Goal: Task Accomplishment & Management: Manage account settings

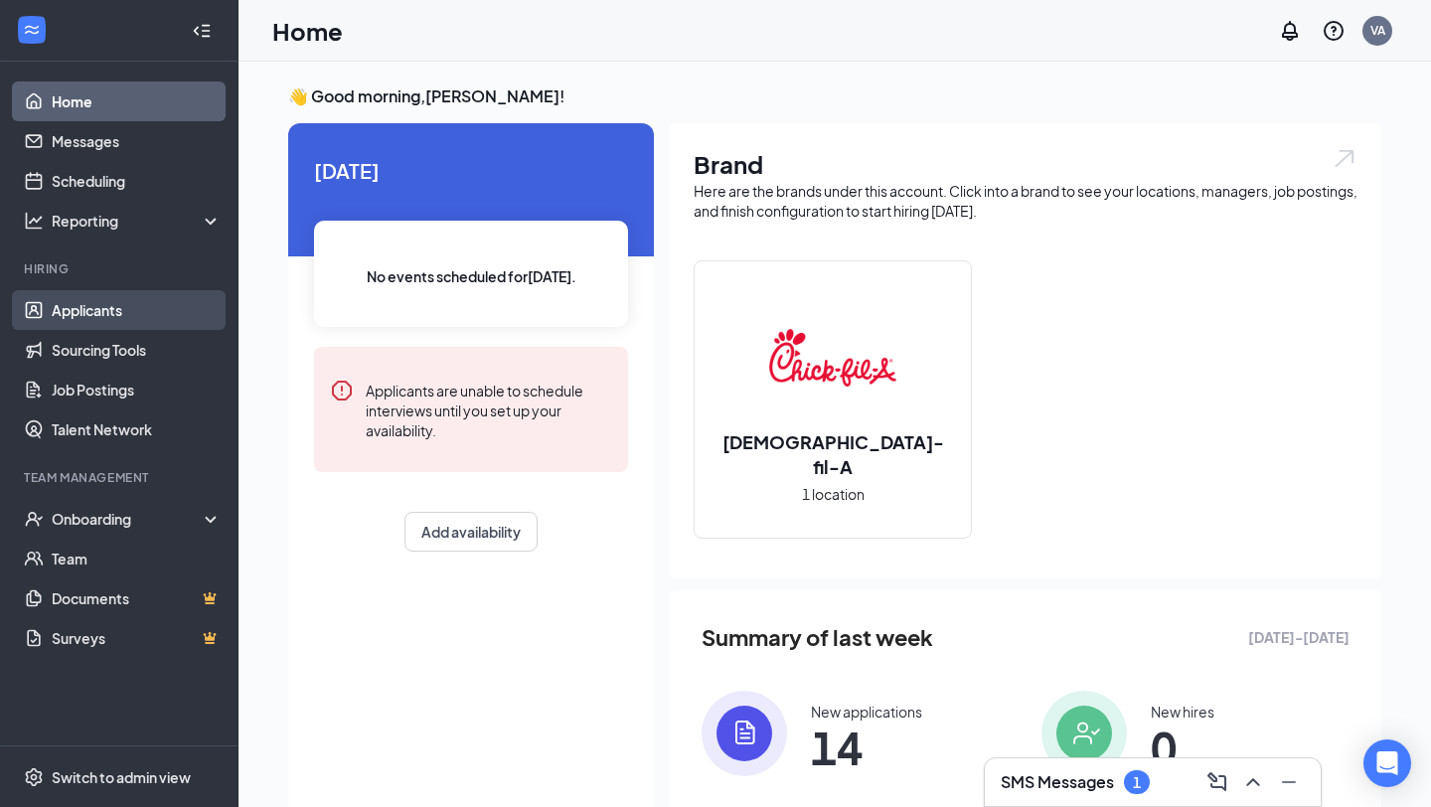
click at [99, 318] on link "Applicants" at bounding box center [137, 310] width 170 height 40
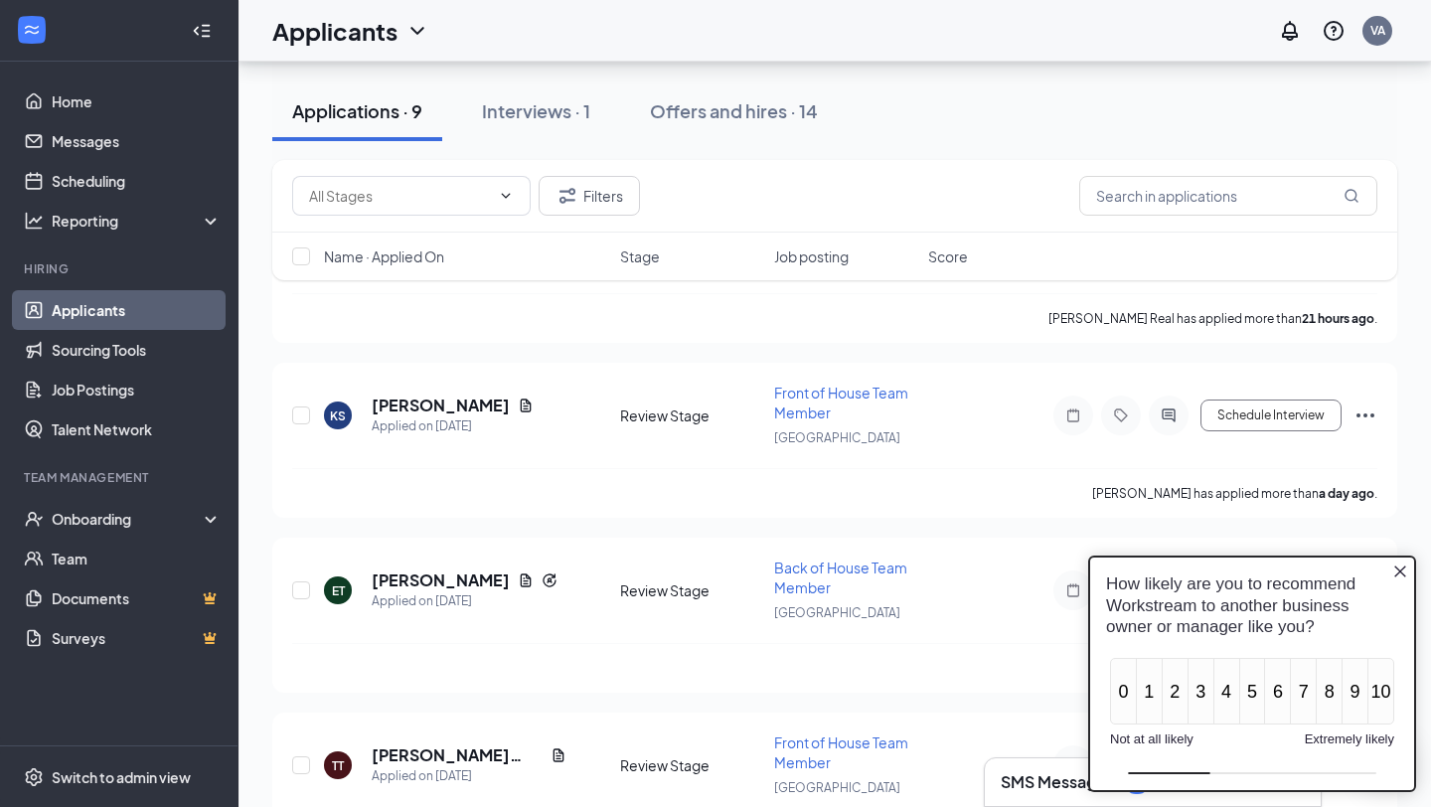
click at [1393, 573] on icon "Close button" at bounding box center [1400, 571] width 16 height 16
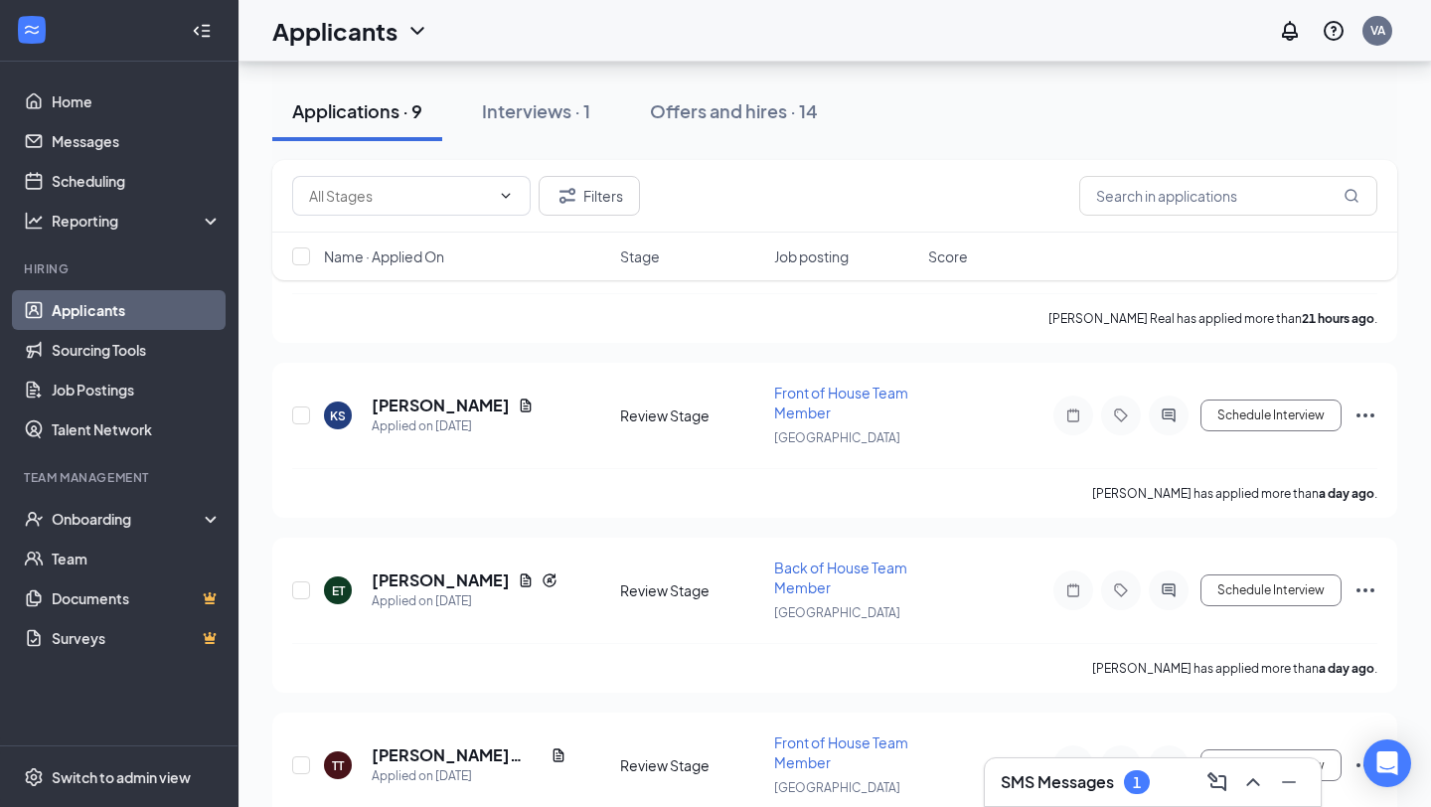
click at [1241, 787] on icon "ChevronUp" at bounding box center [1253, 782] width 24 height 24
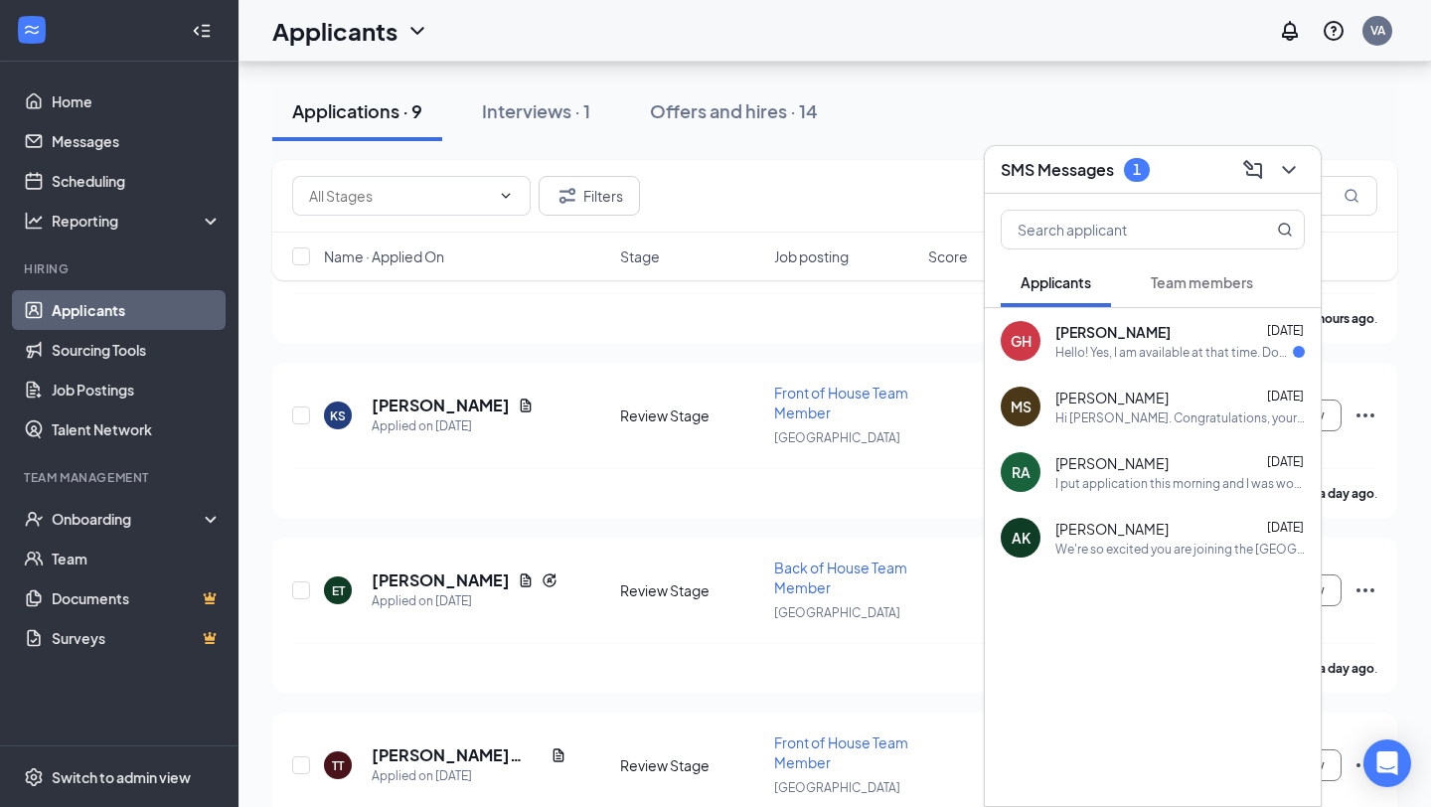
click at [1203, 330] on div "[PERSON_NAME] [DATE]" at bounding box center [1179, 332] width 249 height 20
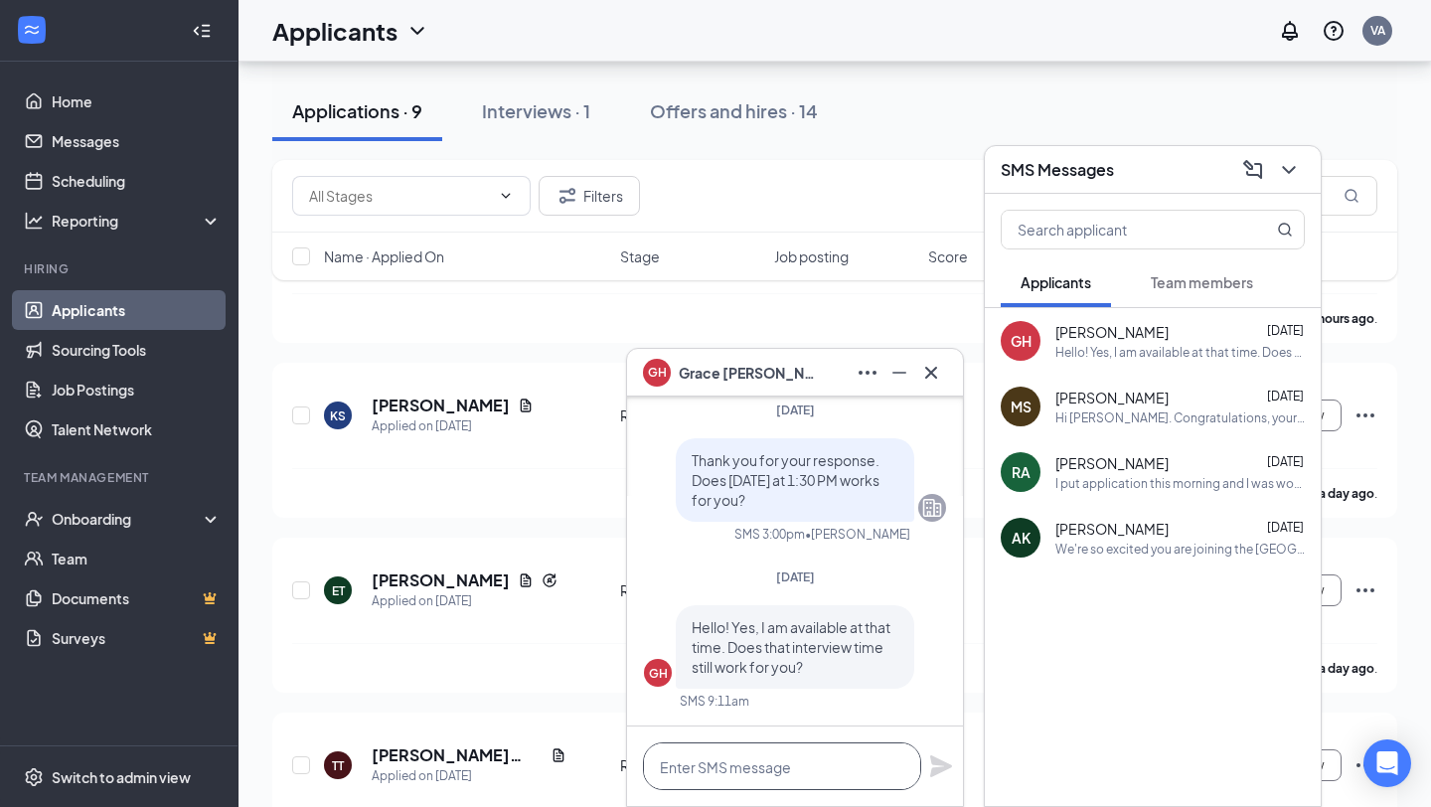
click at [757, 752] on textarea at bounding box center [782, 766] width 278 height 48
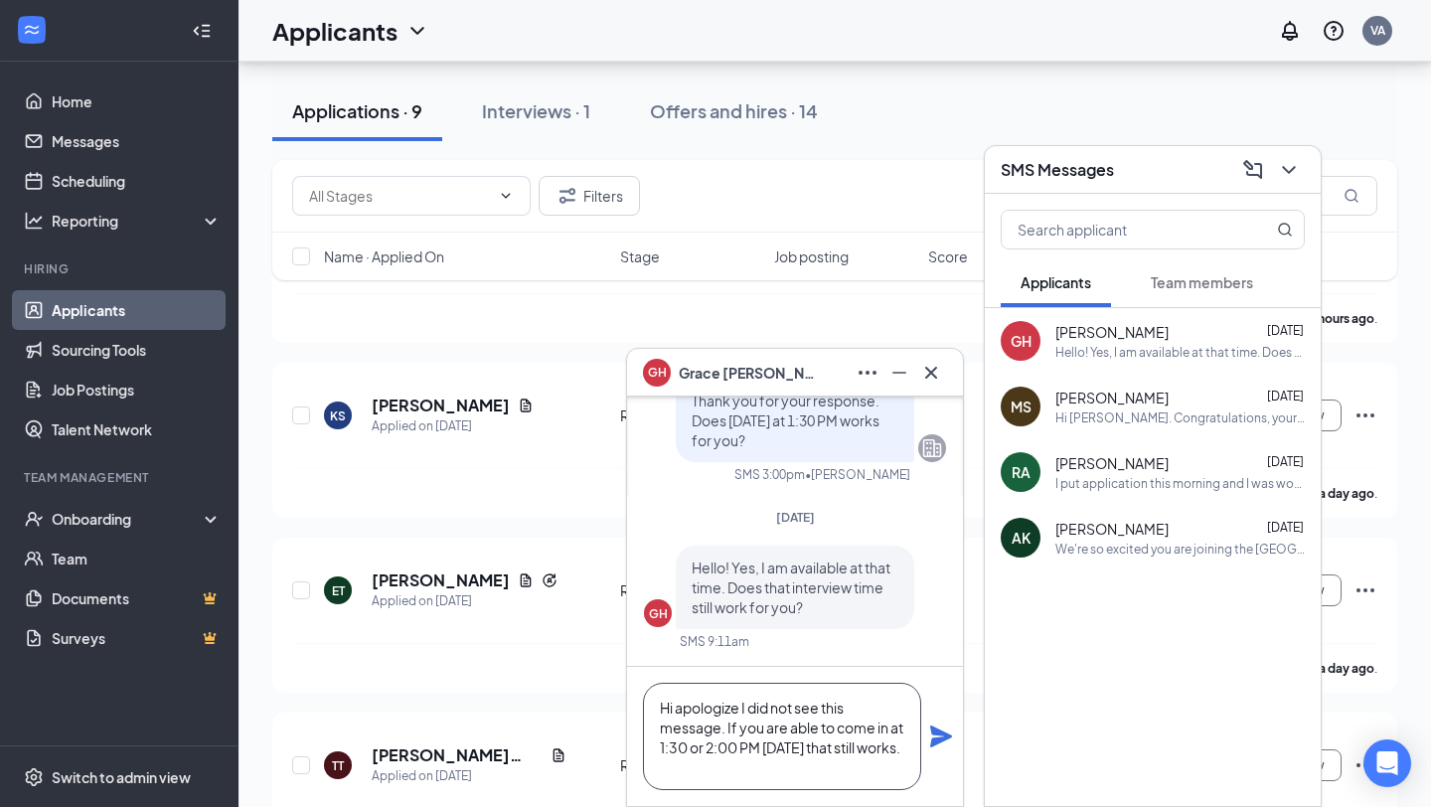
click at [799, 714] on textarea "Hi apologize I did not see this message. If you are able to come in at 1:30 or …" at bounding box center [782, 736] width 278 height 107
click at [792, 726] on textarea "Hi apologize I did not see this message. If you are able to come in at 1:30 or …" at bounding box center [782, 736] width 278 height 107
click at [721, 760] on textarea "Hi apologize I did not see this message. If you are still able to come in at 1:…" at bounding box center [782, 736] width 278 height 107
click at [789, 742] on textarea "Hi apologize I did not see this message. If you are still able to come in at 1:…" at bounding box center [782, 736] width 278 height 107
drag, startPoint x: 833, startPoint y: 745, endPoint x: 843, endPoint y: 769, distance: 25.8
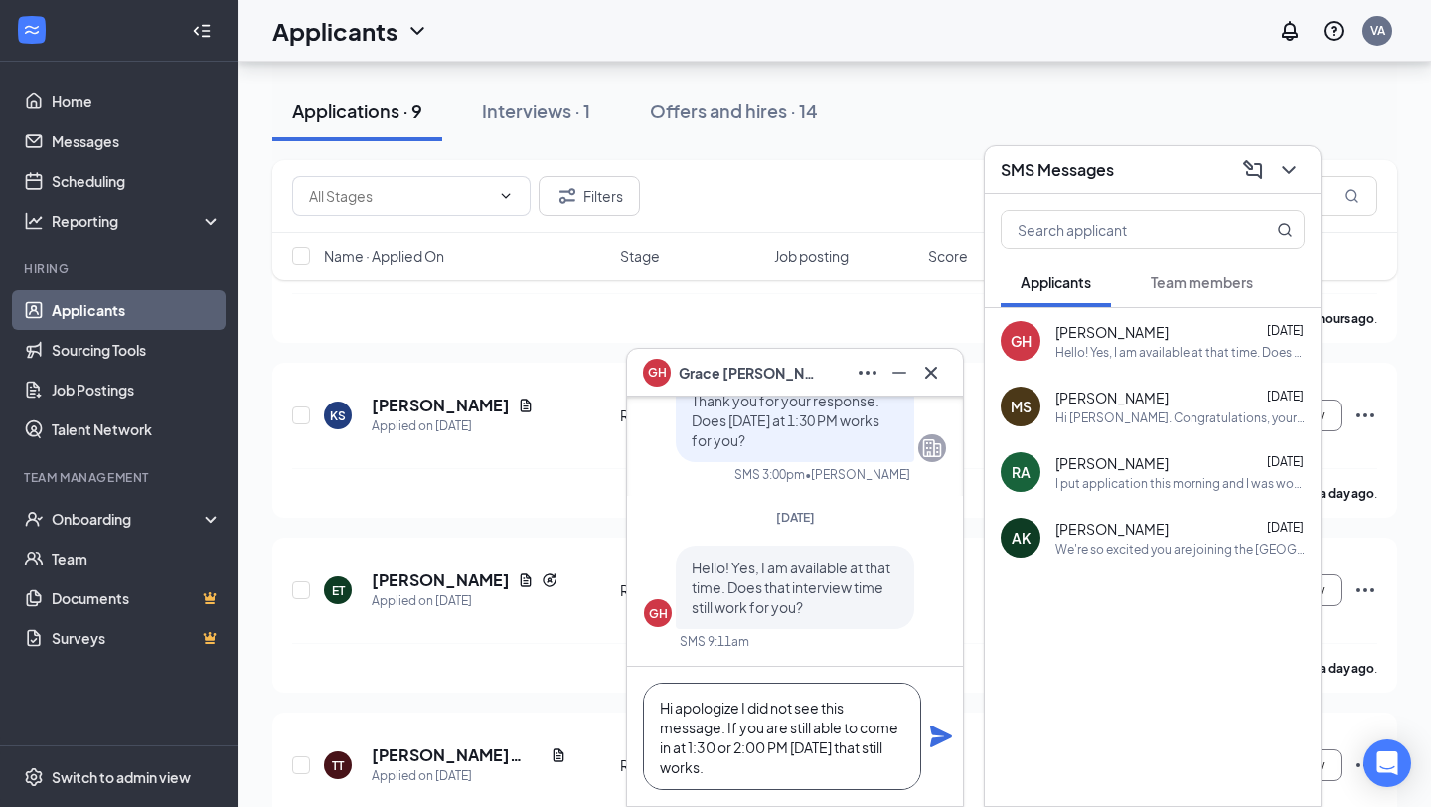
click at [843, 769] on textarea "Hi apologize I did not see this message. If you are still able to come in at 1:…" at bounding box center [782, 736] width 278 height 107
click at [780, 751] on textarea "Hi apologize I did not see this message. If you are still able to come in at 1:…" at bounding box center [782, 736] width 278 height 107
click at [770, 748] on textarea "Hi apologize I did not see this message. If you are still able to come in at 1:…" at bounding box center [782, 736] width 278 height 107
click at [769, 748] on textarea "Hi apologize I did not see this message. If you are still able to come in at 1:…" at bounding box center [782, 736] width 278 height 107
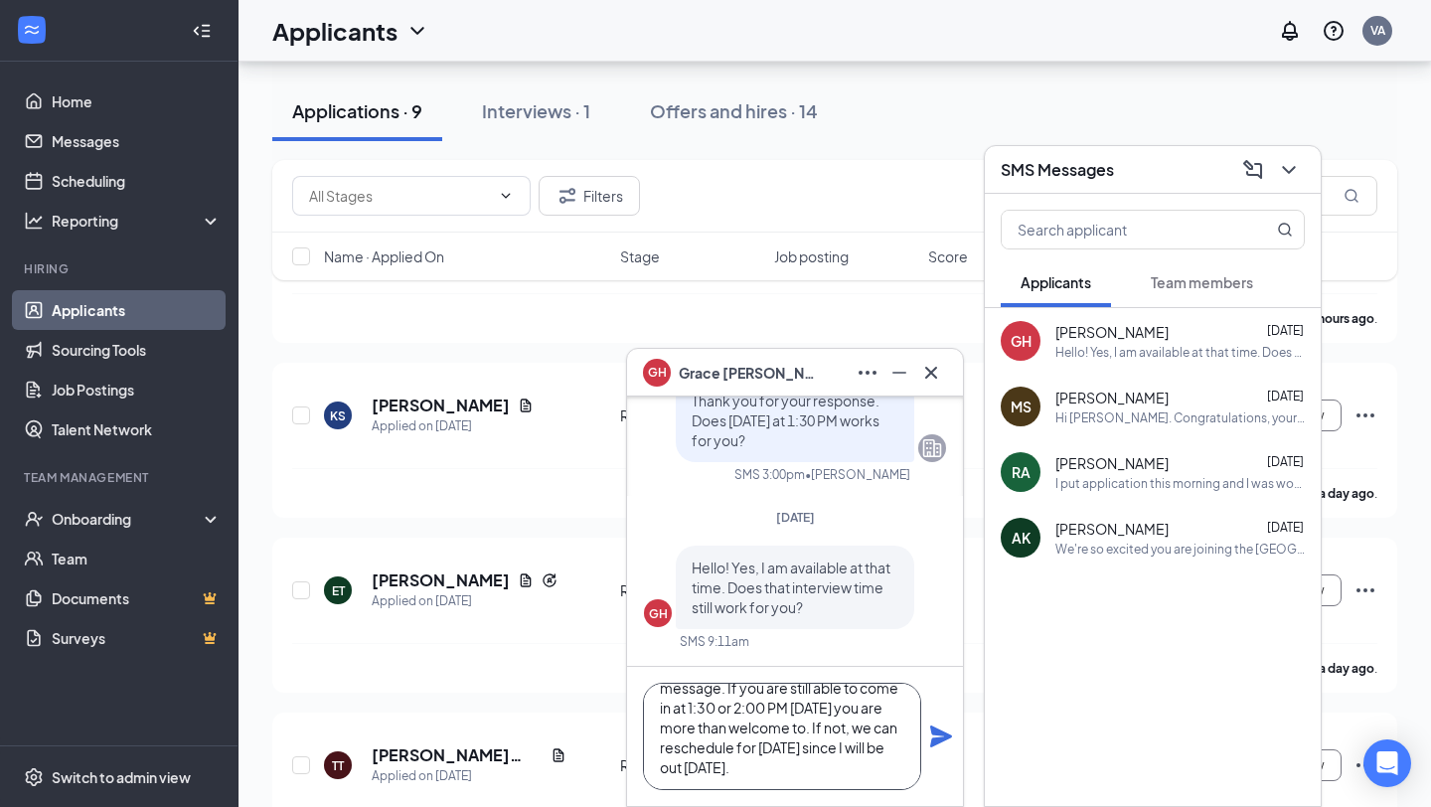
click at [788, 747] on textarea "Hi apologize I did not see this message. If you are still able to come in at 1:…" at bounding box center [782, 736] width 278 height 107
click at [802, 787] on textarea "Hi apologize I did not see this message. If you are still able to come in at 1:…" at bounding box center [782, 736] width 278 height 107
type textarea "Hi apologize I did not see this message. If you are still able to come in at 1:…"
click at [942, 743] on icon "Plane" at bounding box center [941, 736] width 24 height 24
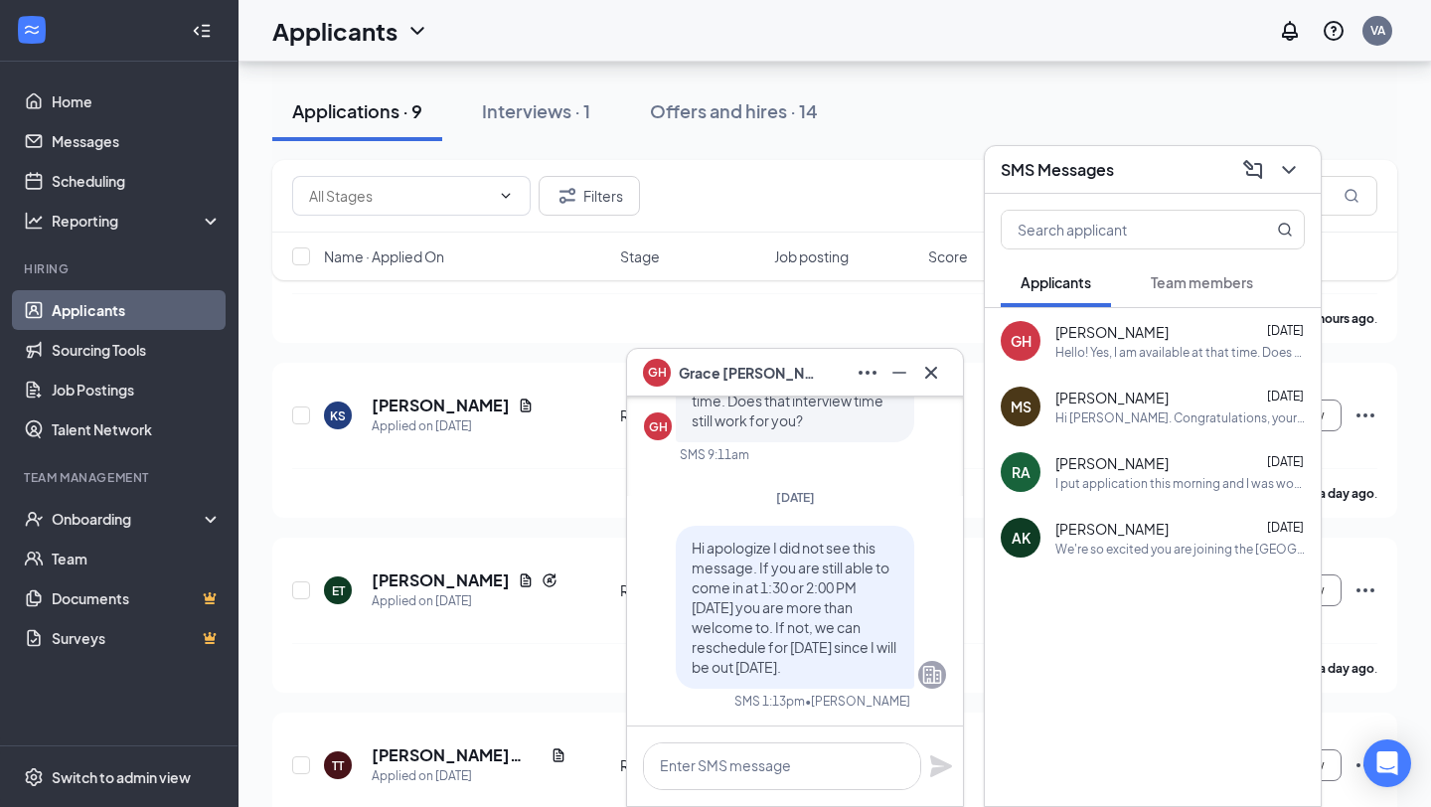
scroll to position [0, 0]
click at [932, 374] on icon "Cross" at bounding box center [931, 372] width 12 height 12
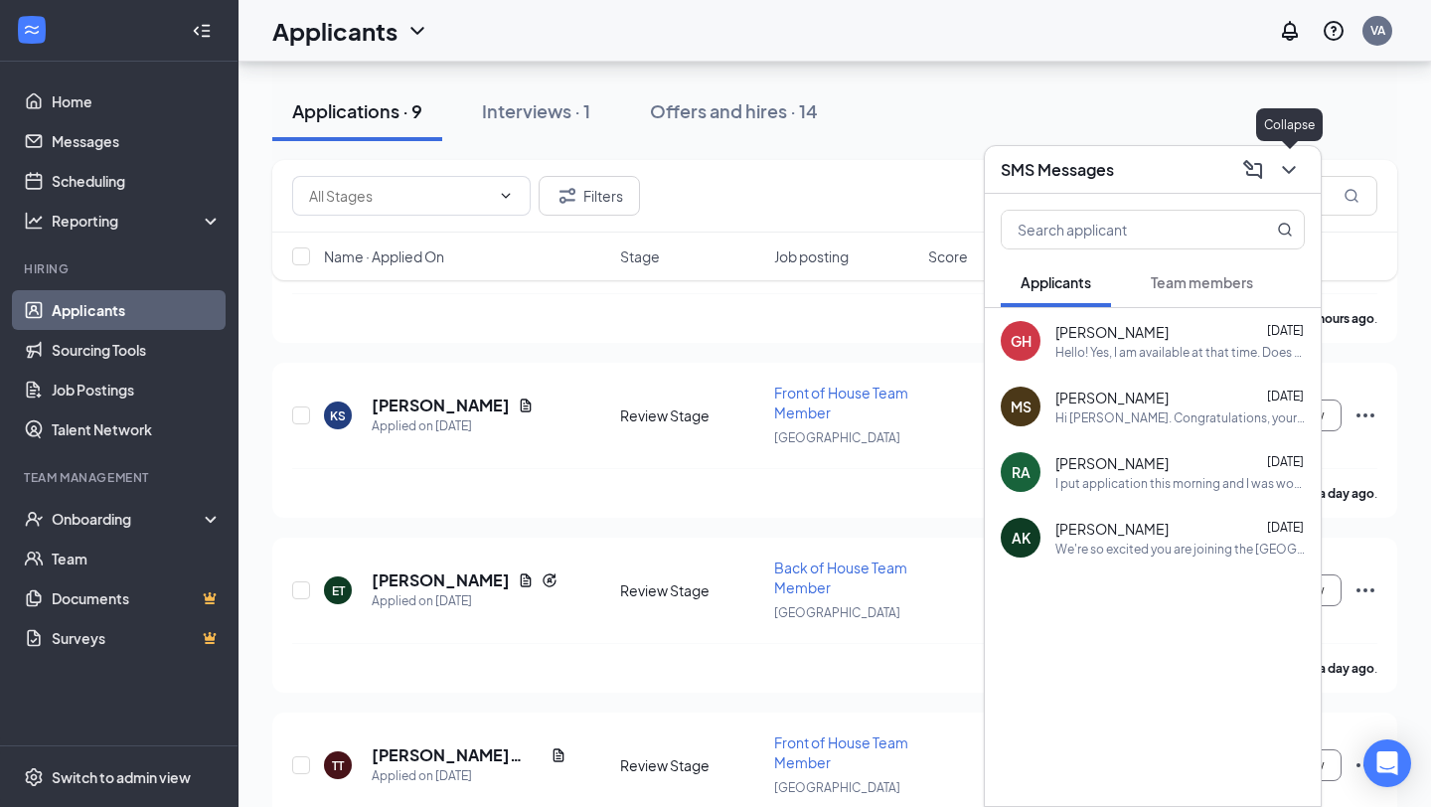
click at [1291, 174] on icon "ChevronDown" at bounding box center [1289, 170] width 24 height 24
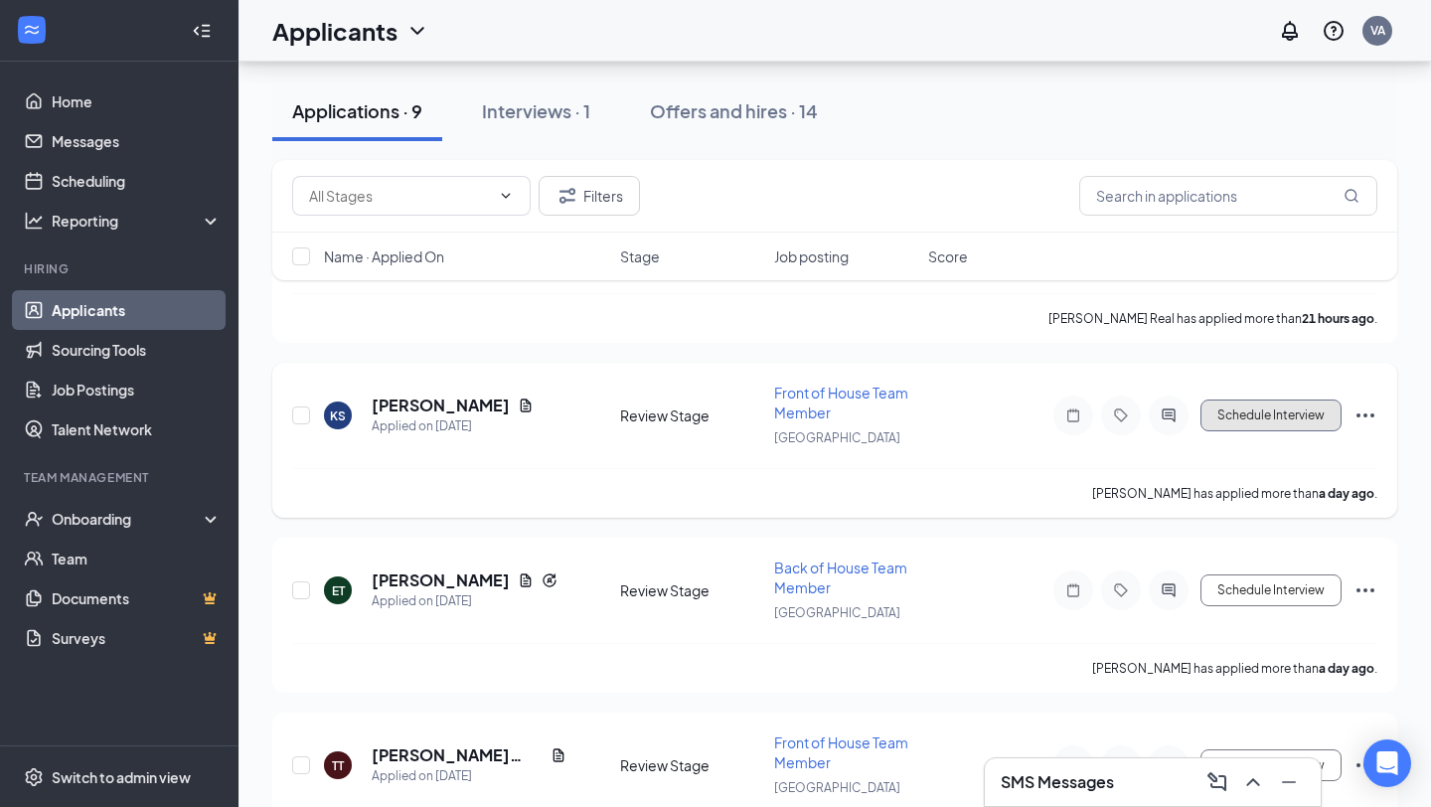
click at [1276, 415] on button "Schedule Interview" at bounding box center [1270, 415] width 141 height 32
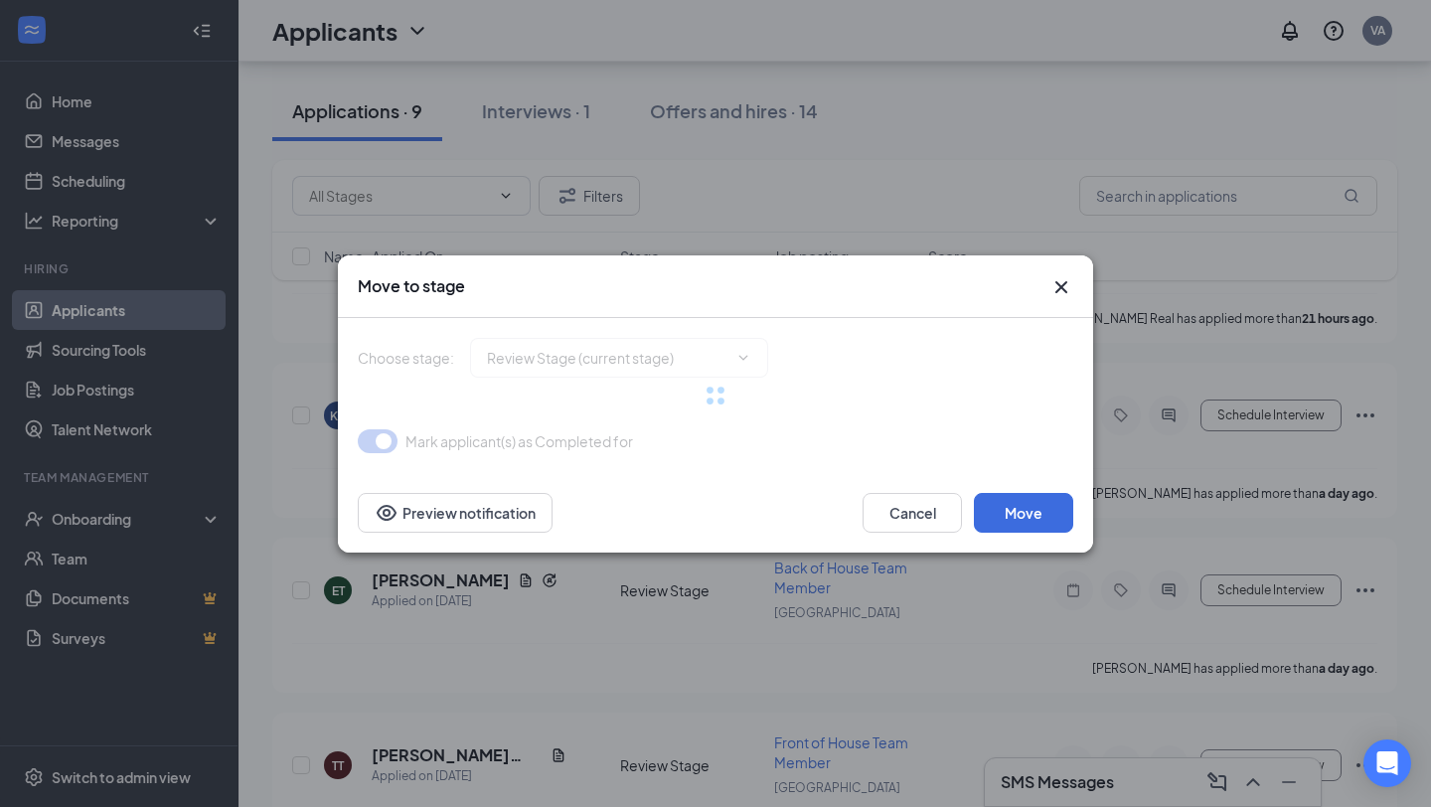
type input "Onsite Interview (next stage)"
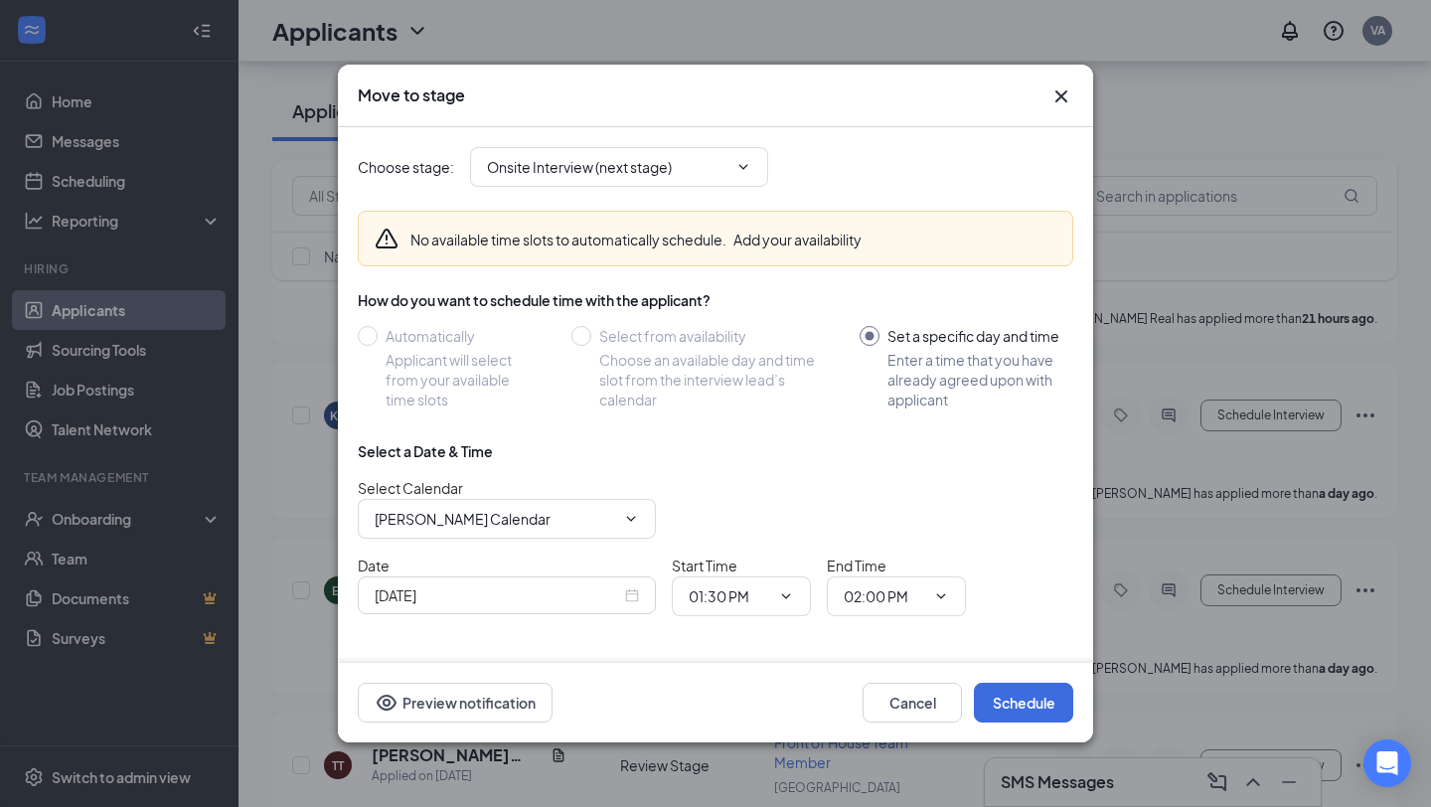
click at [488, 605] on input "[DATE]" at bounding box center [498, 595] width 246 height 22
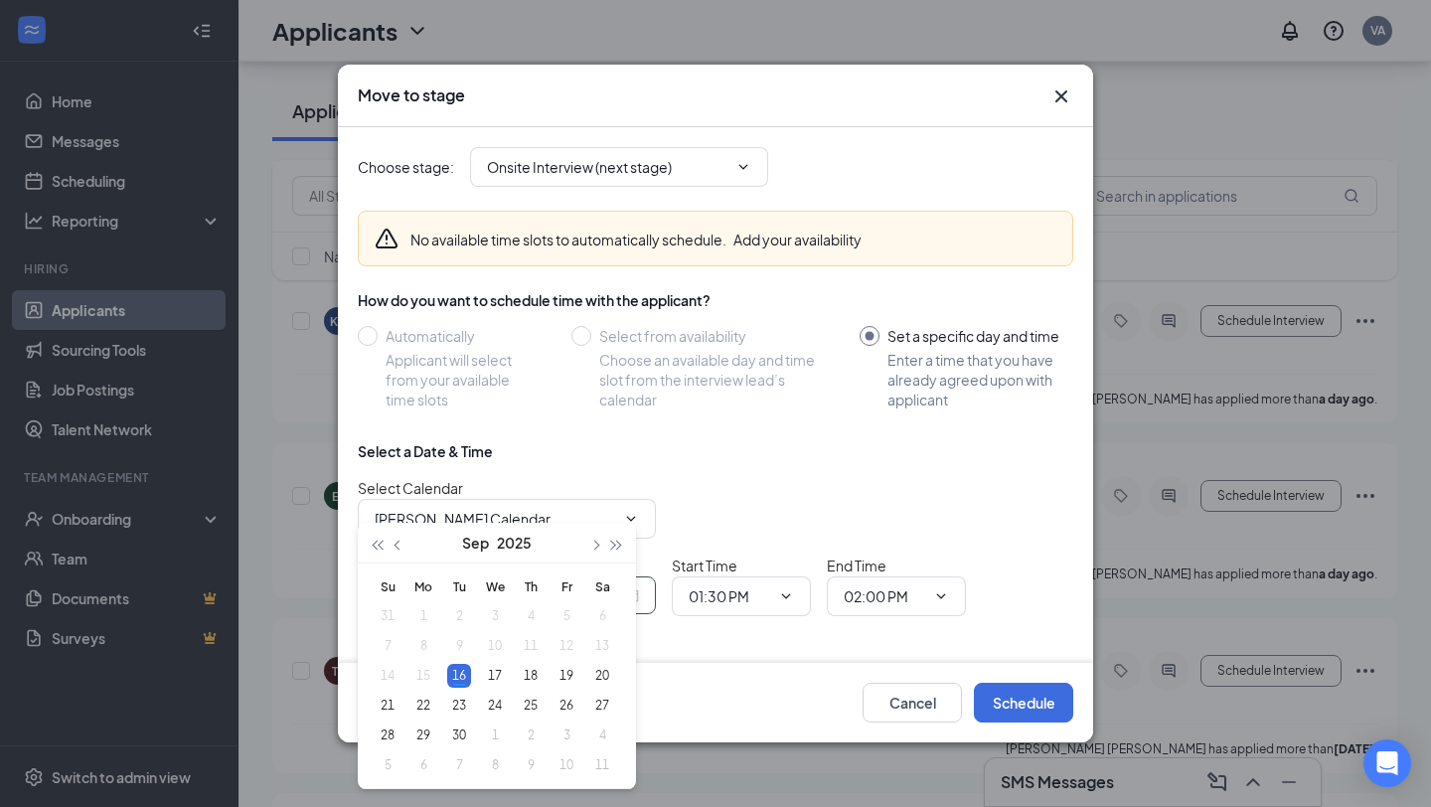
scroll to position [390, 0]
type input "[DATE]"
click at [458, 698] on div "23" at bounding box center [459, 703] width 24 height 24
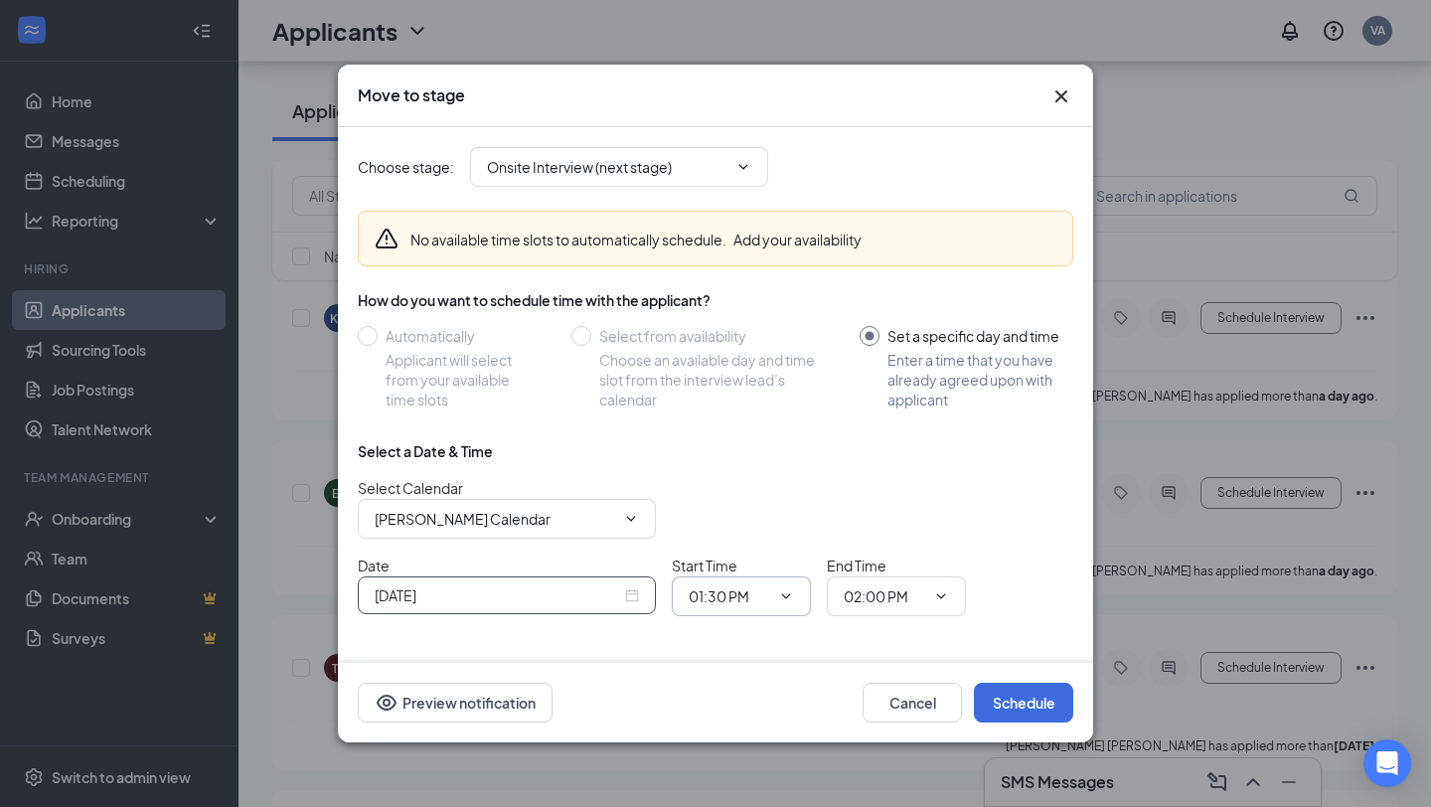
click at [761, 595] on input "01:30 PM" at bounding box center [729, 596] width 81 height 22
click at [743, 448] on div "02:00 PM" at bounding box center [733, 455] width 59 height 22
type input "02:00 PM"
click at [902, 601] on input "02:00 PM" at bounding box center [884, 596] width 81 height 22
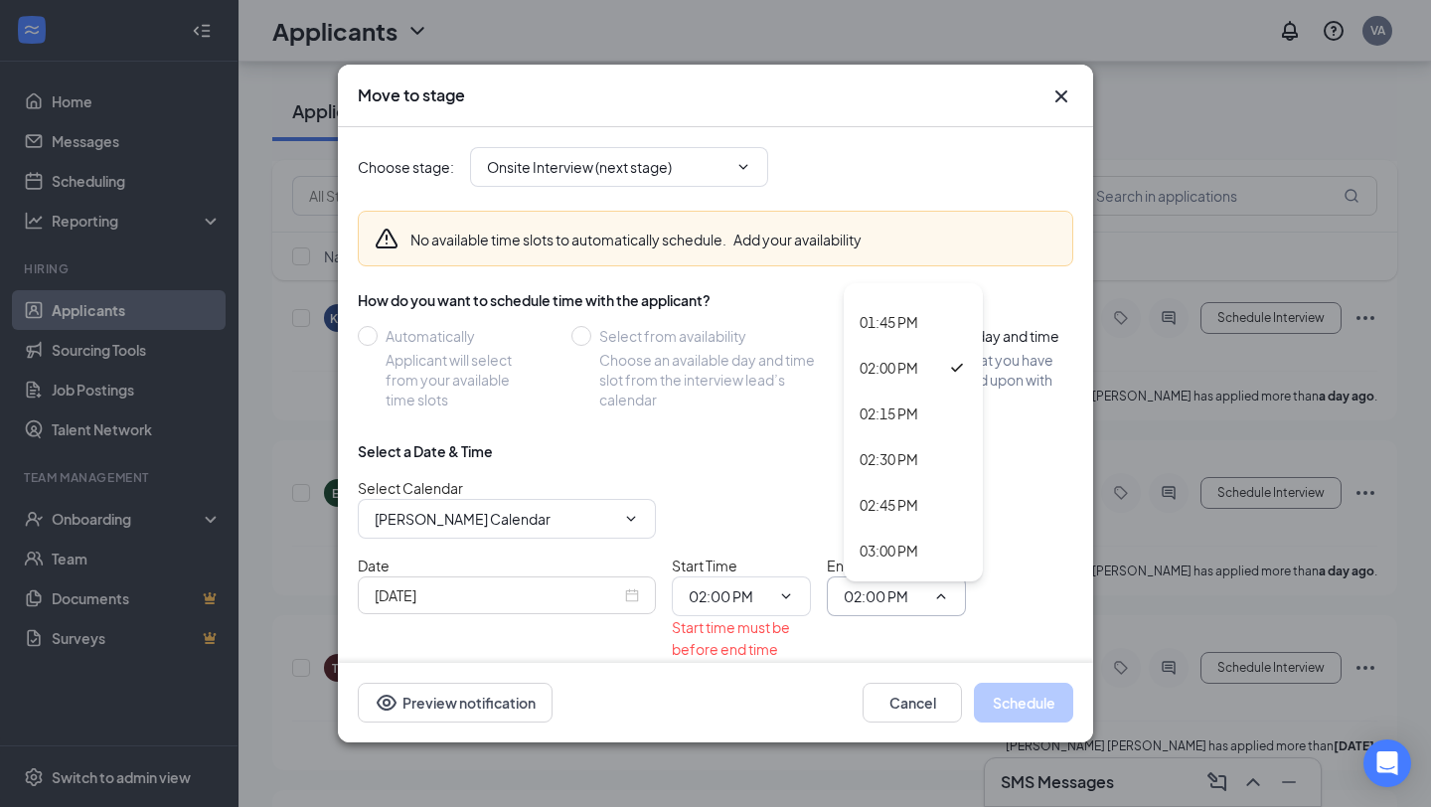
scroll to position [2511, 0]
click at [922, 449] on div "02:30 PM" at bounding box center [913, 446] width 107 height 22
type input "02:30 PM"
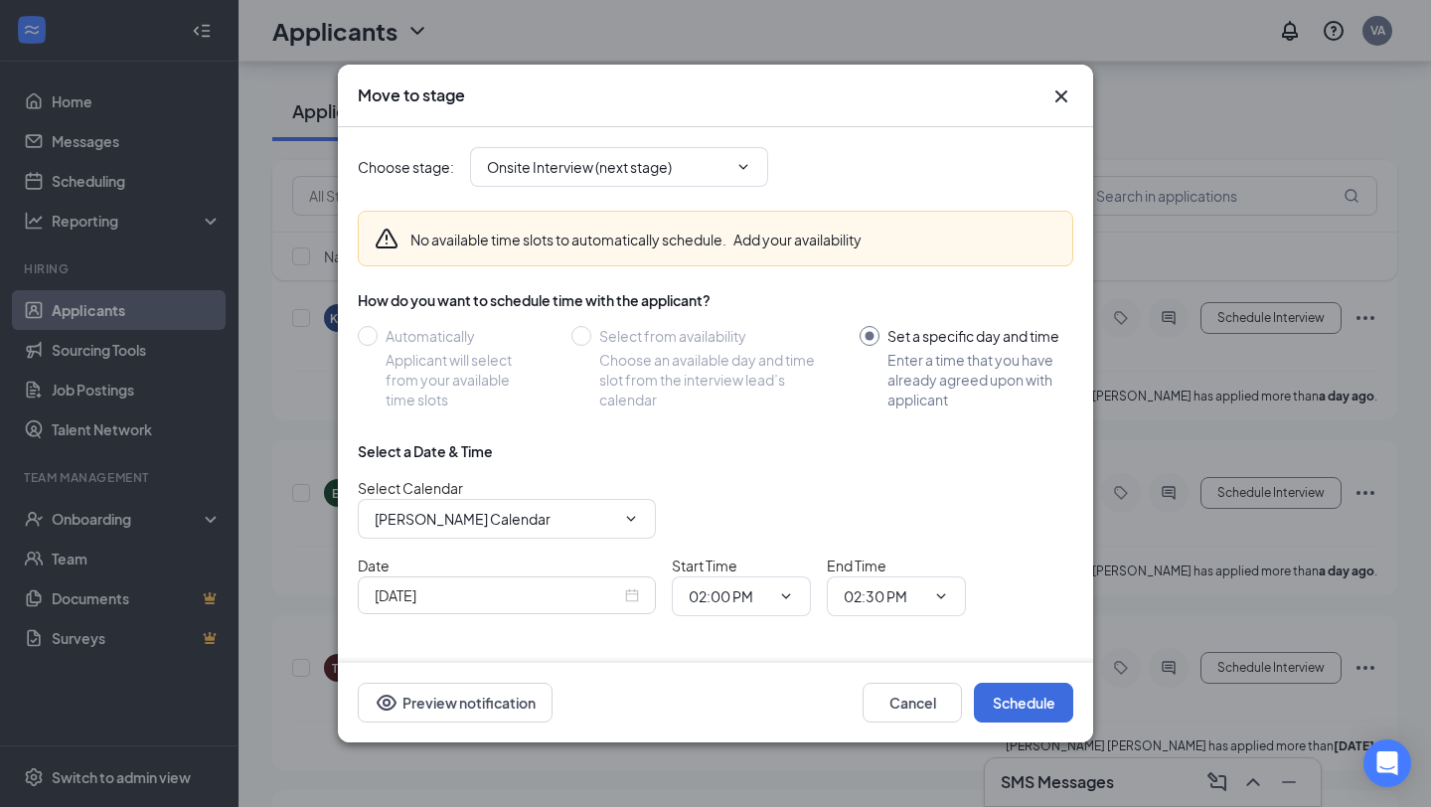
click at [623, 599] on div "[DATE]" at bounding box center [507, 595] width 264 height 22
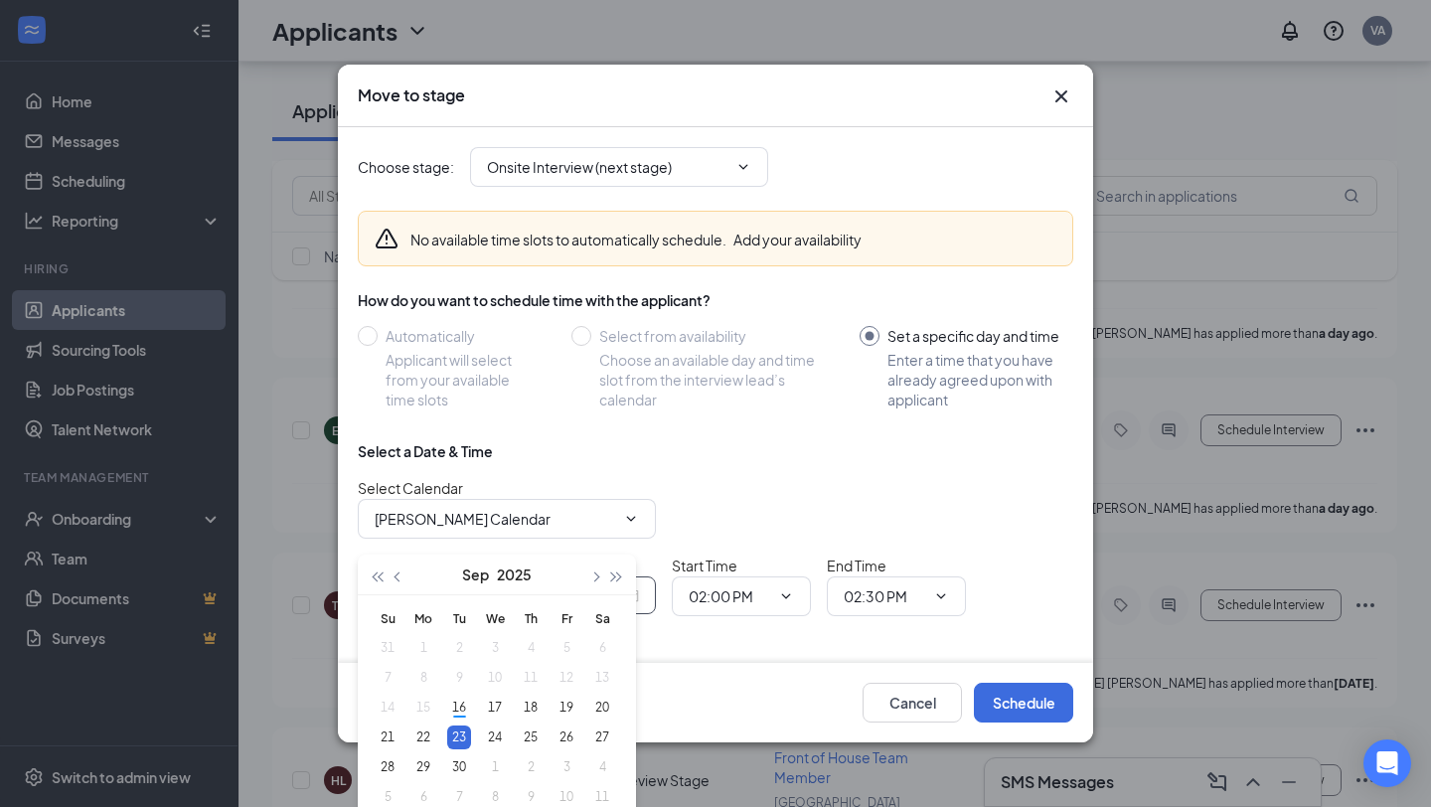
scroll to position [454, 0]
type input "[DATE]"
click at [1026, 700] on button "Schedule" at bounding box center [1023, 703] width 99 height 40
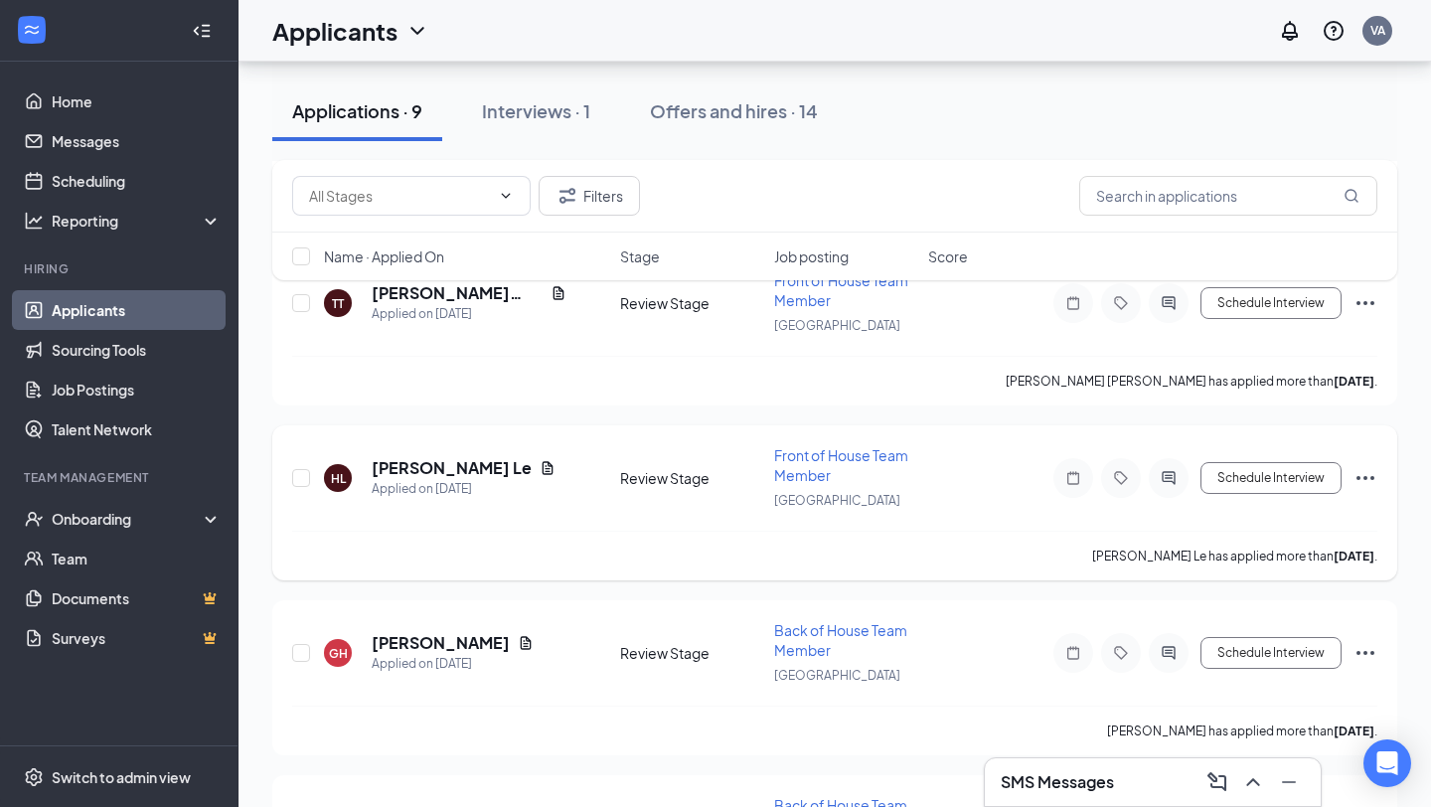
scroll to position [755, 0]
click at [1259, 778] on icon "ChevronUp" at bounding box center [1253, 782] width 24 height 24
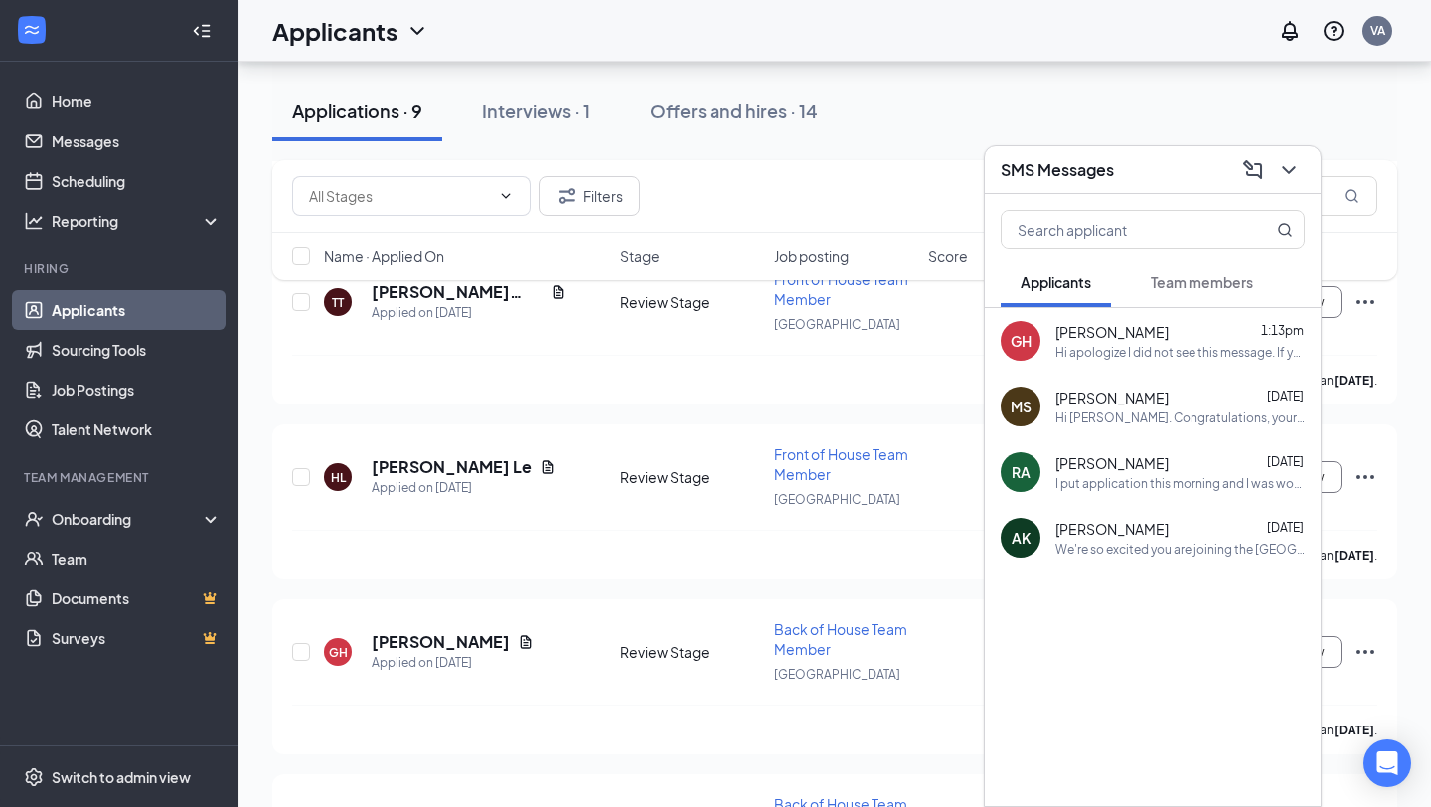
click at [1175, 272] on div "Team members" at bounding box center [1202, 282] width 102 height 20
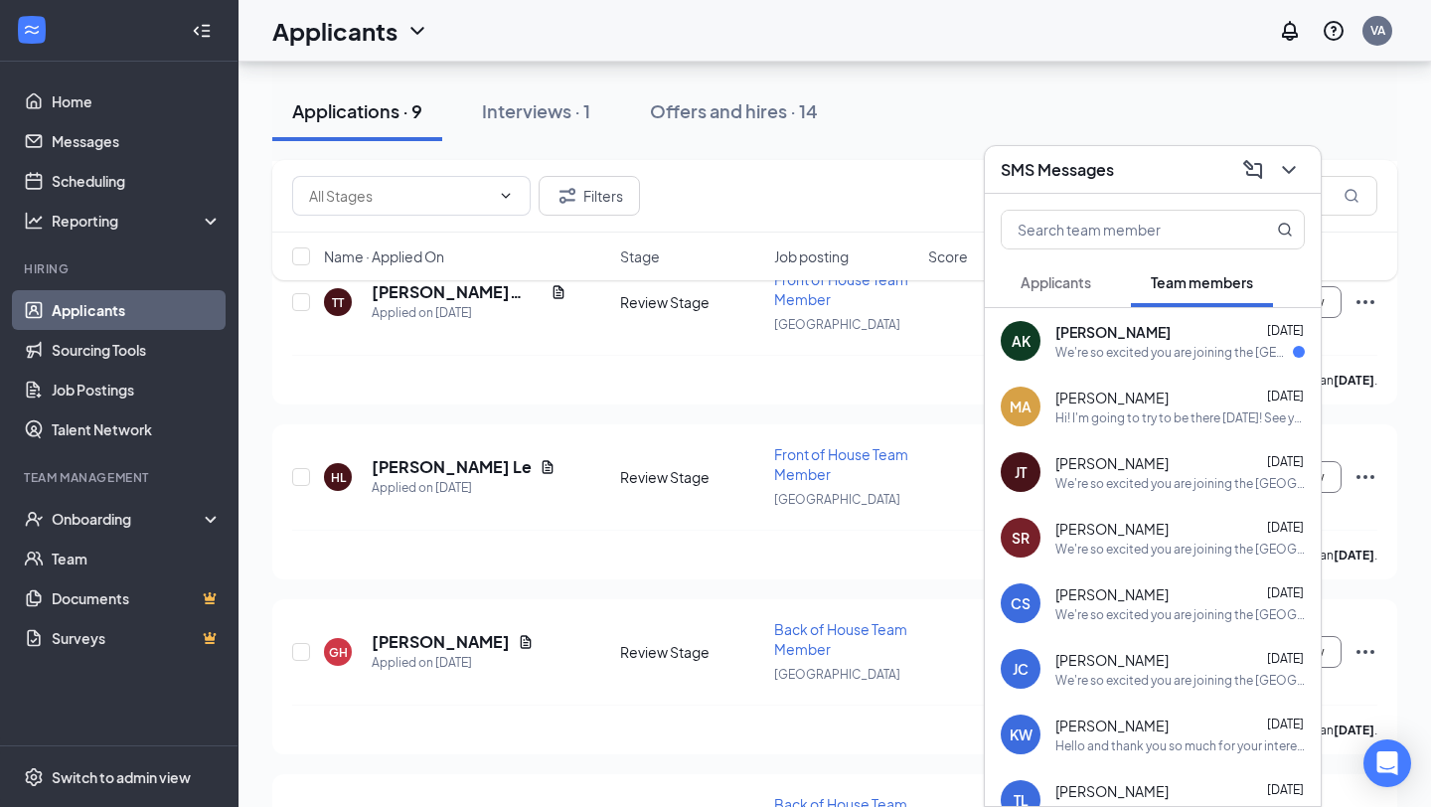
click at [1091, 275] on span "Applicants" at bounding box center [1055, 282] width 71 height 18
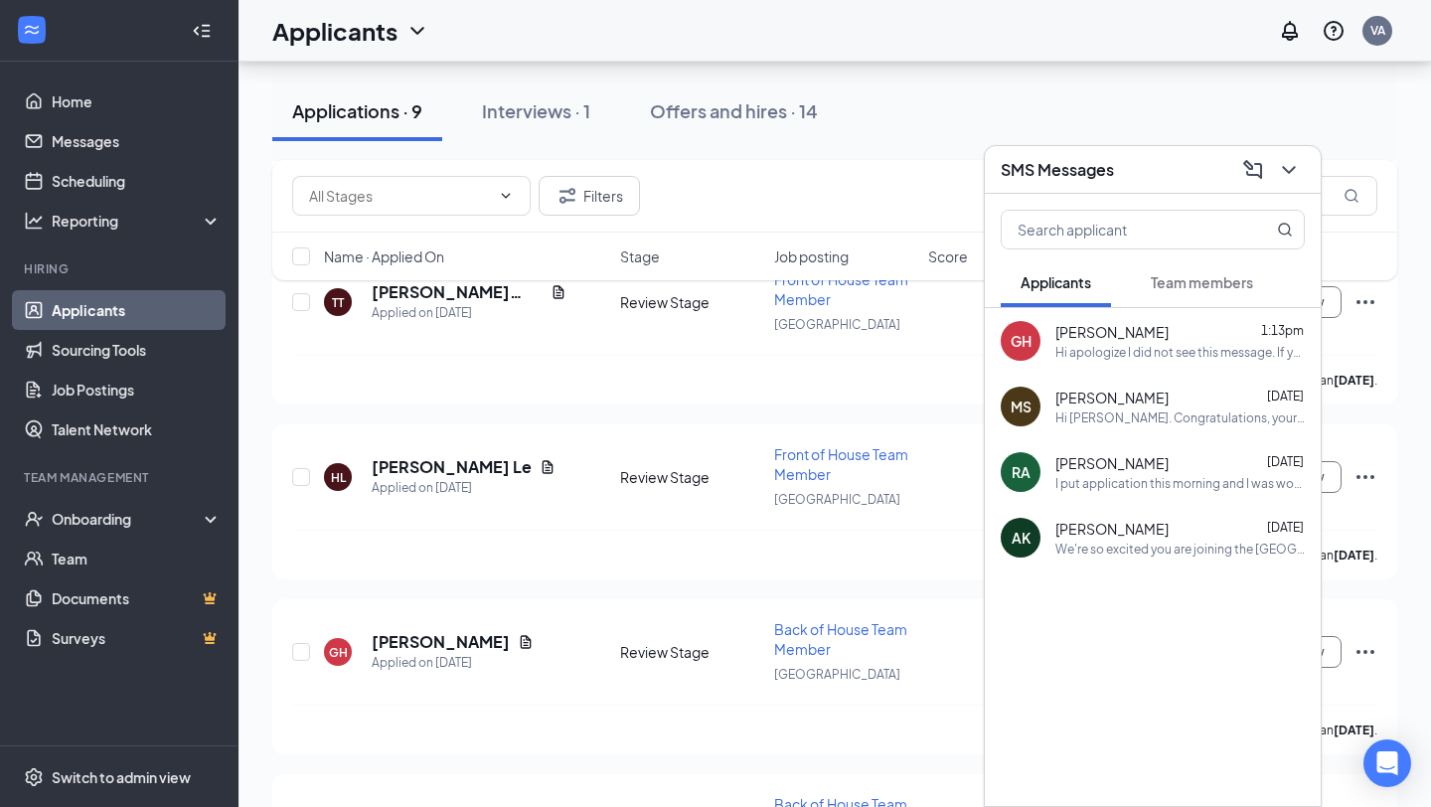
click at [1277, 179] on icon "ChevronDown" at bounding box center [1289, 170] width 24 height 24
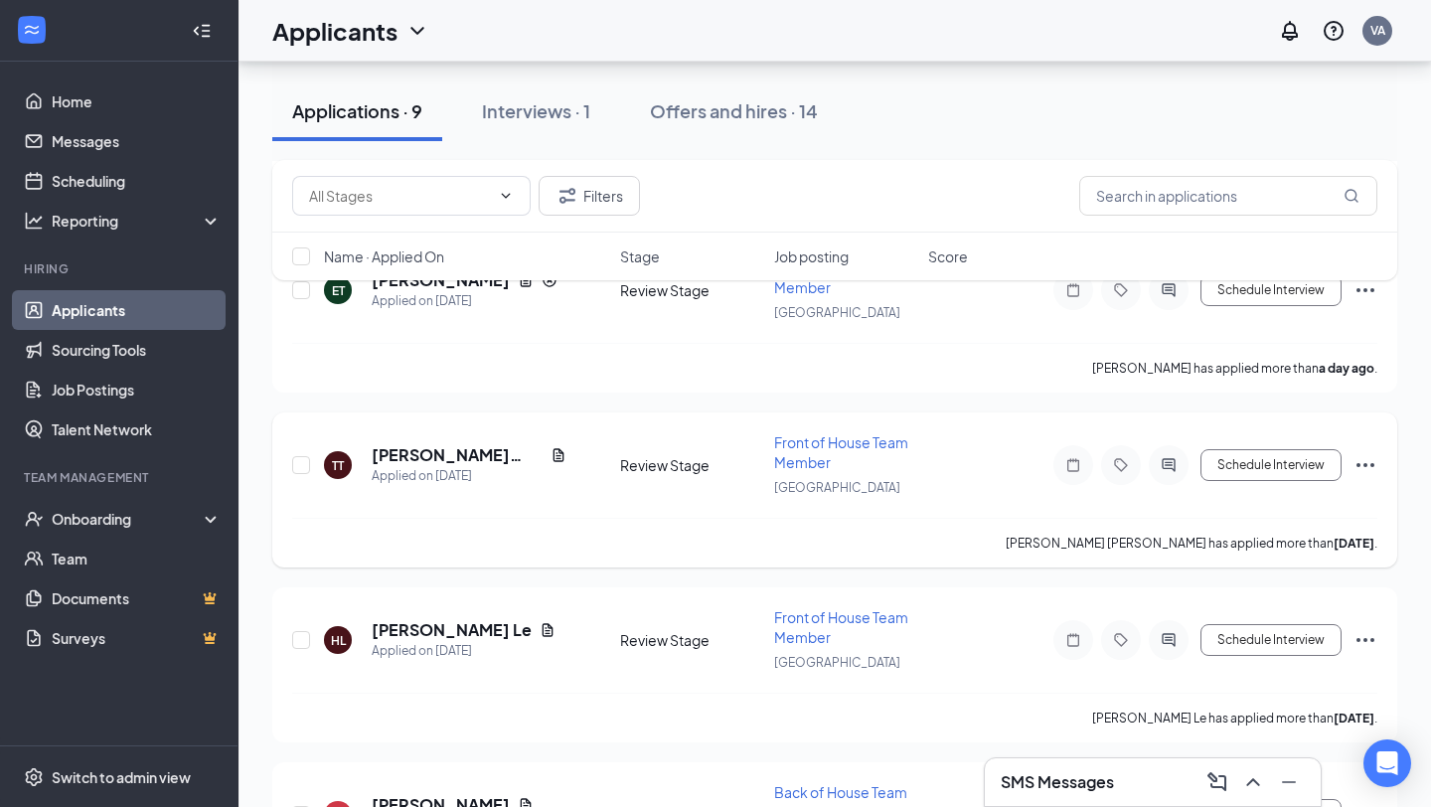
scroll to position [589, 0]
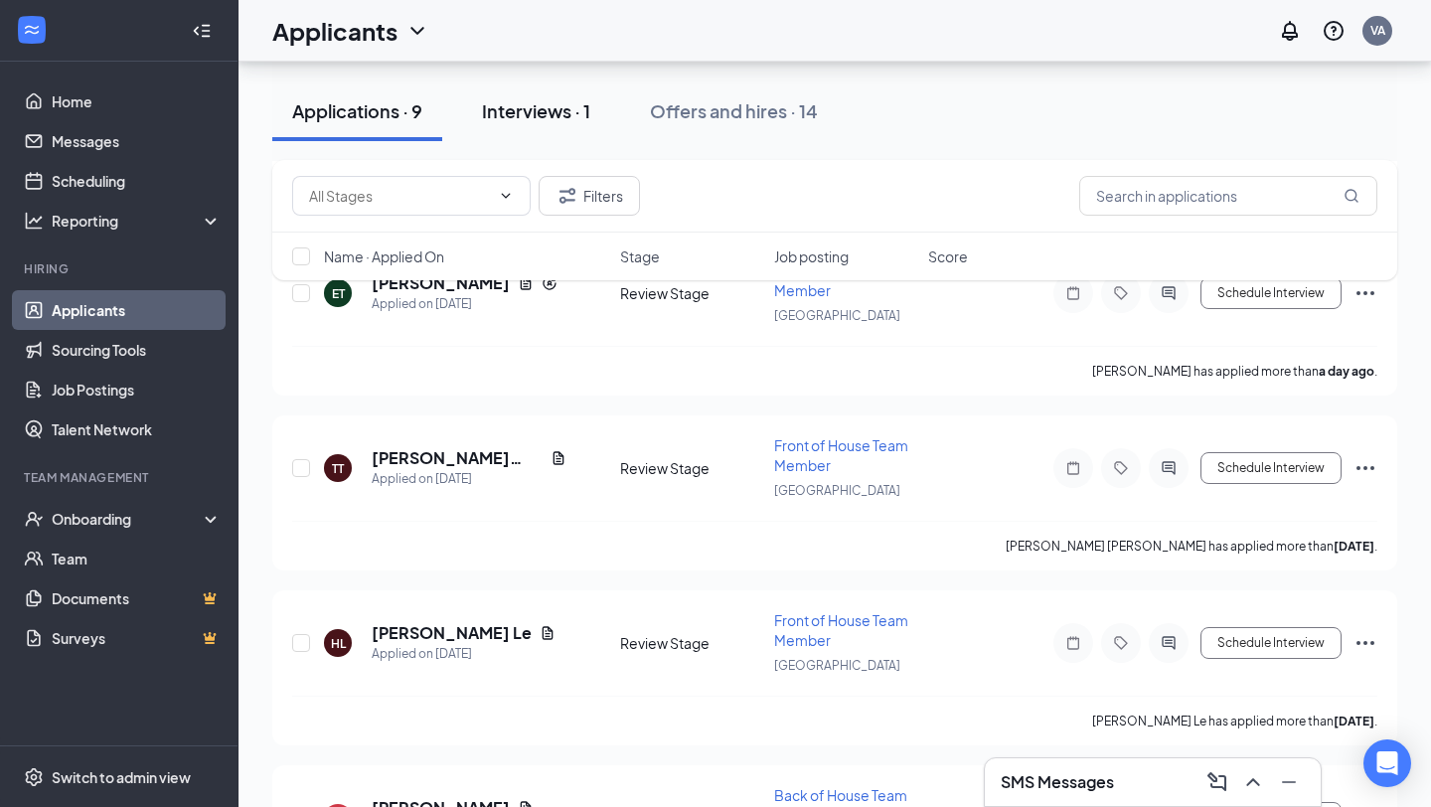
click at [570, 103] on div "Interviews · 1" at bounding box center [536, 110] width 108 height 25
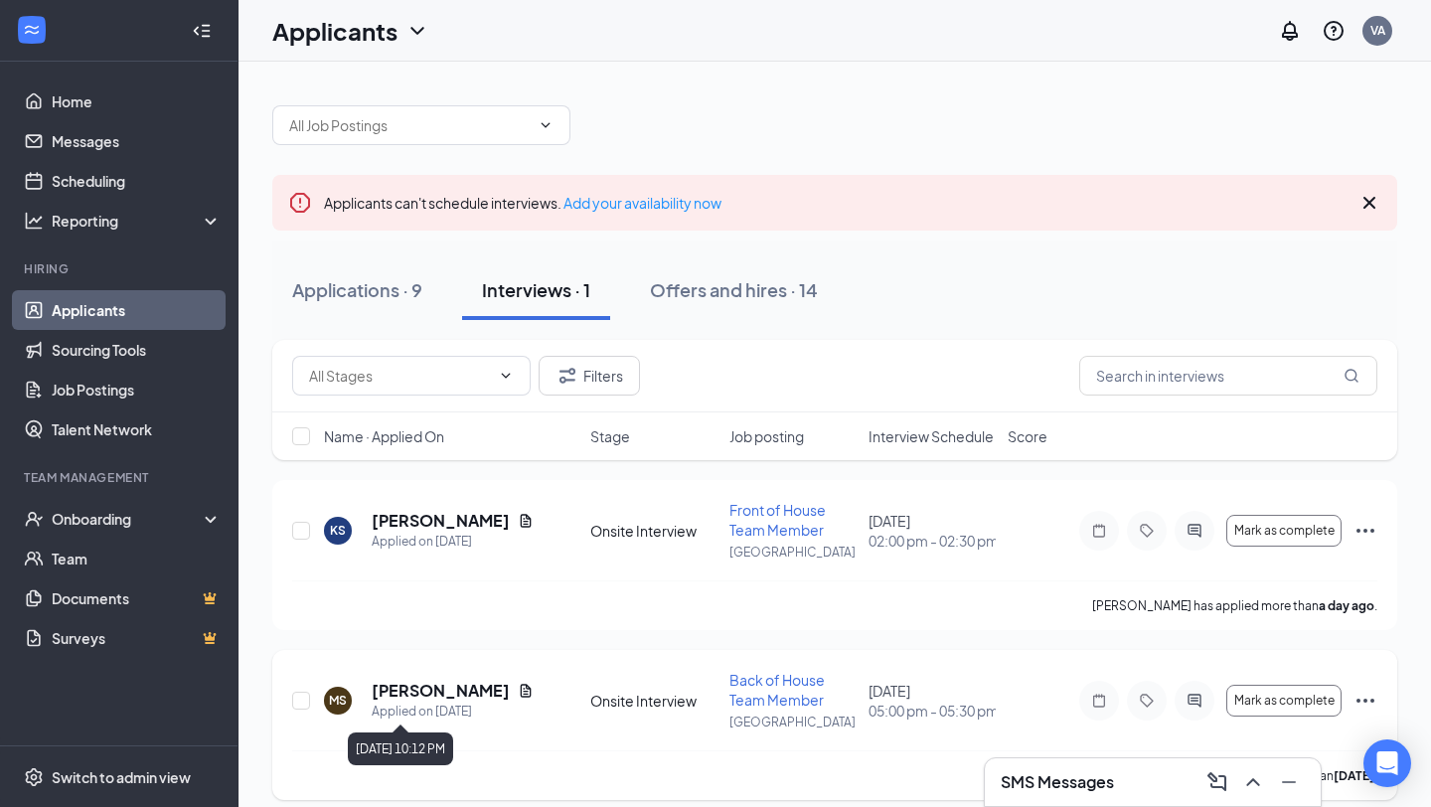
scroll to position [17, 0]
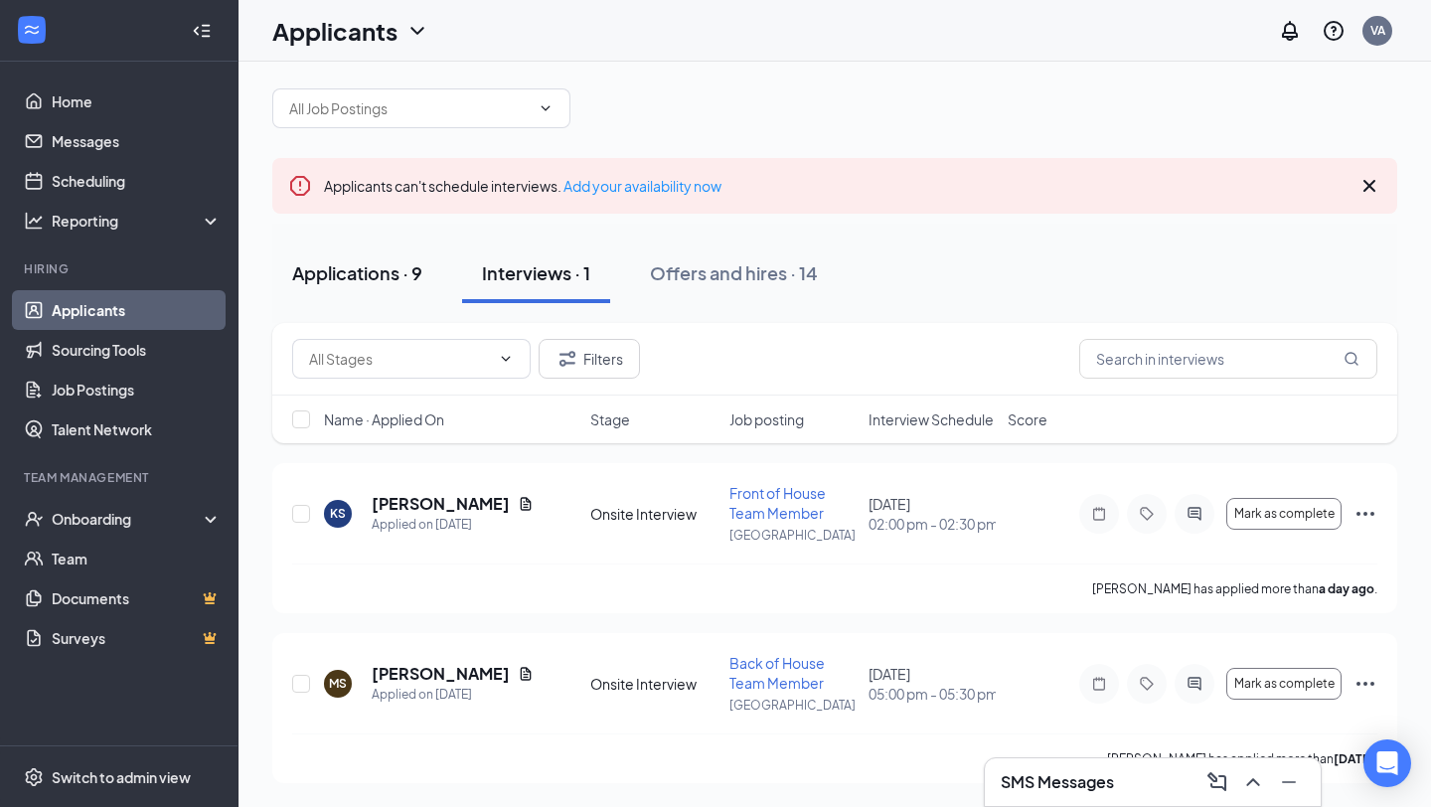
click at [310, 272] on div "Applications · 9" at bounding box center [357, 272] width 130 height 25
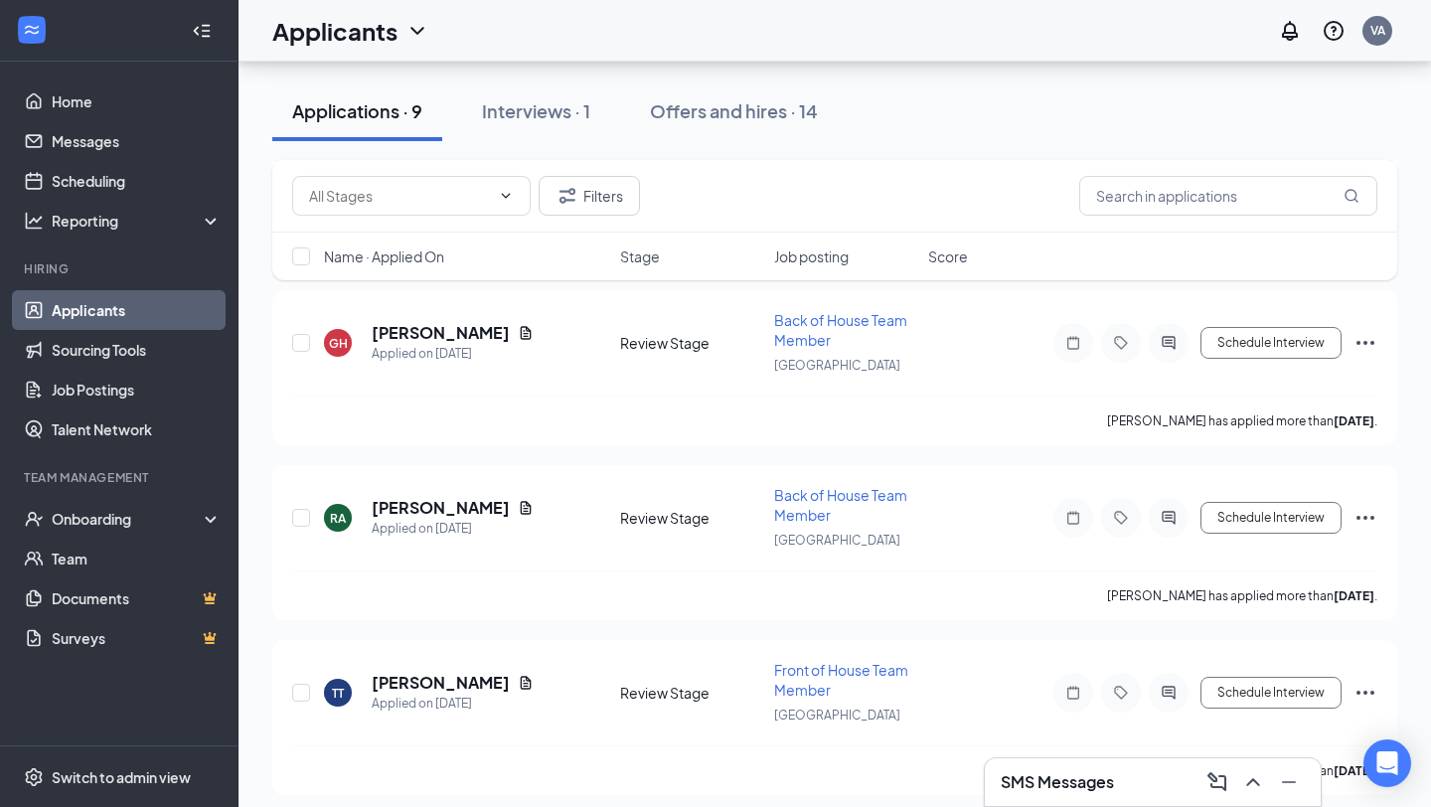
scroll to position [887, 0]
click at [533, 502] on icon "Document" at bounding box center [526, 510] width 16 height 16
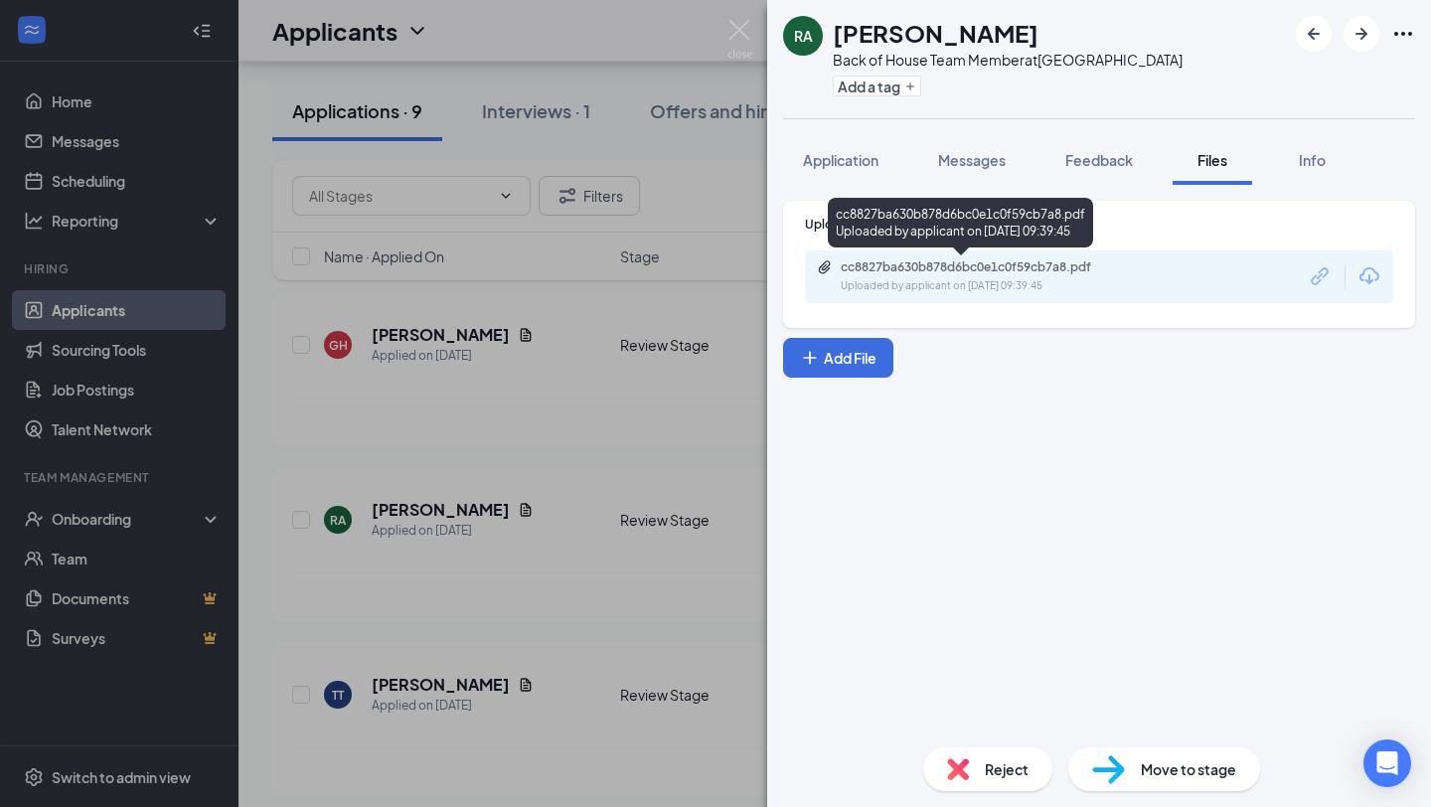
click at [922, 264] on div "cc8827ba630b878d6bc0e1c0f59cb7a8.pdf" at bounding box center [980, 267] width 278 height 16
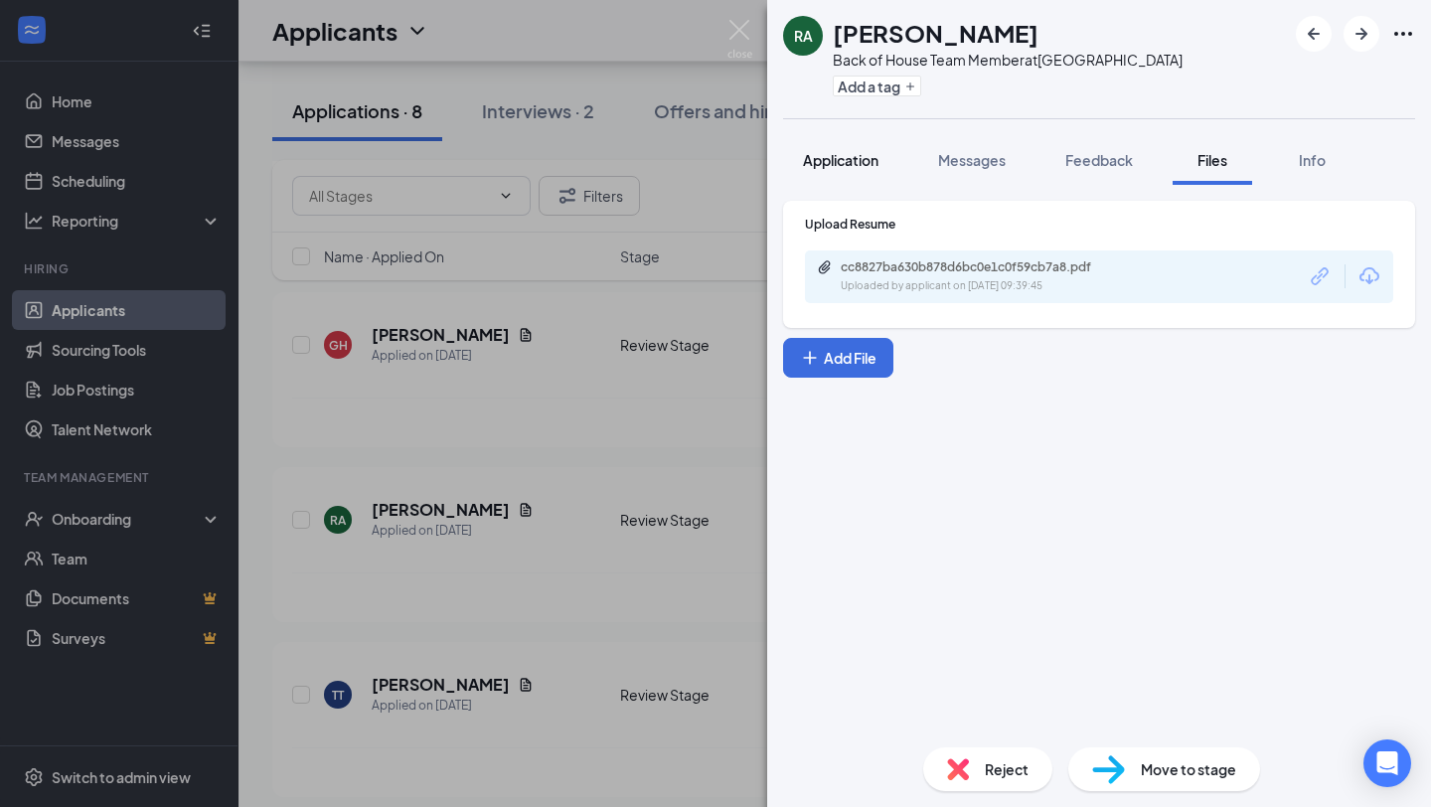
click at [852, 164] on span "Application" at bounding box center [841, 160] width 76 height 18
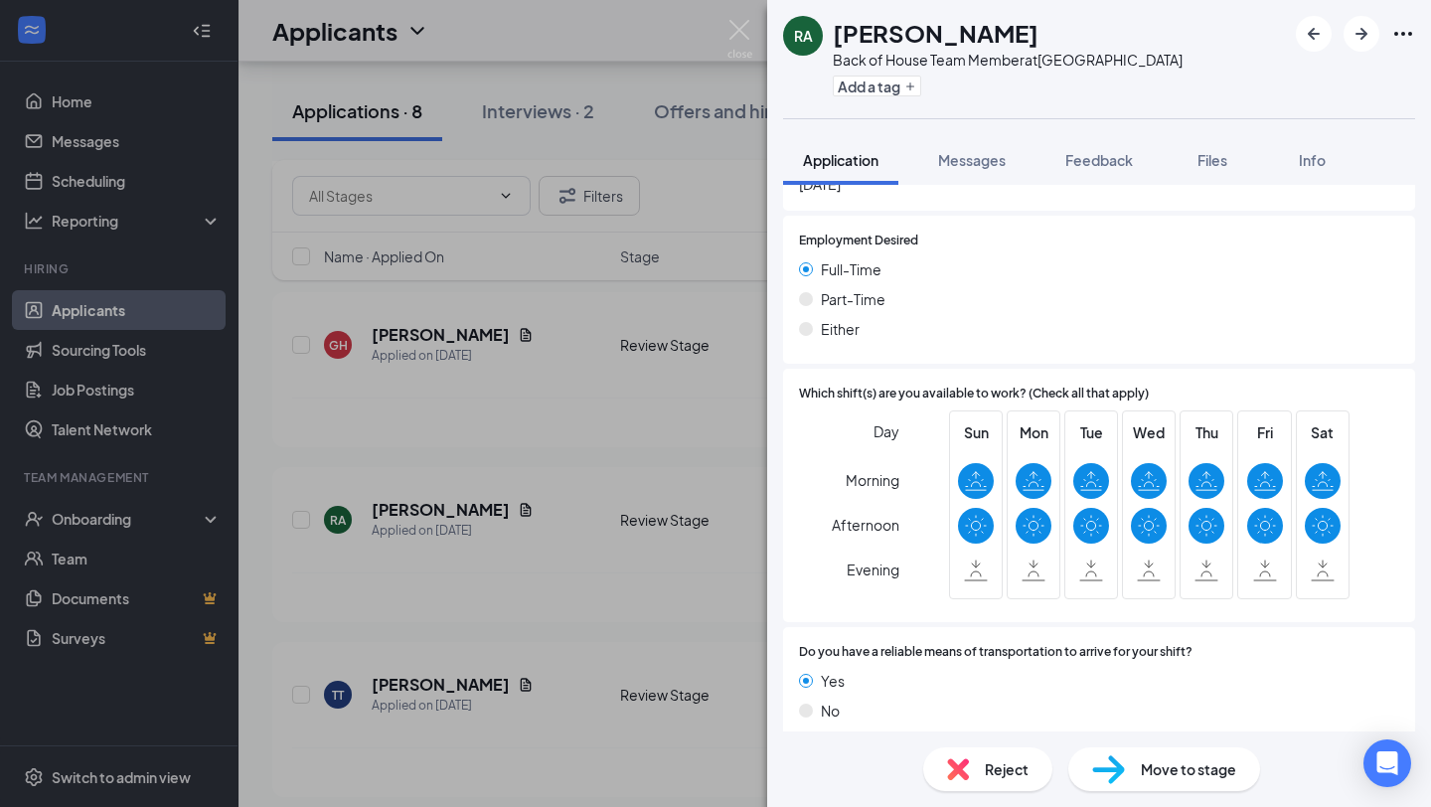
scroll to position [1668, 0]
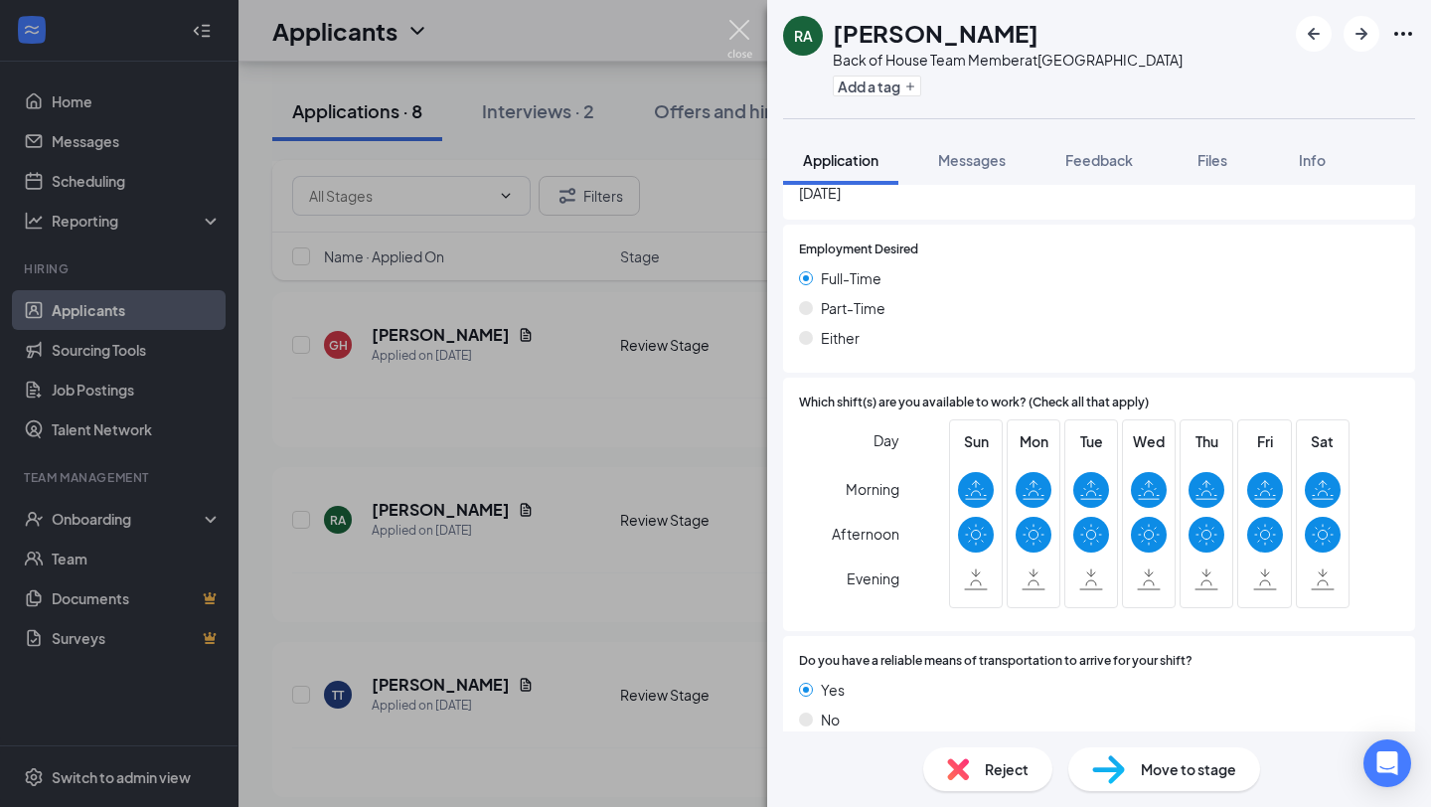
click at [727, 30] on img at bounding box center [739, 39] width 25 height 39
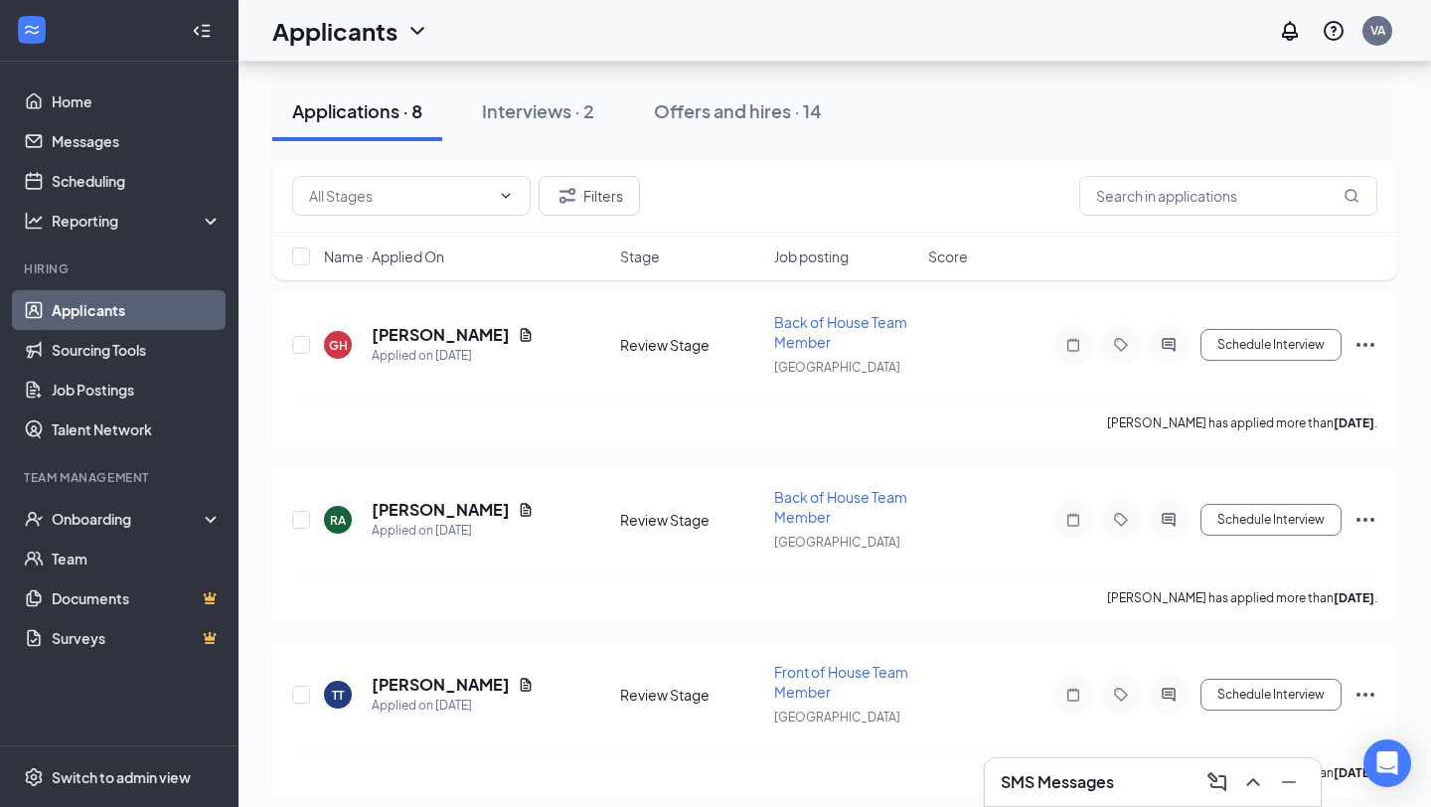
click at [1247, 778] on icon "ChevronUp" at bounding box center [1253, 782] width 24 height 24
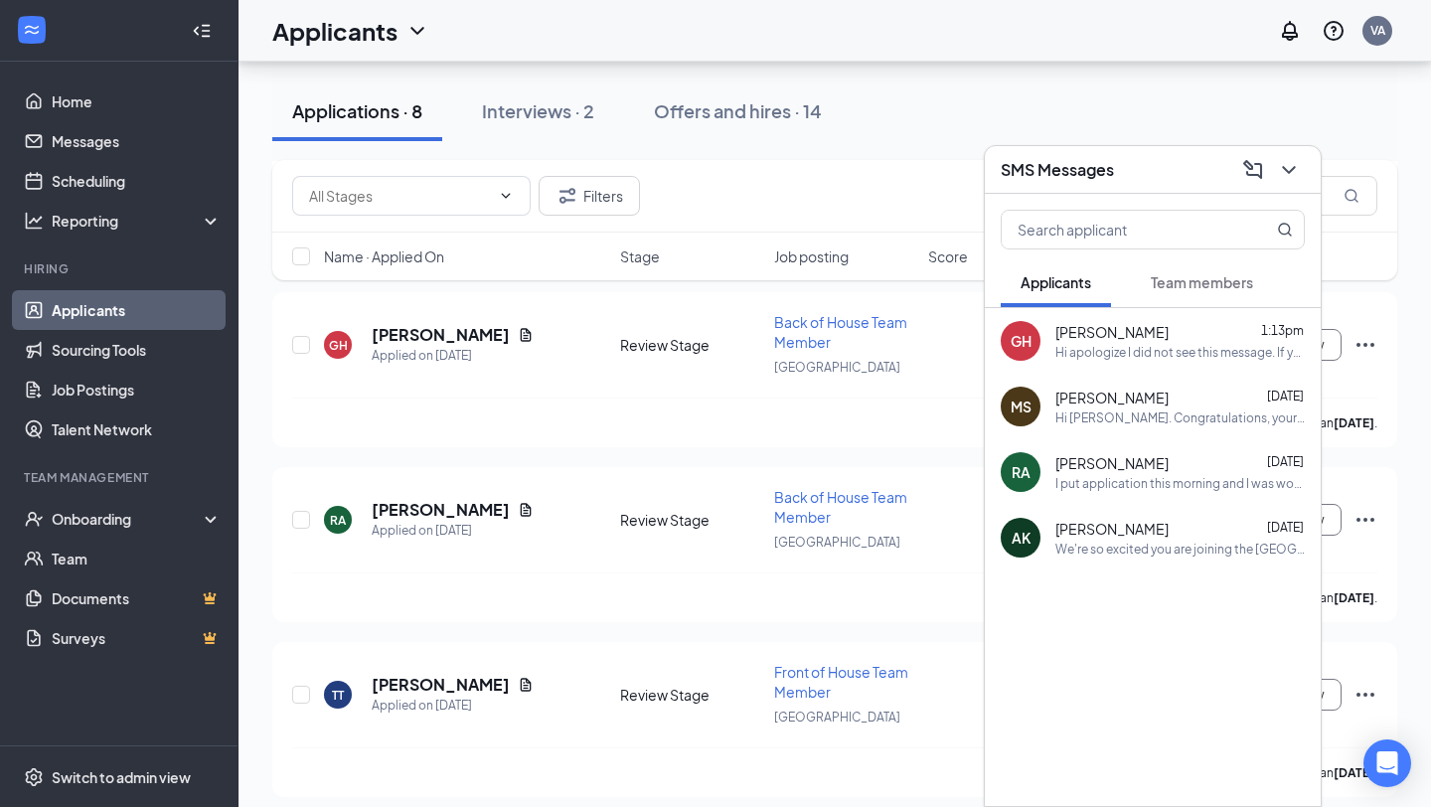
click at [1166, 483] on div "I put application this morning and I was wondering, what's the next step" at bounding box center [1179, 483] width 249 height 17
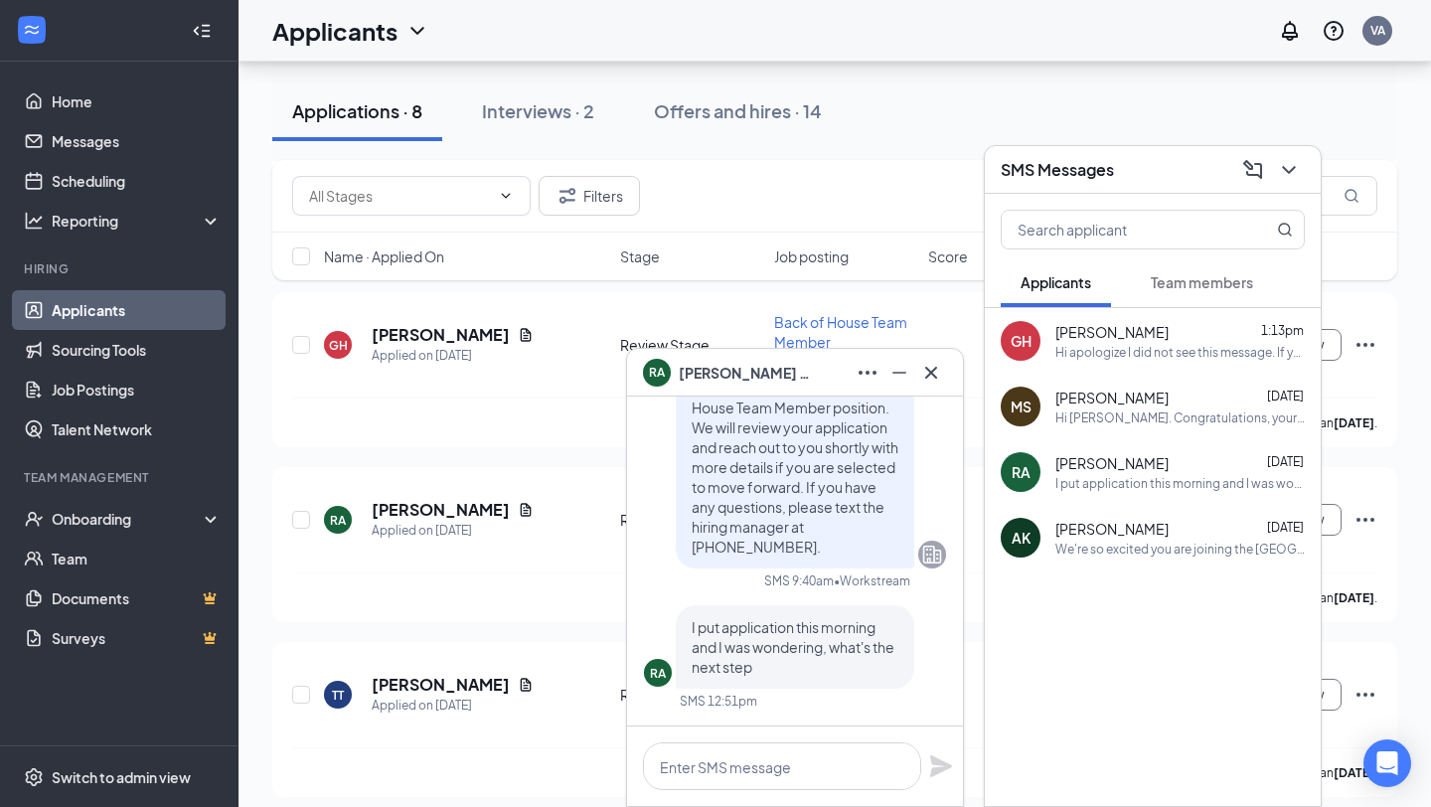
click at [1082, 395] on span "[PERSON_NAME]" at bounding box center [1111, 398] width 113 height 20
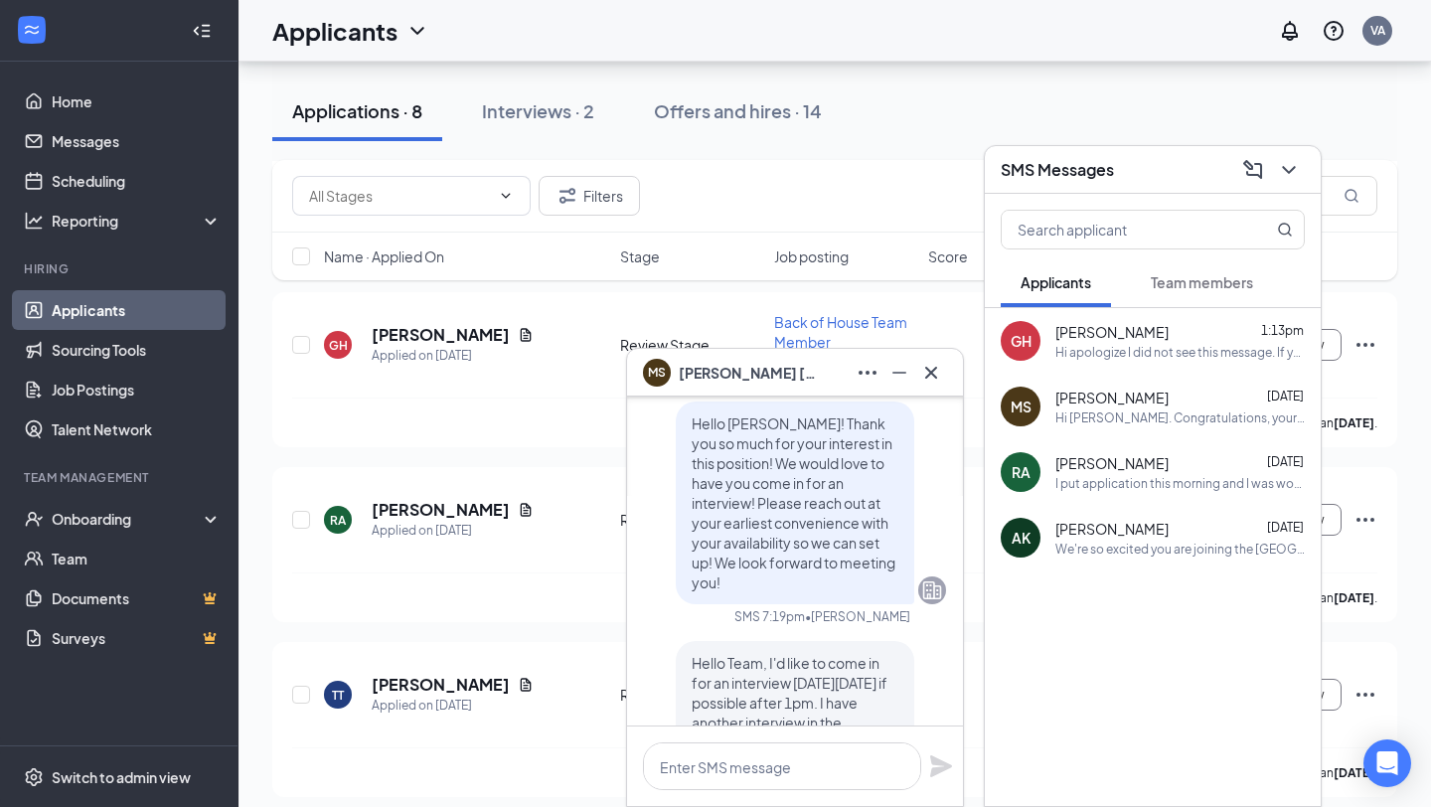
scroll to position [-2148, 0]
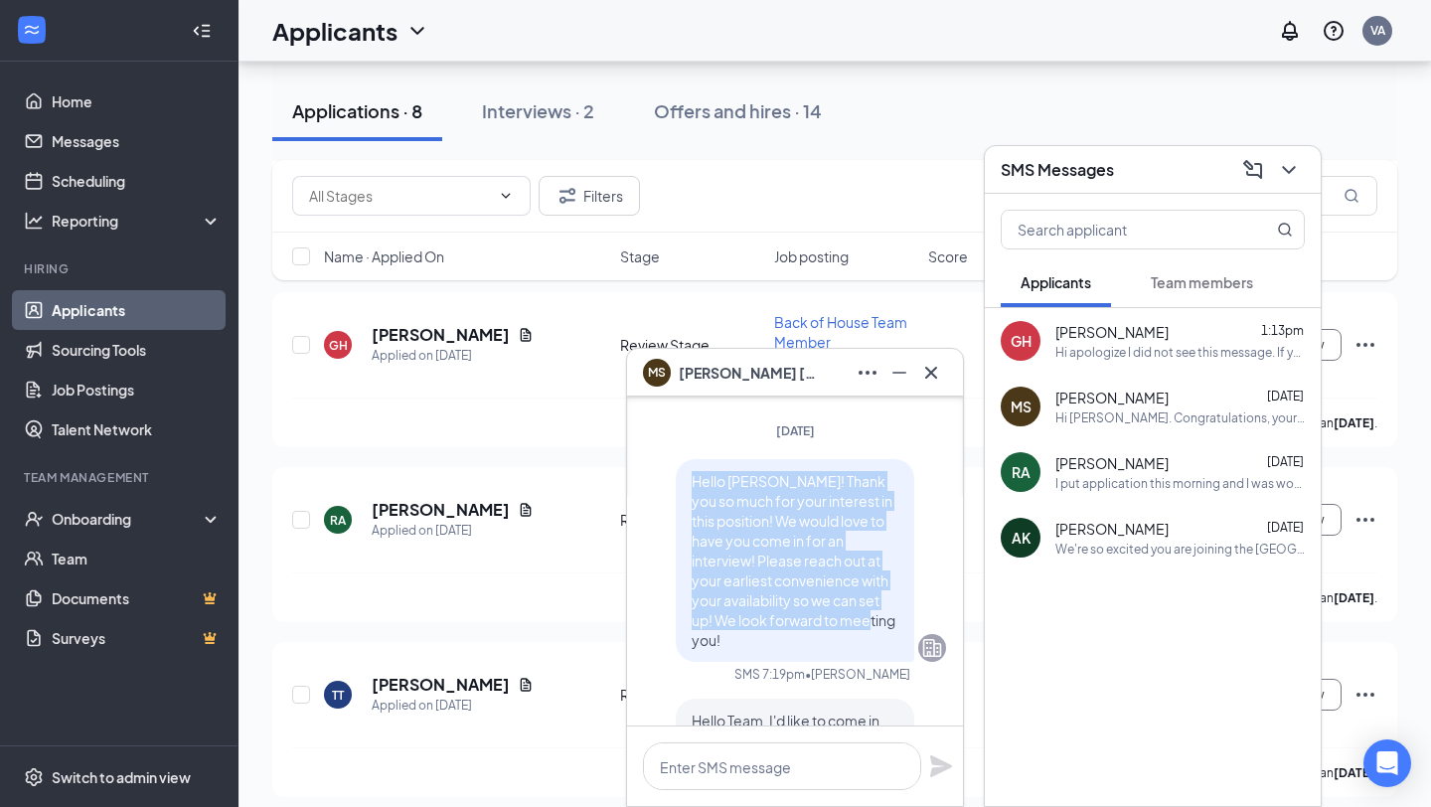
drag, startPoint x: 694, startPoint y: 500, endPoint x: 881, endPoint y: 644, distance: 236.7
click at [881, 644] on p "Hello [PERSON_NAME]! Thank you so much for your interest in this position! We w…" at bounding box center [795, 560] width 207 height 179
copy span "Hello [PERSON_NAME]! Thank you so much for your interest in this position! We w…"
click at [931, 366] on icon "Cross" at bounding box center [931, 373] width 24 height 24
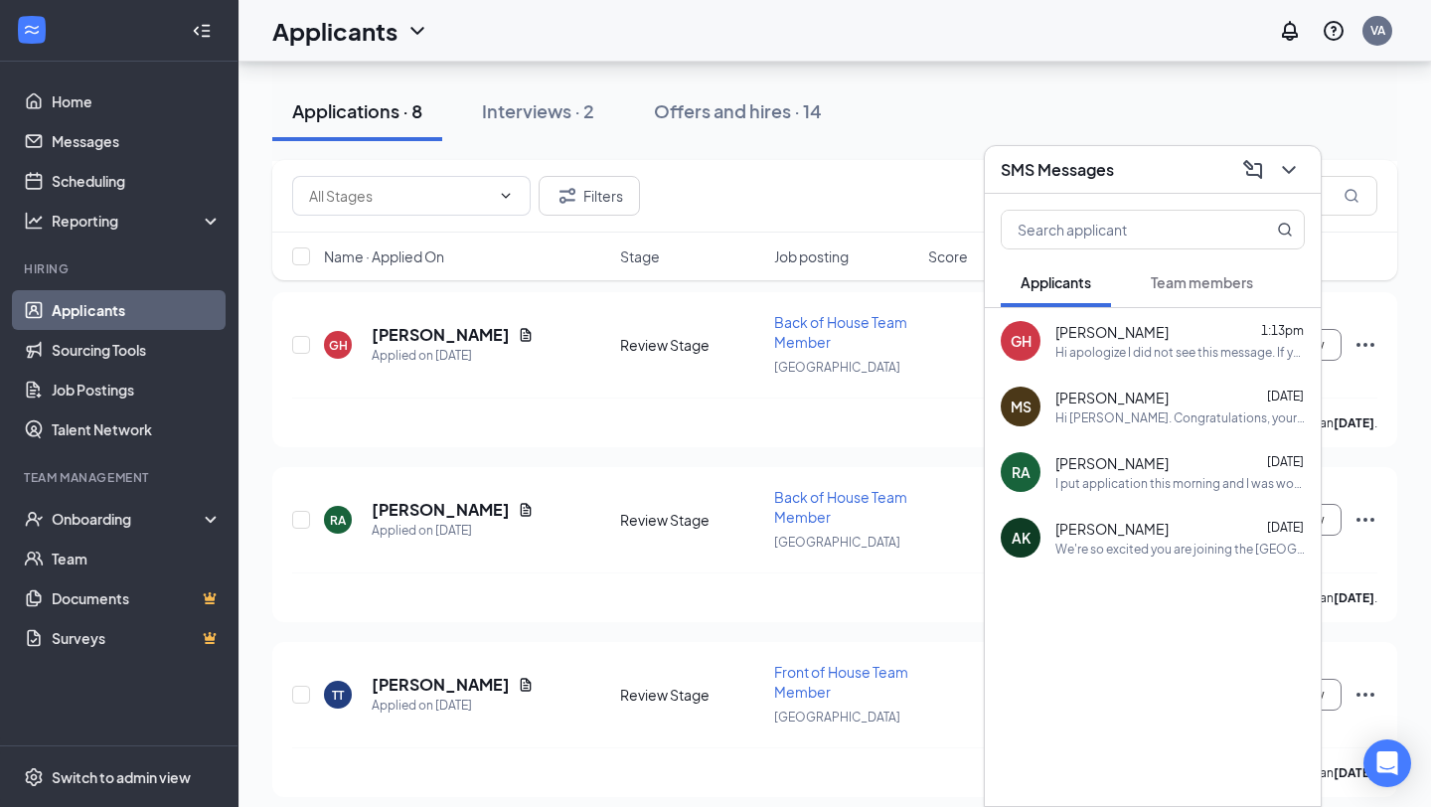
click at [1077, 470] on span "[PERSON_NAME]" at bounding box center [1111, 463] width 113 height 20
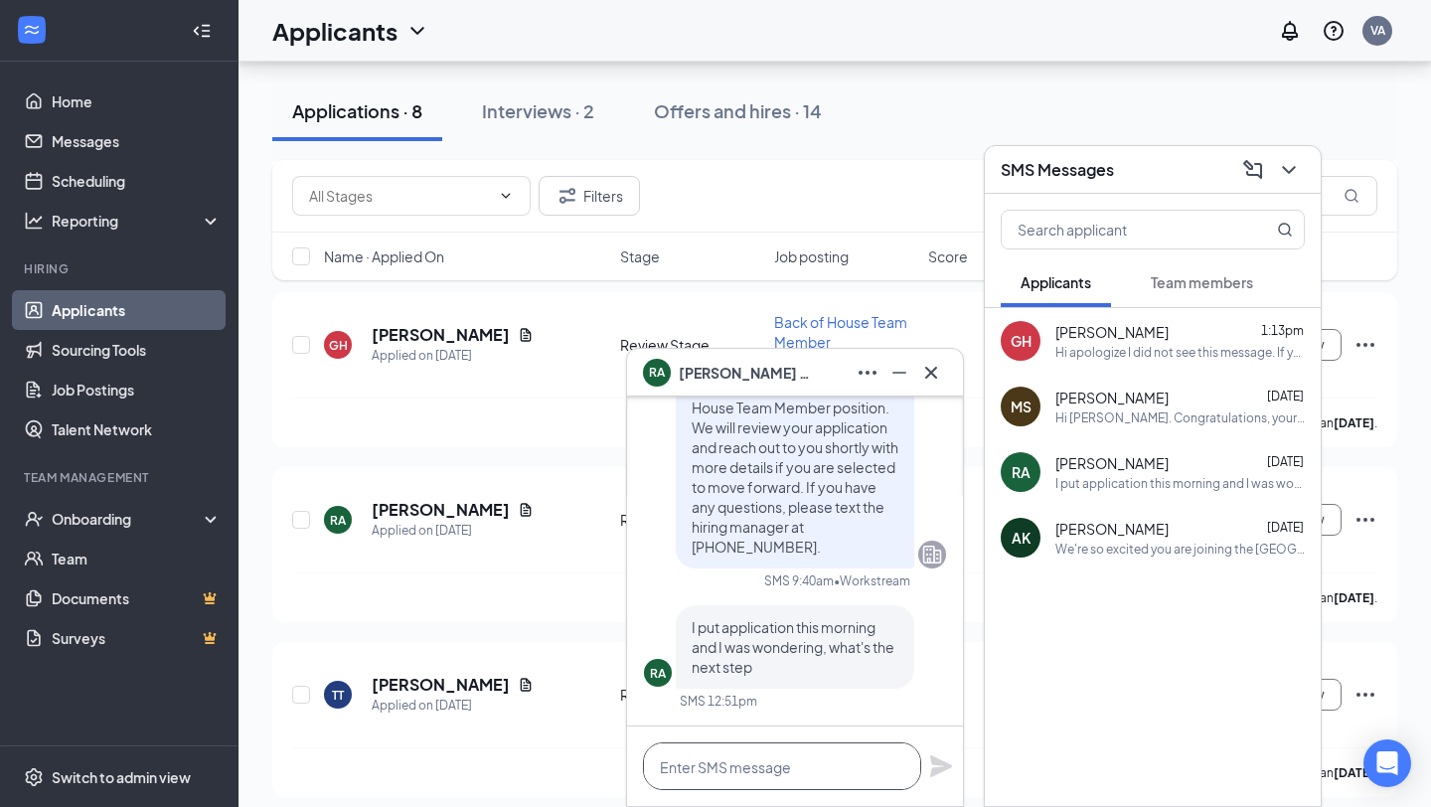
click at [705, 752] on textarea at bounding box center [782, 766] width 278 height 48
paste textarea "Hello [PERSON_NAME]! Thank you so much for your interest in this position! We w…"
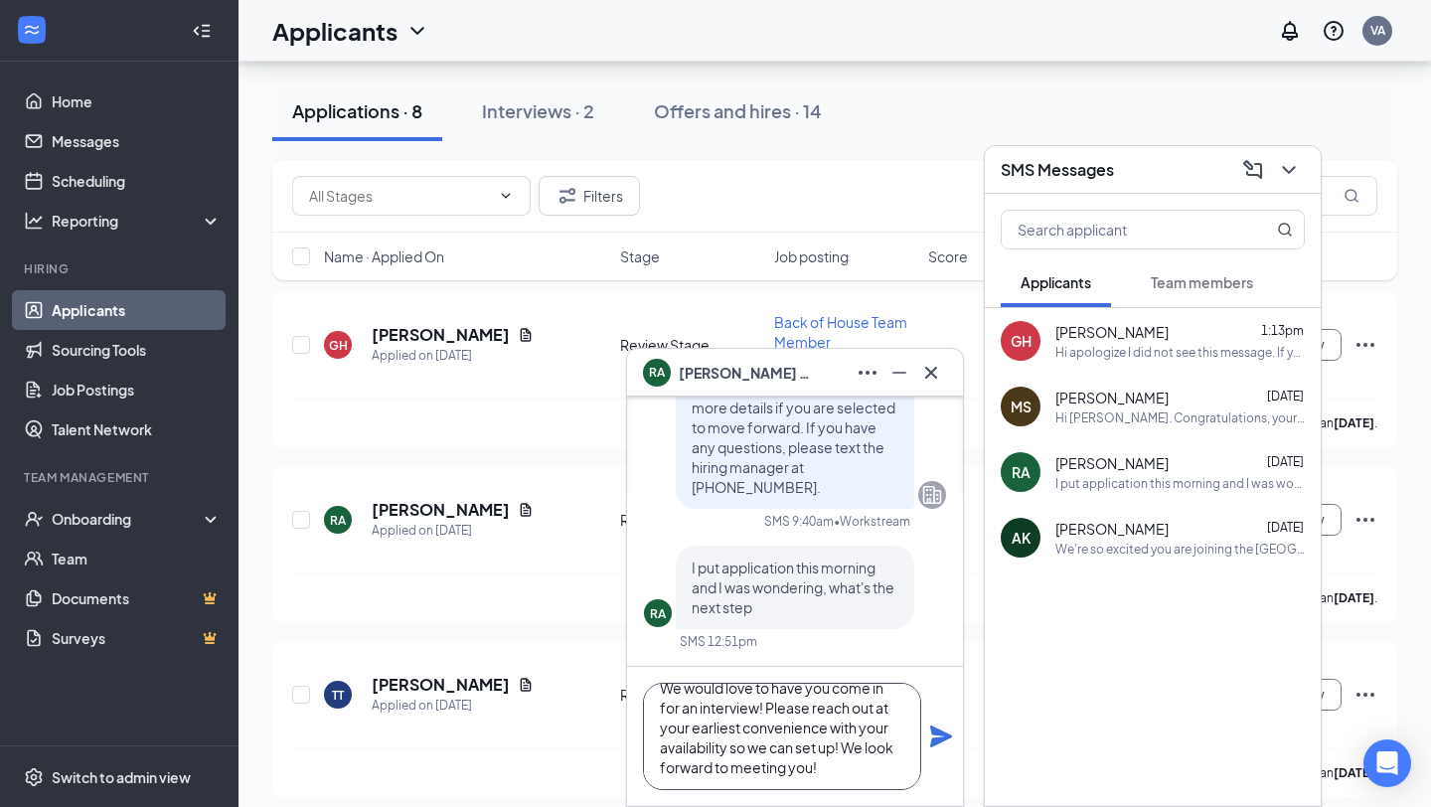
scroll to position [0, 0]
click at [714, 705] on textarea "Hello [PERSON_NAME]! Thank you so much for your interest in this position! We w…" at bounding box center [782, 736] width 278 height 107
type textarea "Hello [PERSON_NAME]! Thank you so much for your interest in this position! We w…"
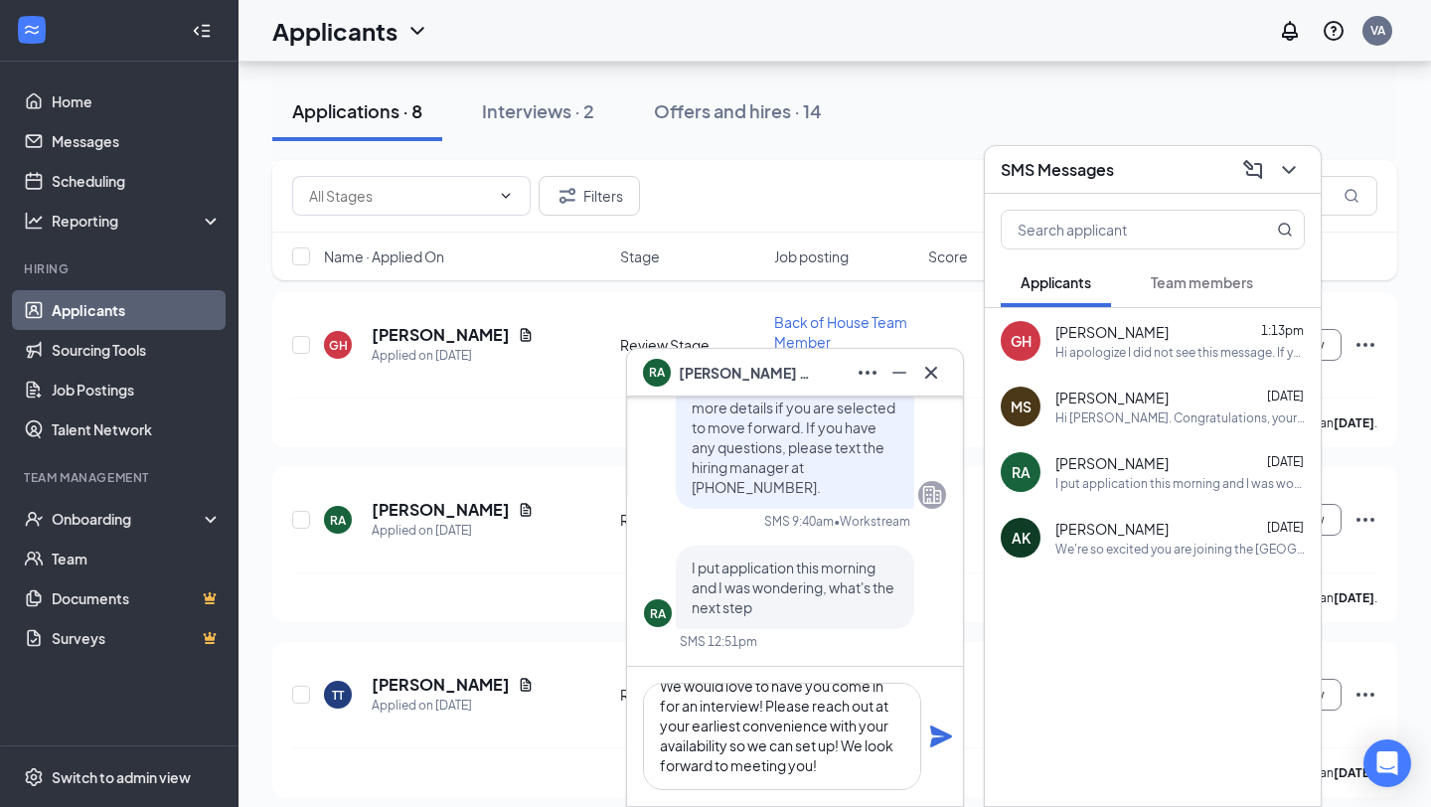
click at [946, 738] on icon "Plane" at bounding box center [941, 736] width 22 height 22
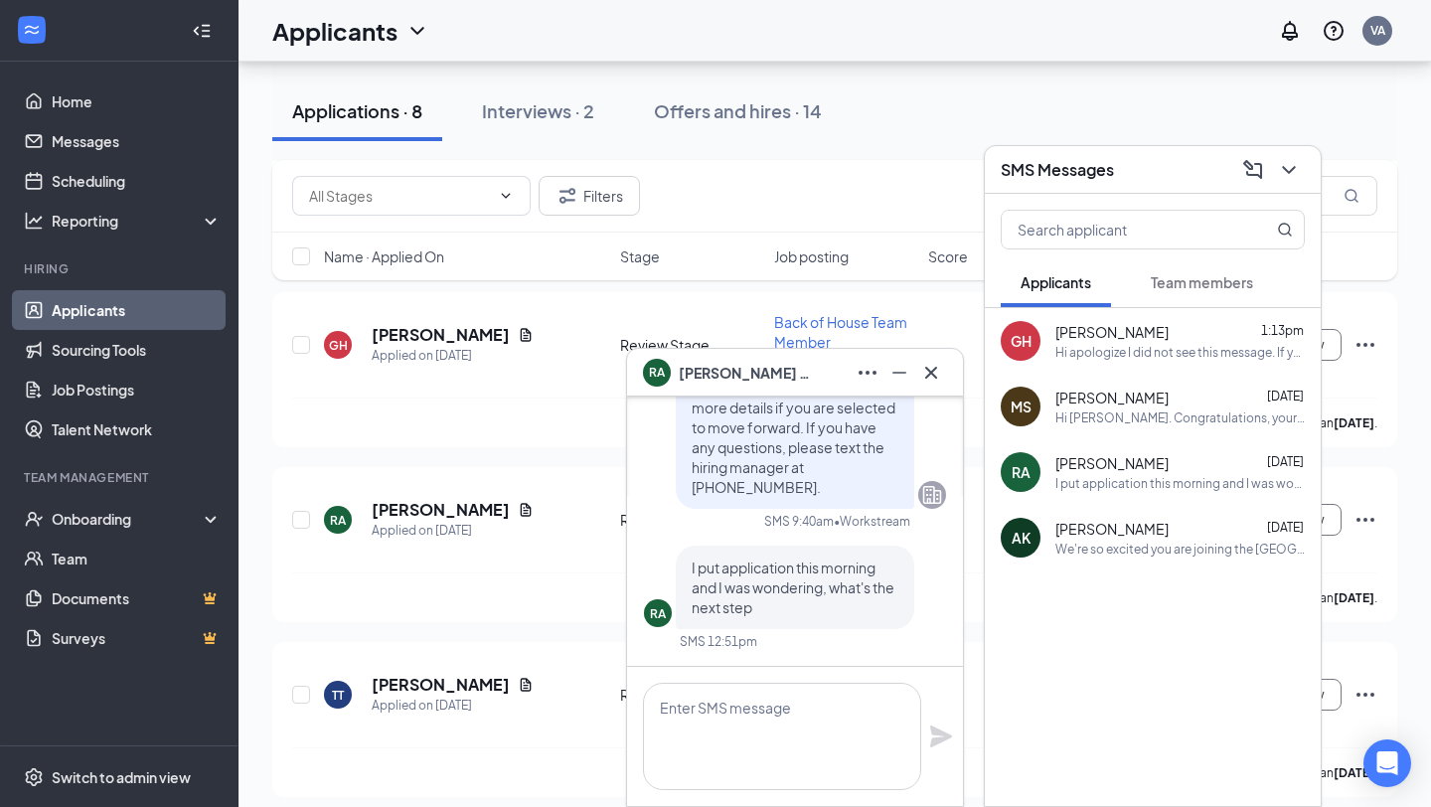
scroll to position [0, 0]
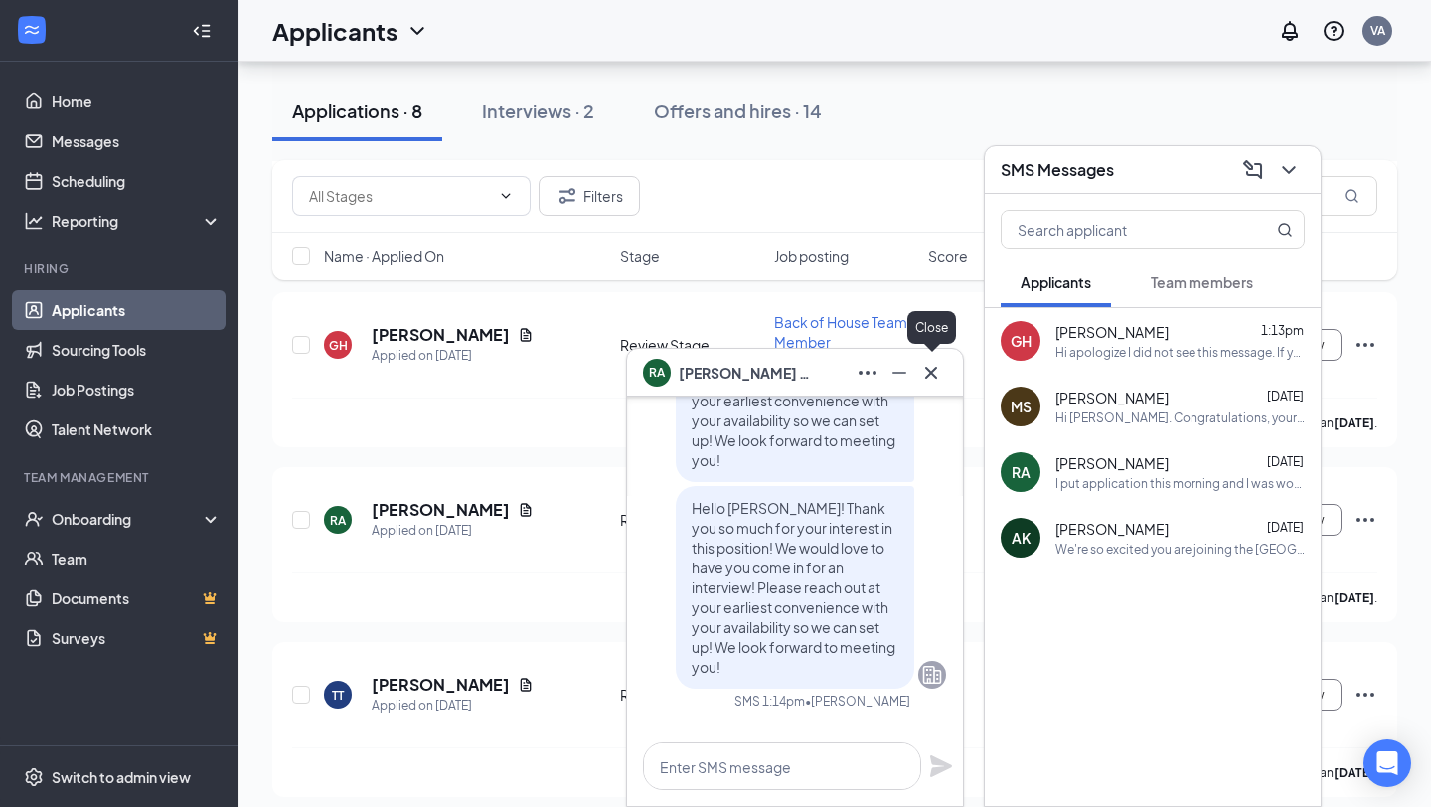
click at [935, 370] on icon "Cross" at bounding box center [931, 373] width 24 height 24
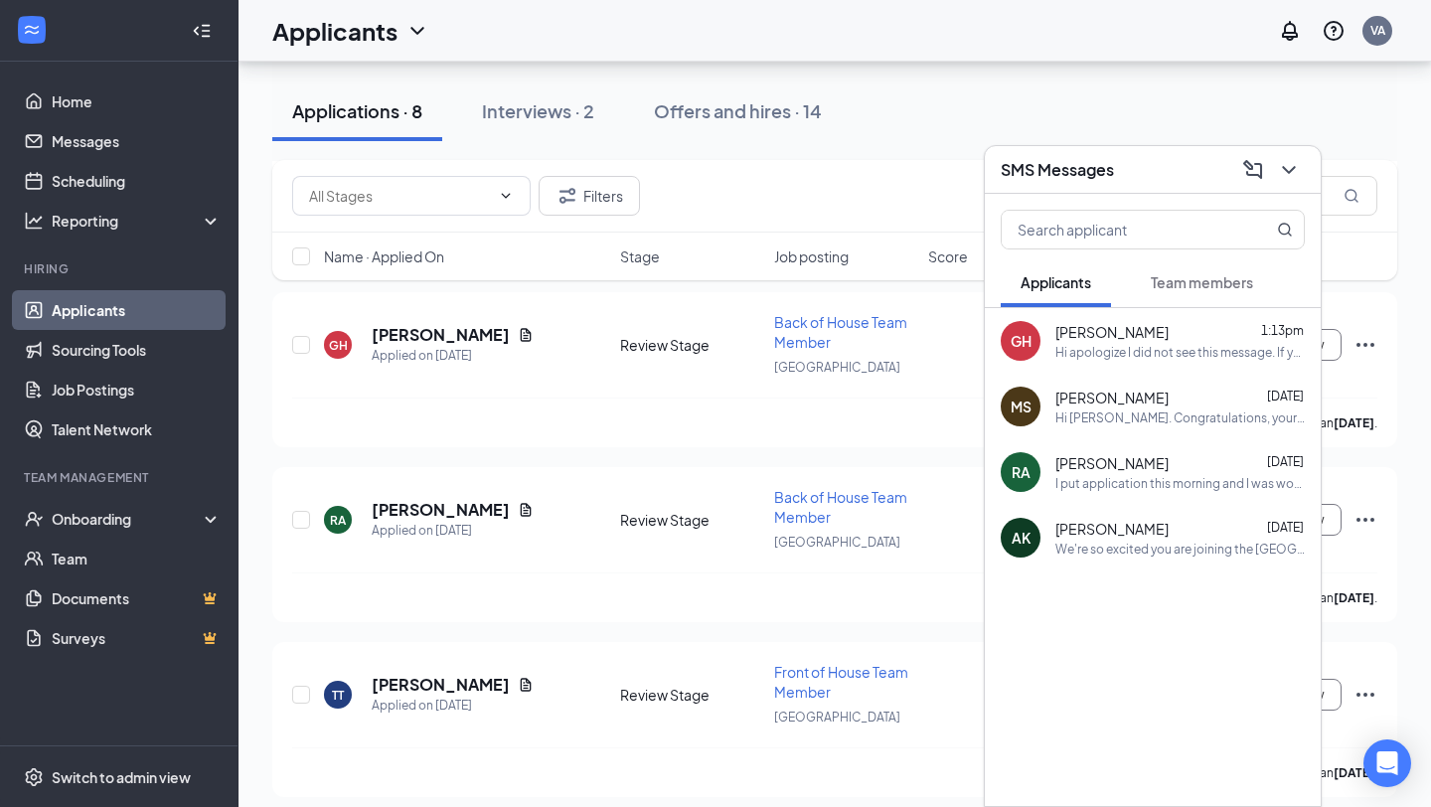
click at [1127, 351] on div "Hi apologize I did not see this message. If you are still able to come in at 1:…" at bounding box center [1179, 352] width 249 height 17
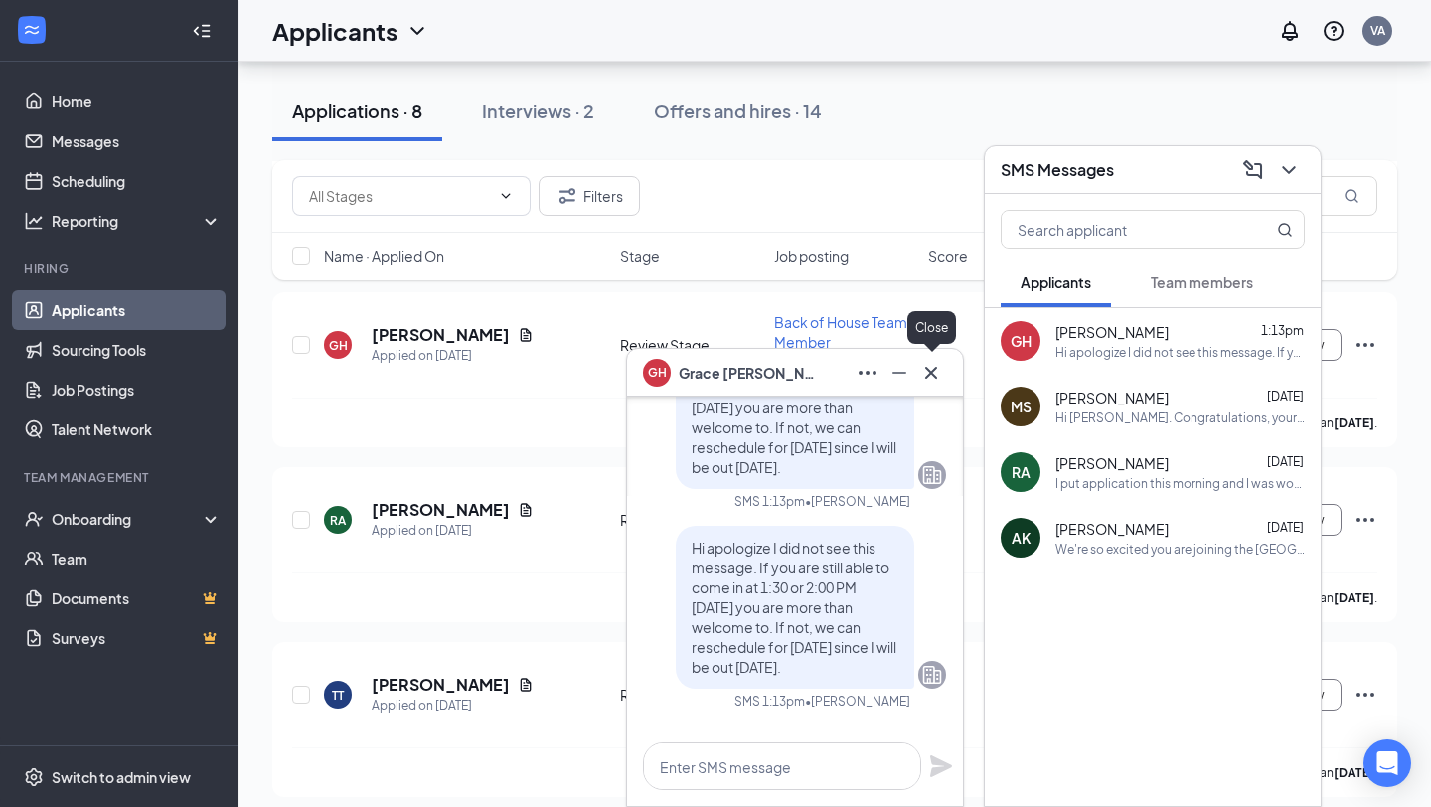
click at [932, 375] on icon "Cross" at bounding box center [931, 373] width 24 height 24
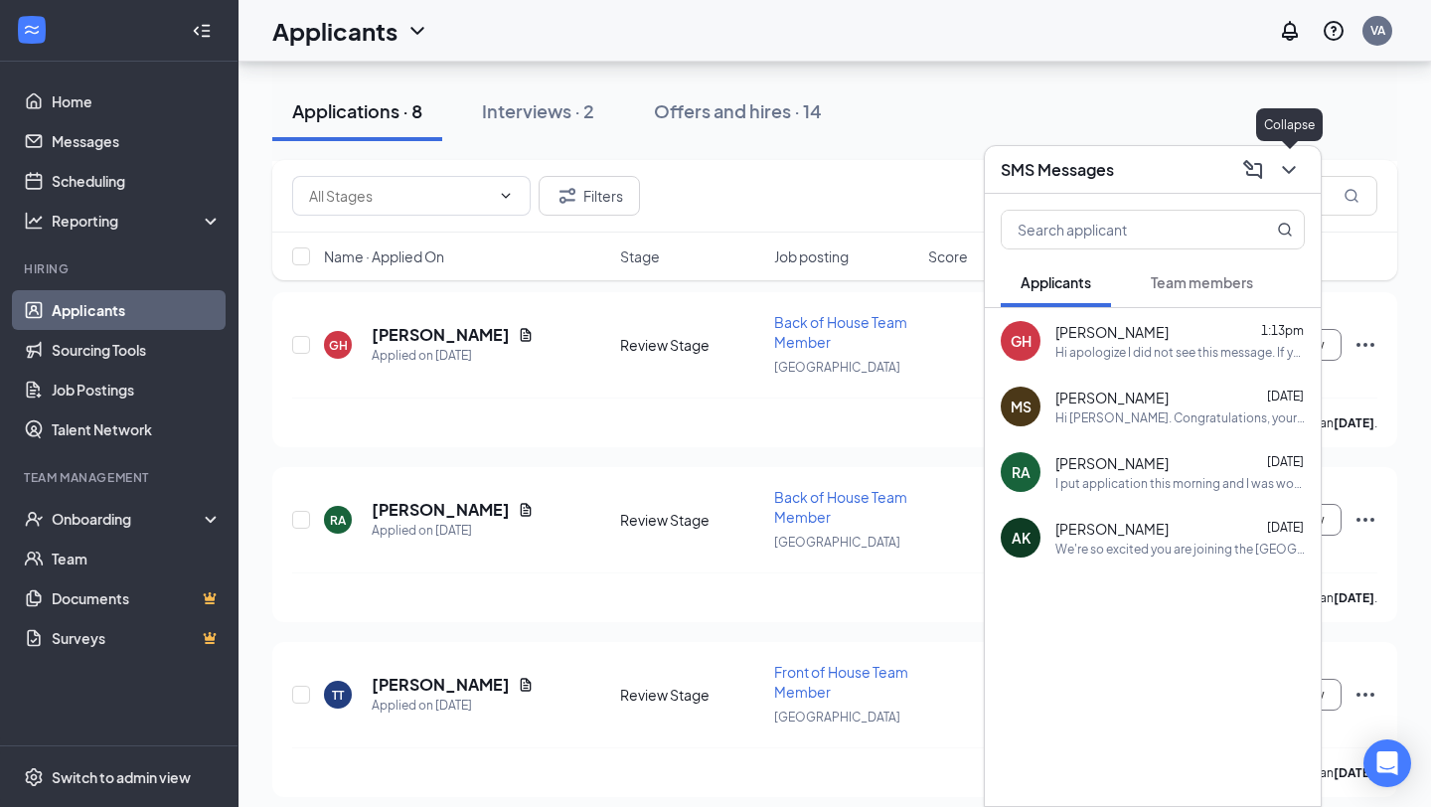
click at [1298, 158] on icon "ChevronDown" at bounding box center [1289, 170] width 24 height 24
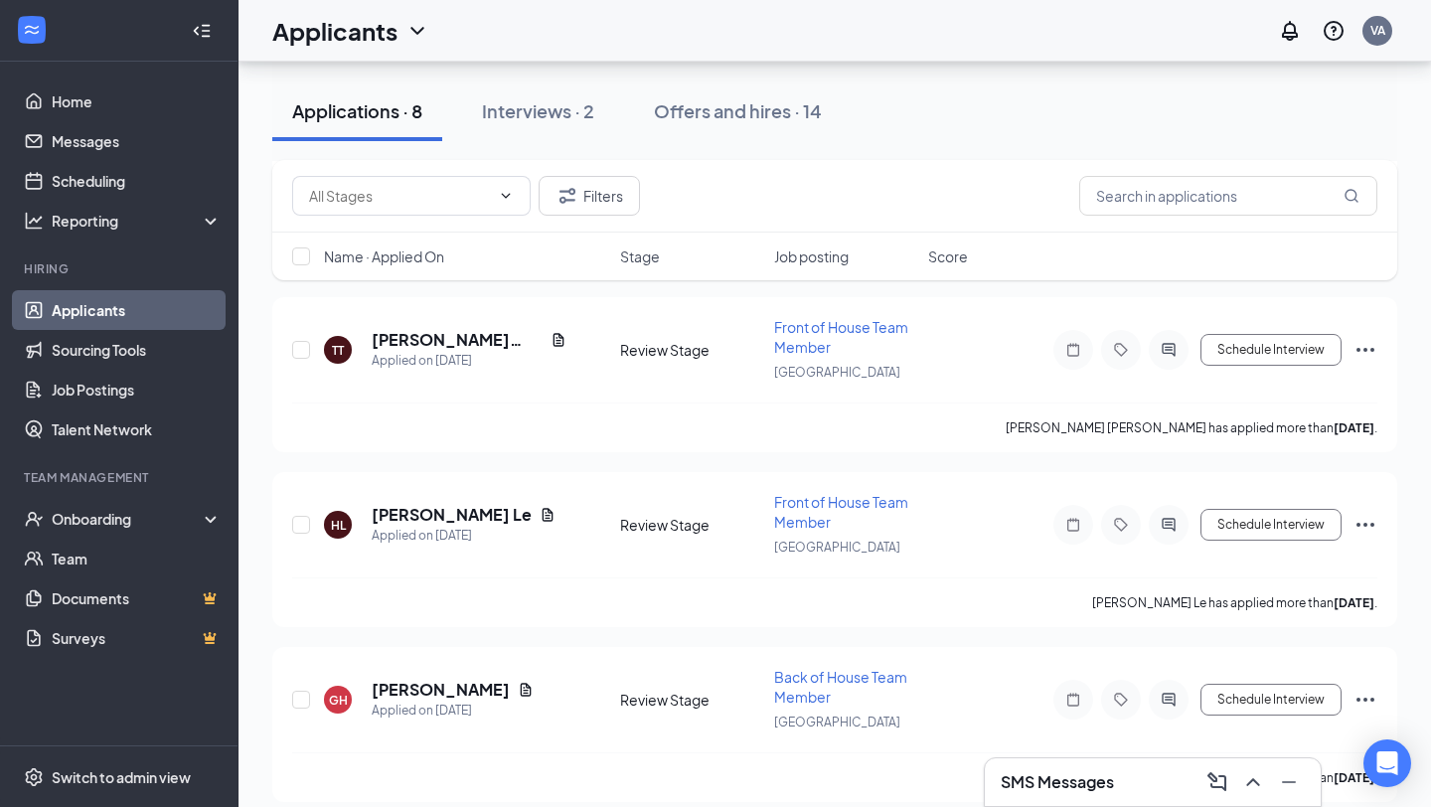
scroll to position [523, 0]
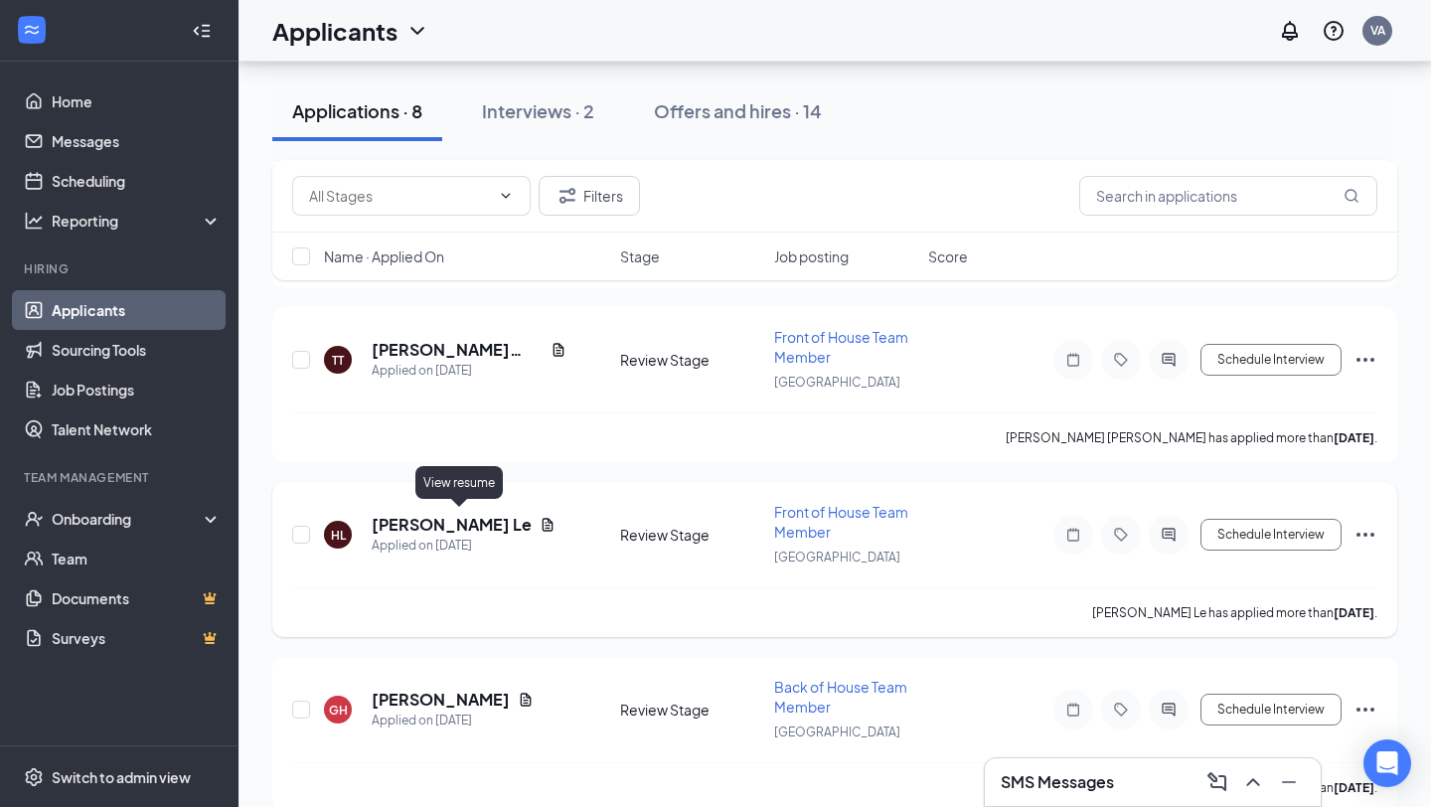
click at [543, 520] on icon "Document" at bounding box center [548, 524] width 11 height 13
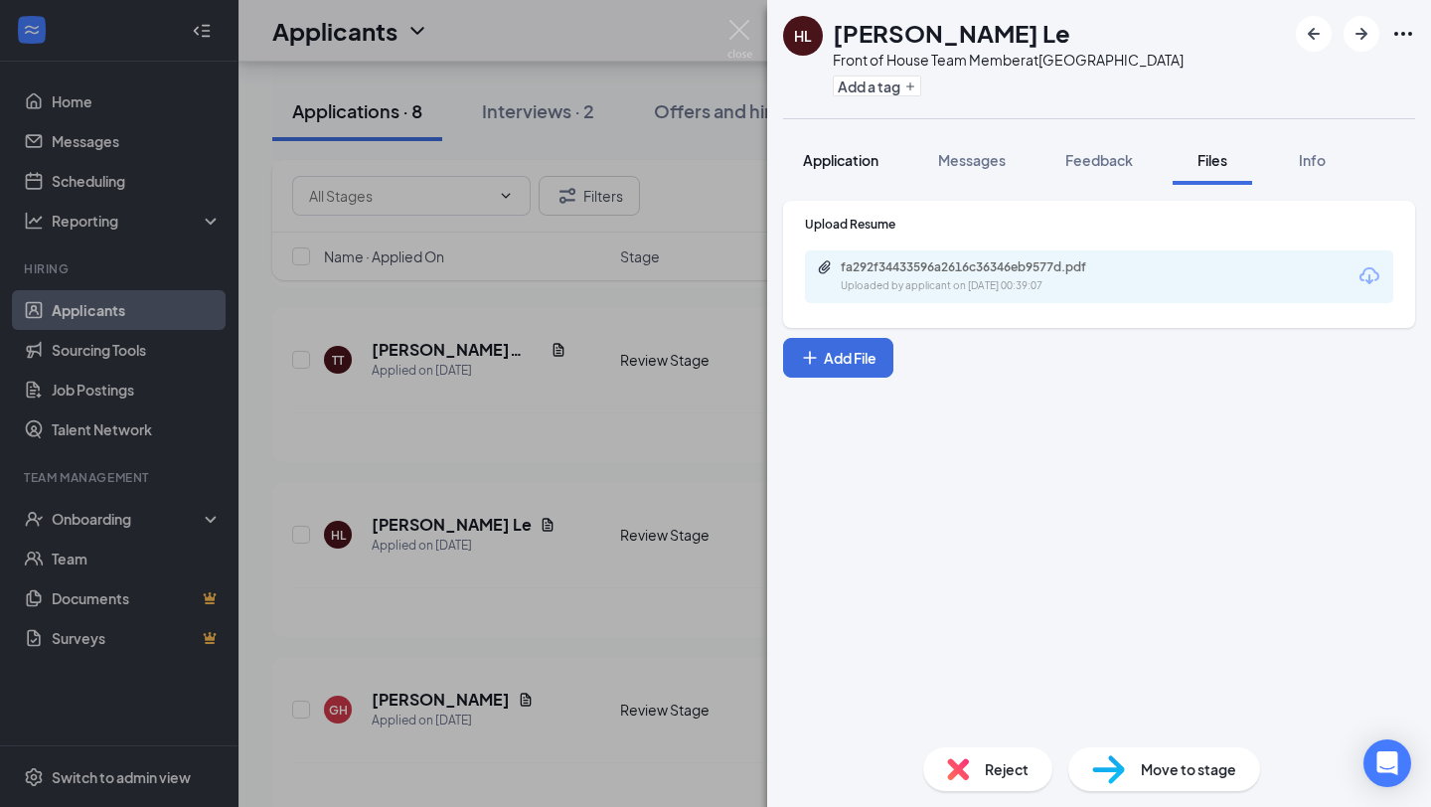
click at [792, 161] on button "Application" at bounding box center [840, 160] width 115 height 50
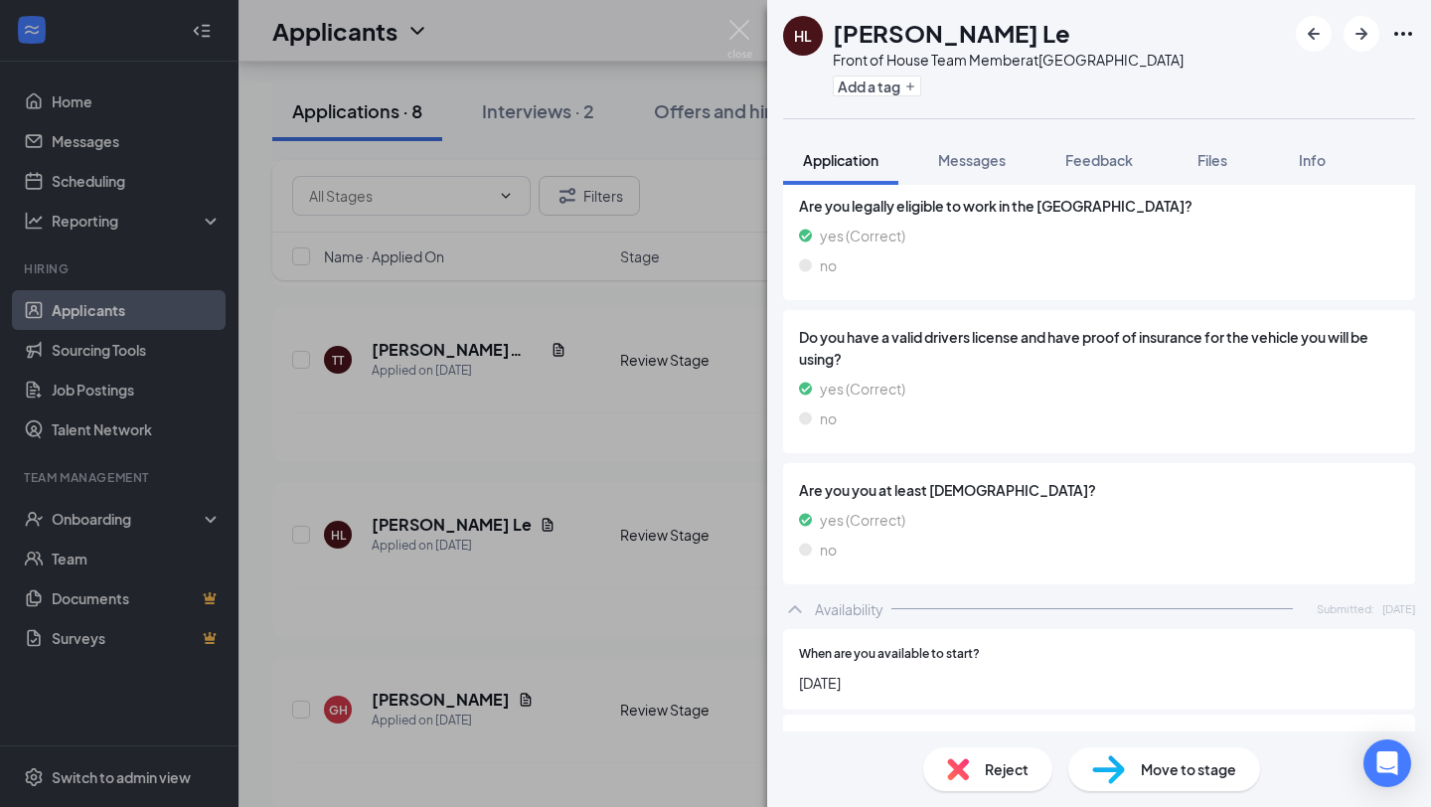
scroll to position [252, 0]
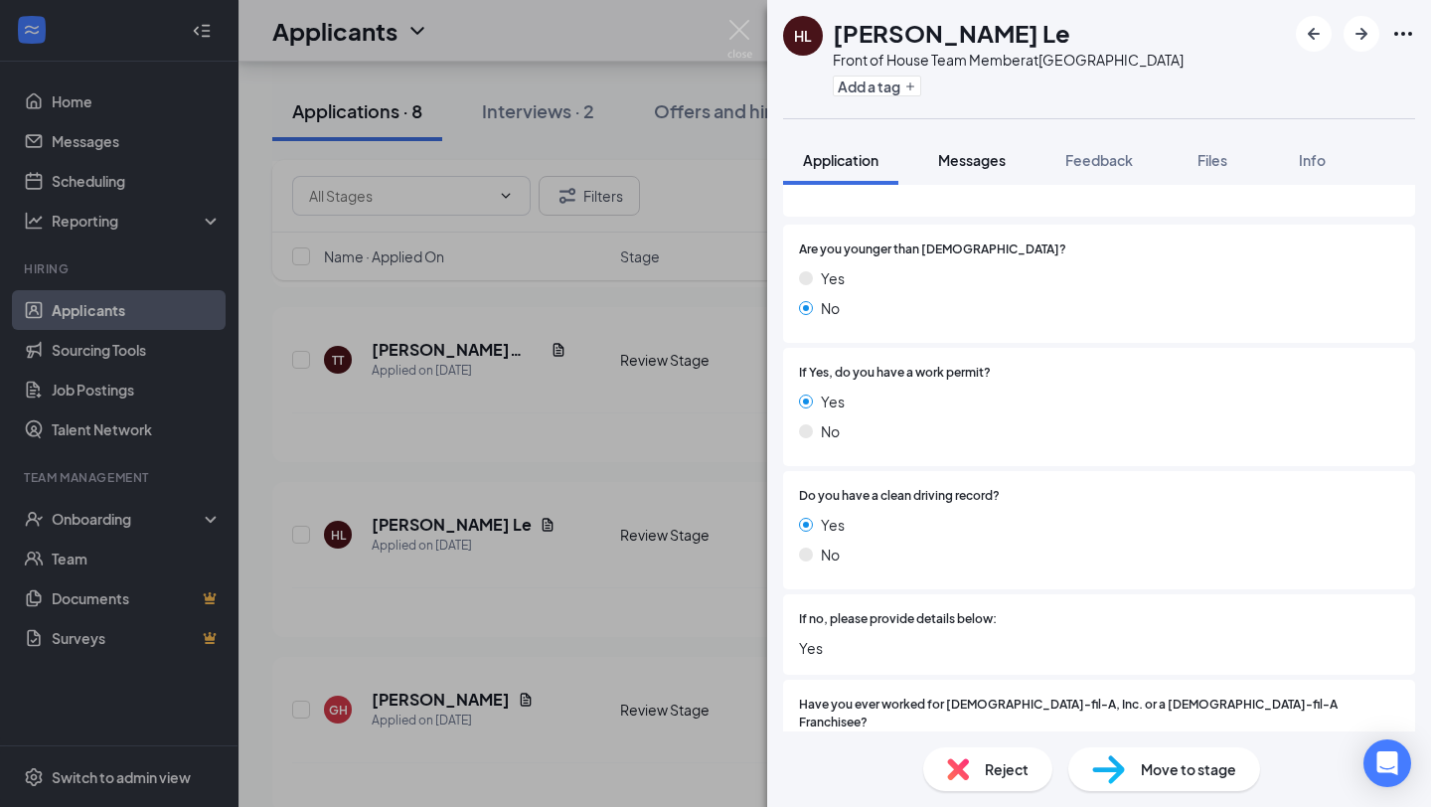
click at [961, 163] on span "Messages" at bounding box center [972, 160] width 68 height 18
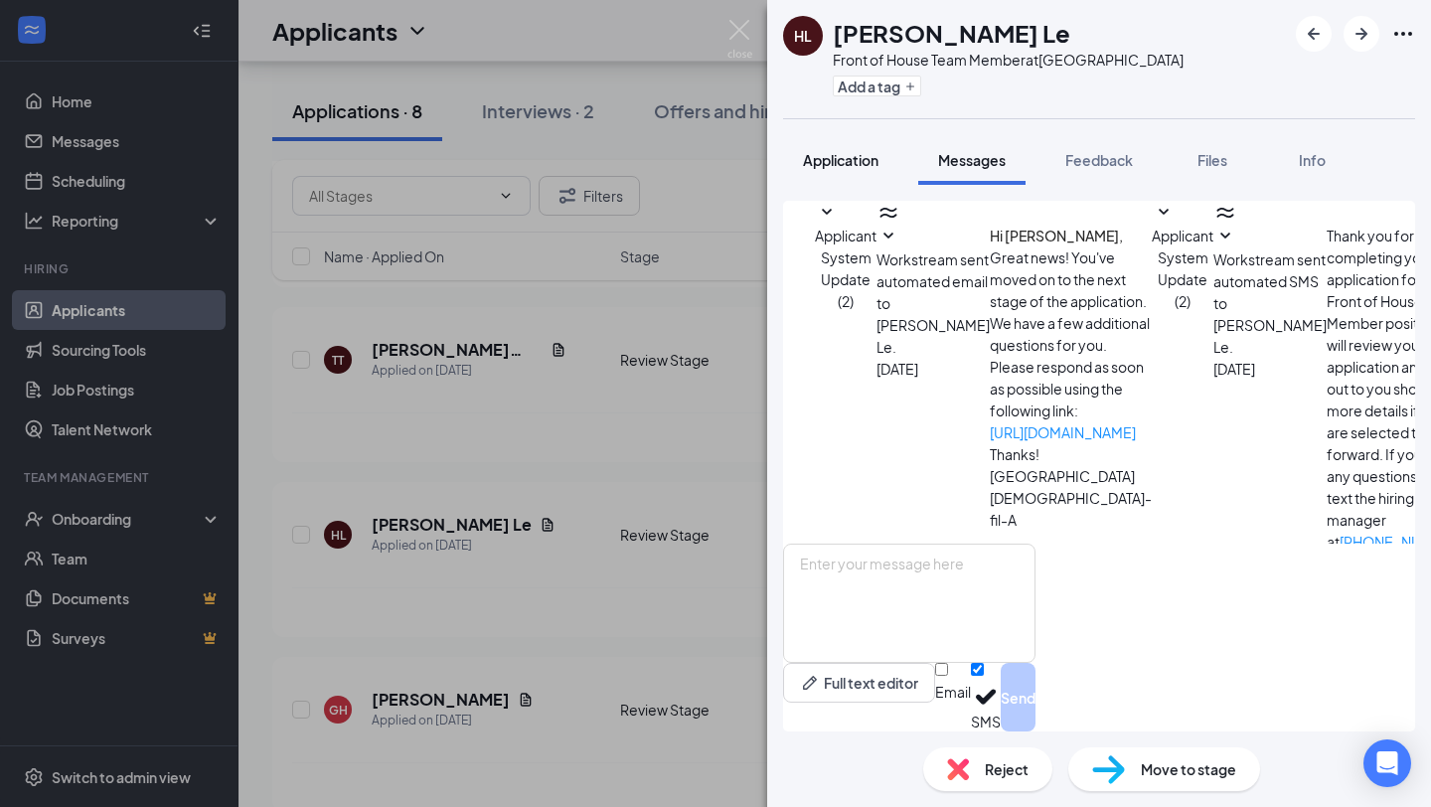
click at [848, 155] on span "Application" at bounding box center [841, 160] width 76 height 18
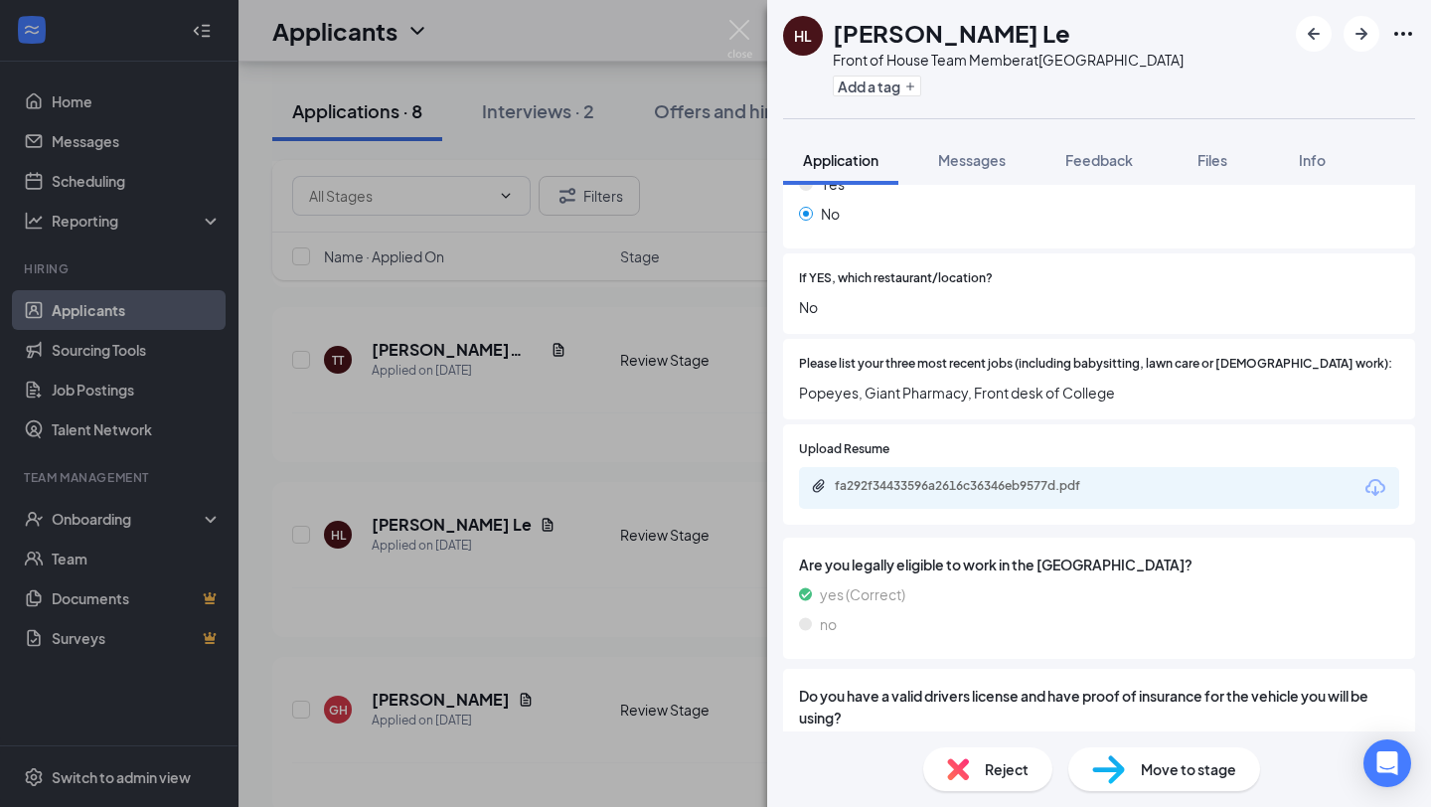
scroll to position [814, 0]
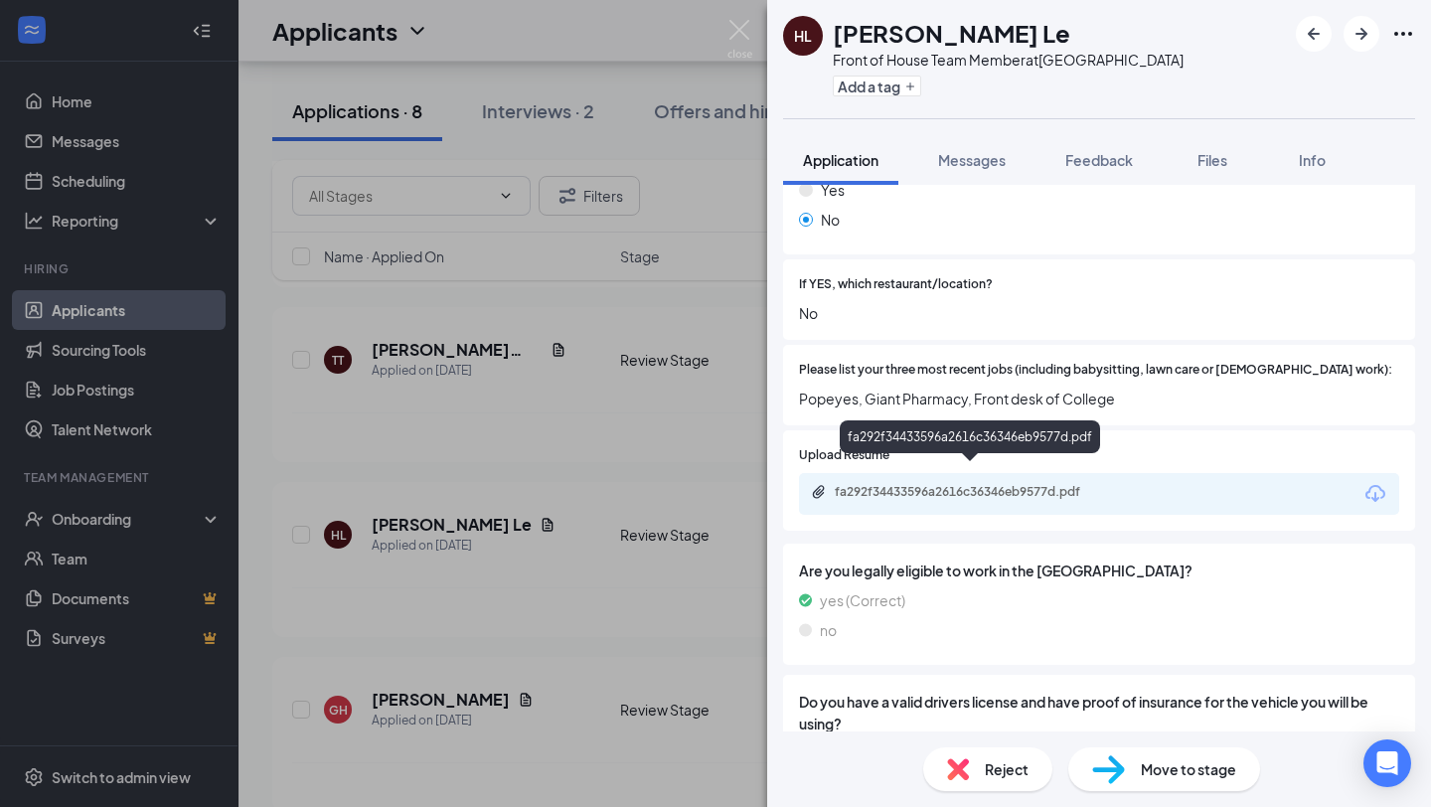
click at [893, 485] on div "fa292f34433596a2616c36346eb9577d.pdf" at bounding box center [1099, 494] width 600 height 42
click at [882, 484] on div "fa292f34433596a2616c36346eb9577d.pdf" at bounding box center [974, 492] width 278 height 16
click at [996, 787] on div "Reject" at bounding box center [987, 769] width 129 height 44
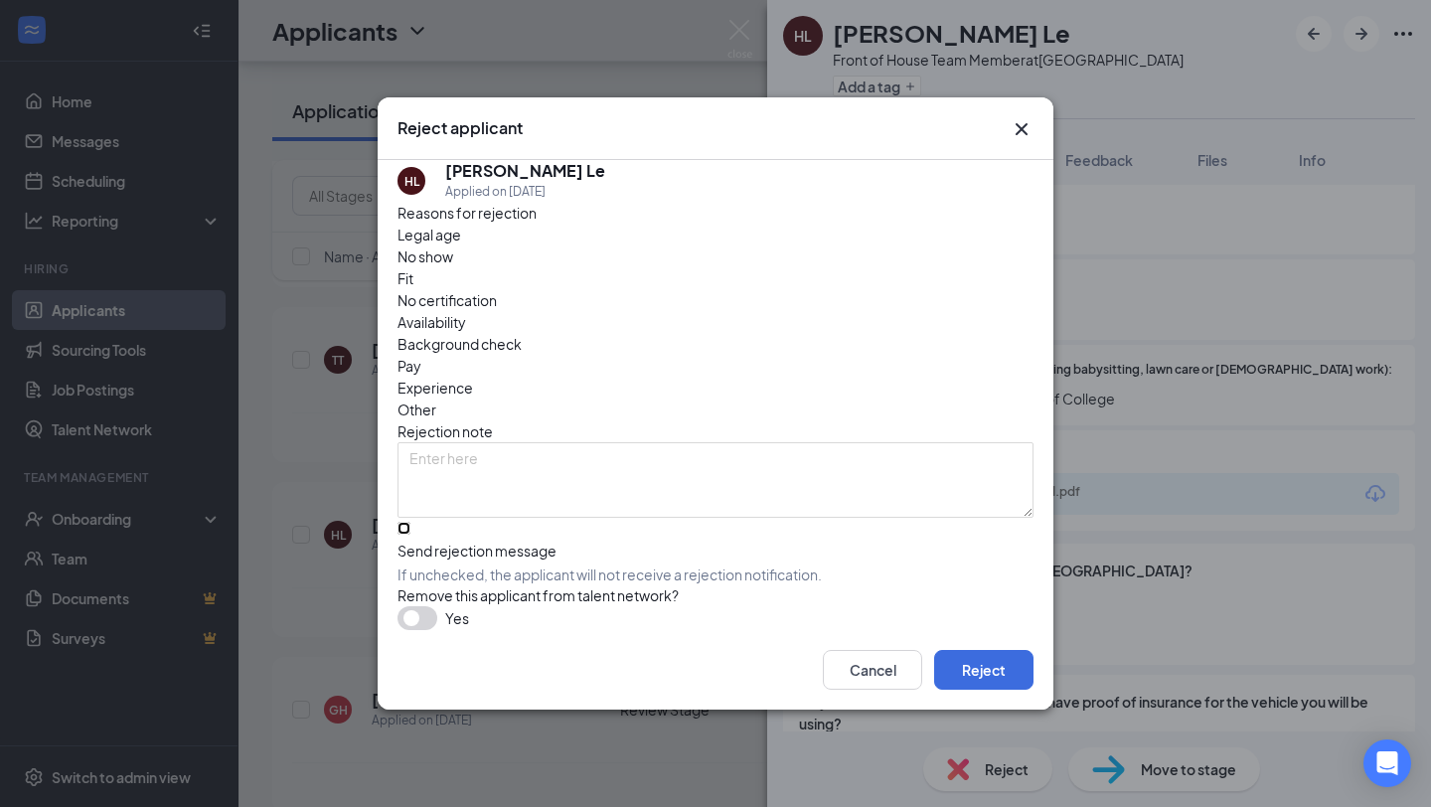
click at [410, 522] on input "Send rejection message If unchecked, the applicant will not receive a rejection…" at bounding box center [403, 528] width 13 height 13
checkbox input "true"
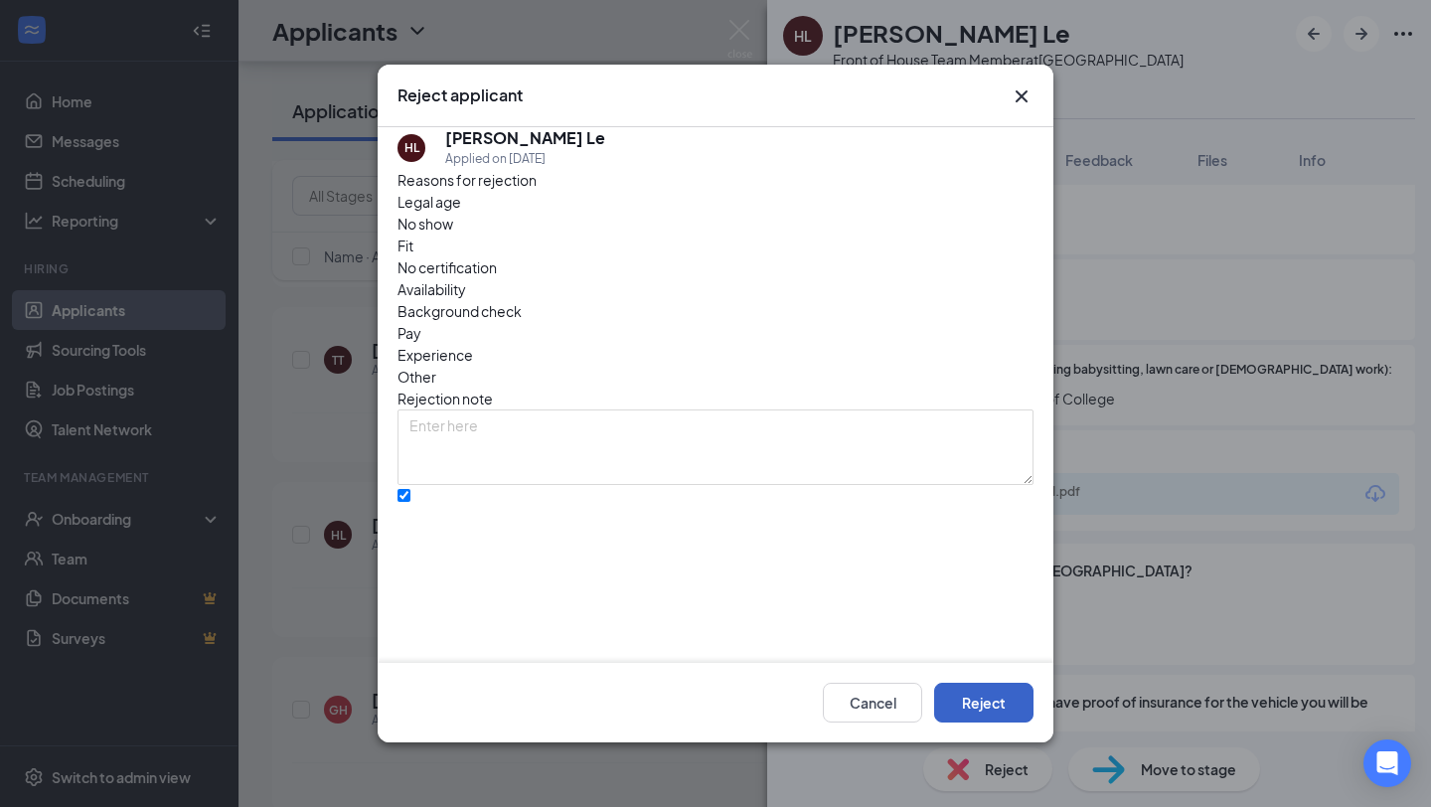
click at [968, 705] on button "Reject" at bounding box center [983, 703] width 99 height 40
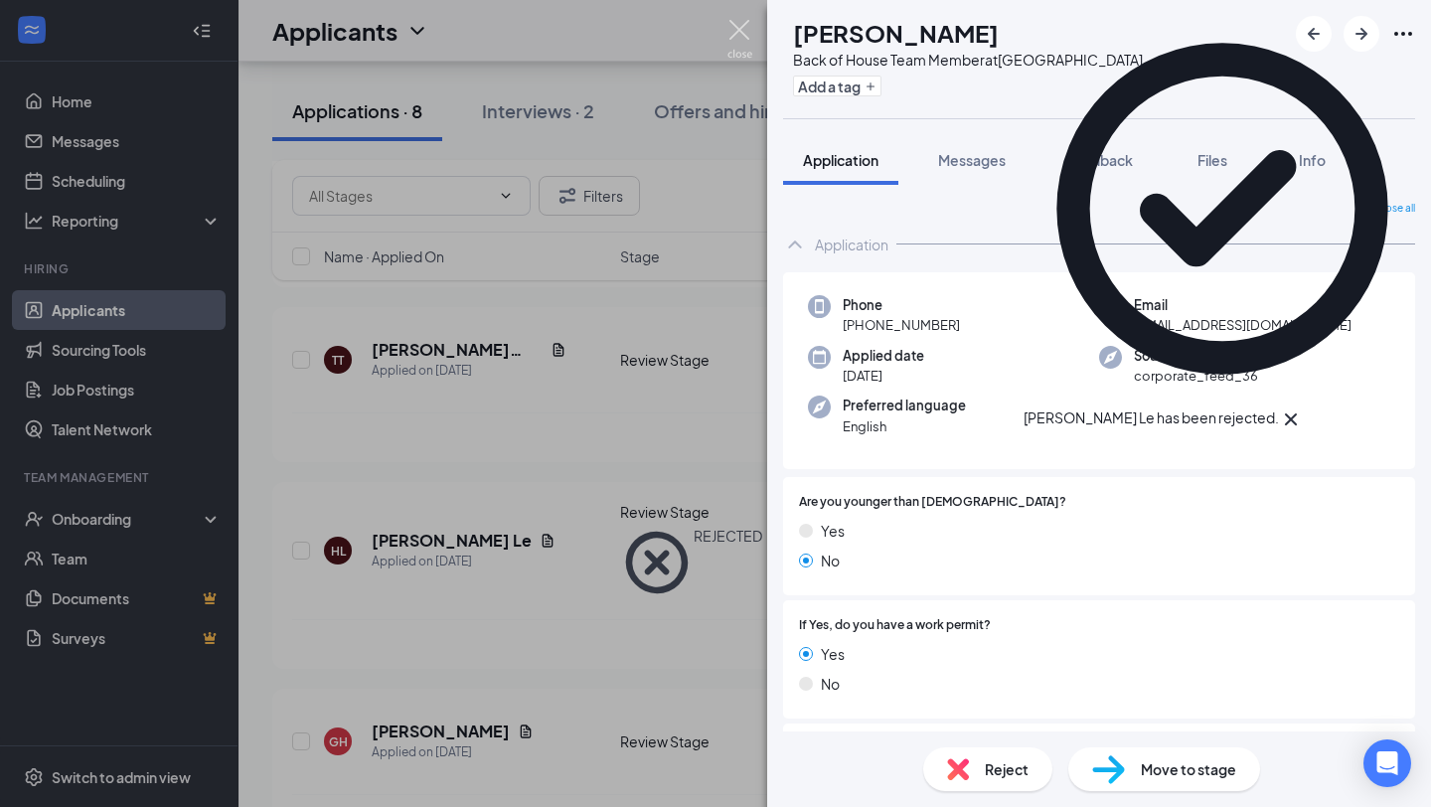
click at [734, 56] on img at bounding box center [739, 39] width 25 height 39
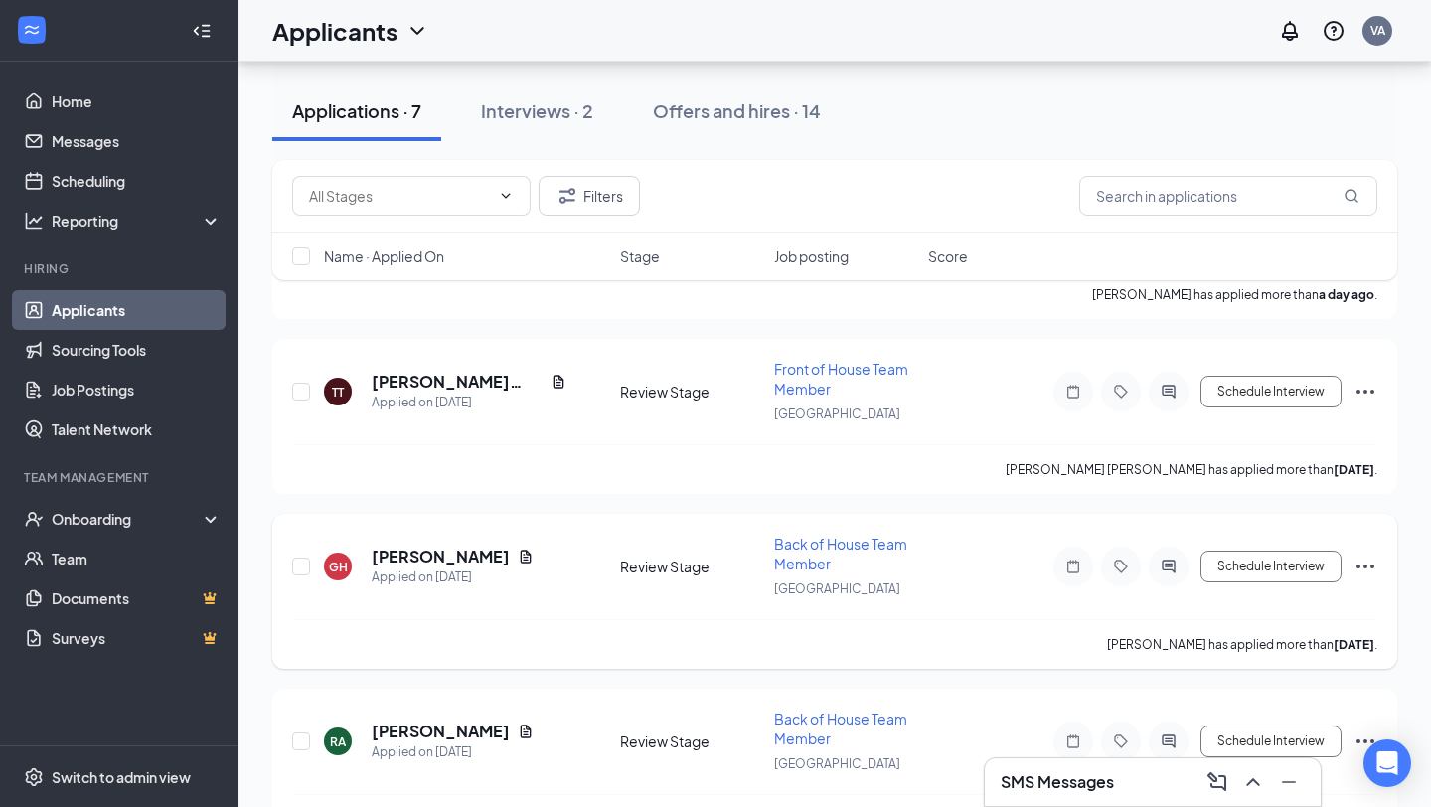
scroll to position [487, 0]
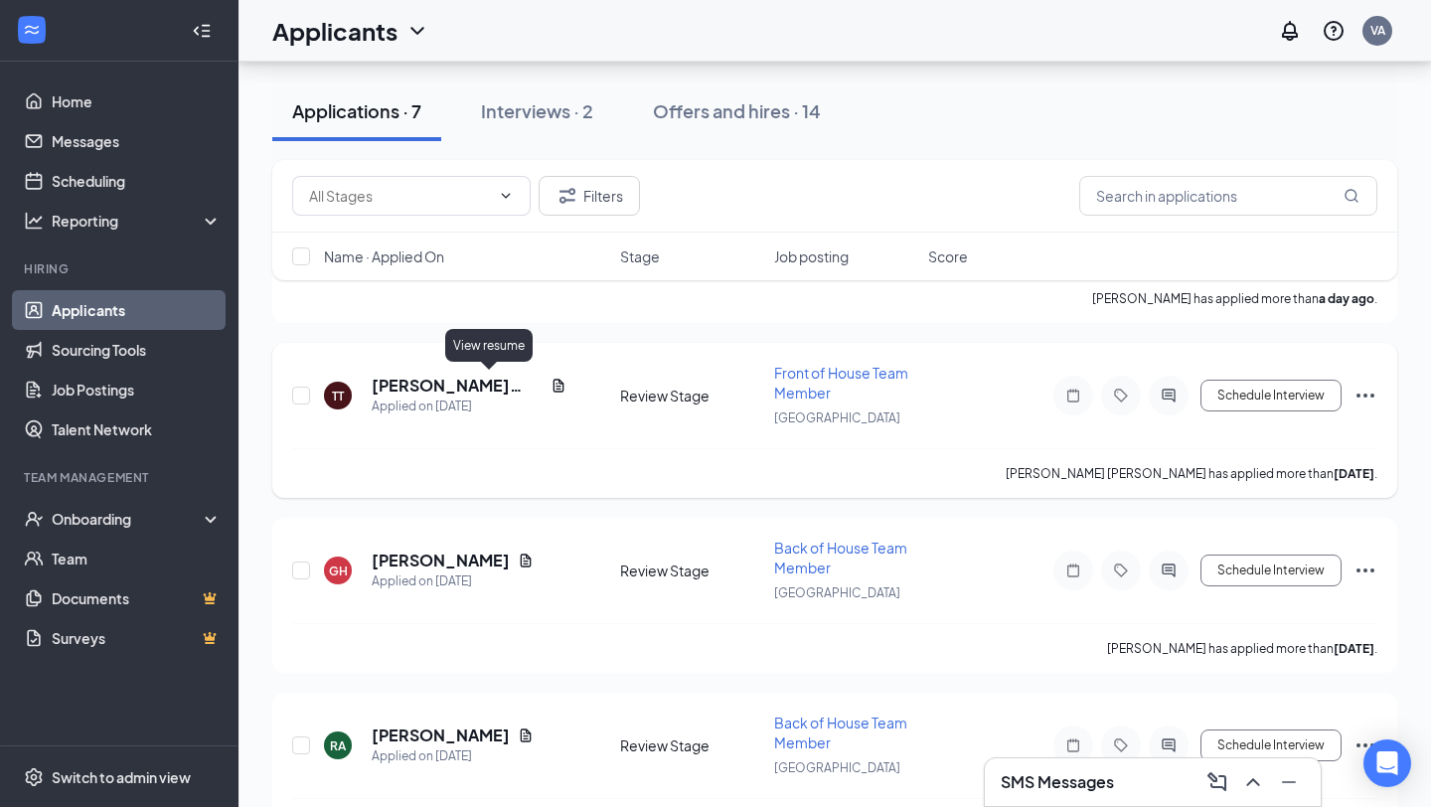
click at [491, 390] on div "[PERSON_NAME] [PERSON_NAME]" at bounding box center [469, 386] width 195 height 22
click at [553, 379] on icon "Document" at bounding box center [558, 385] width 11 height 13
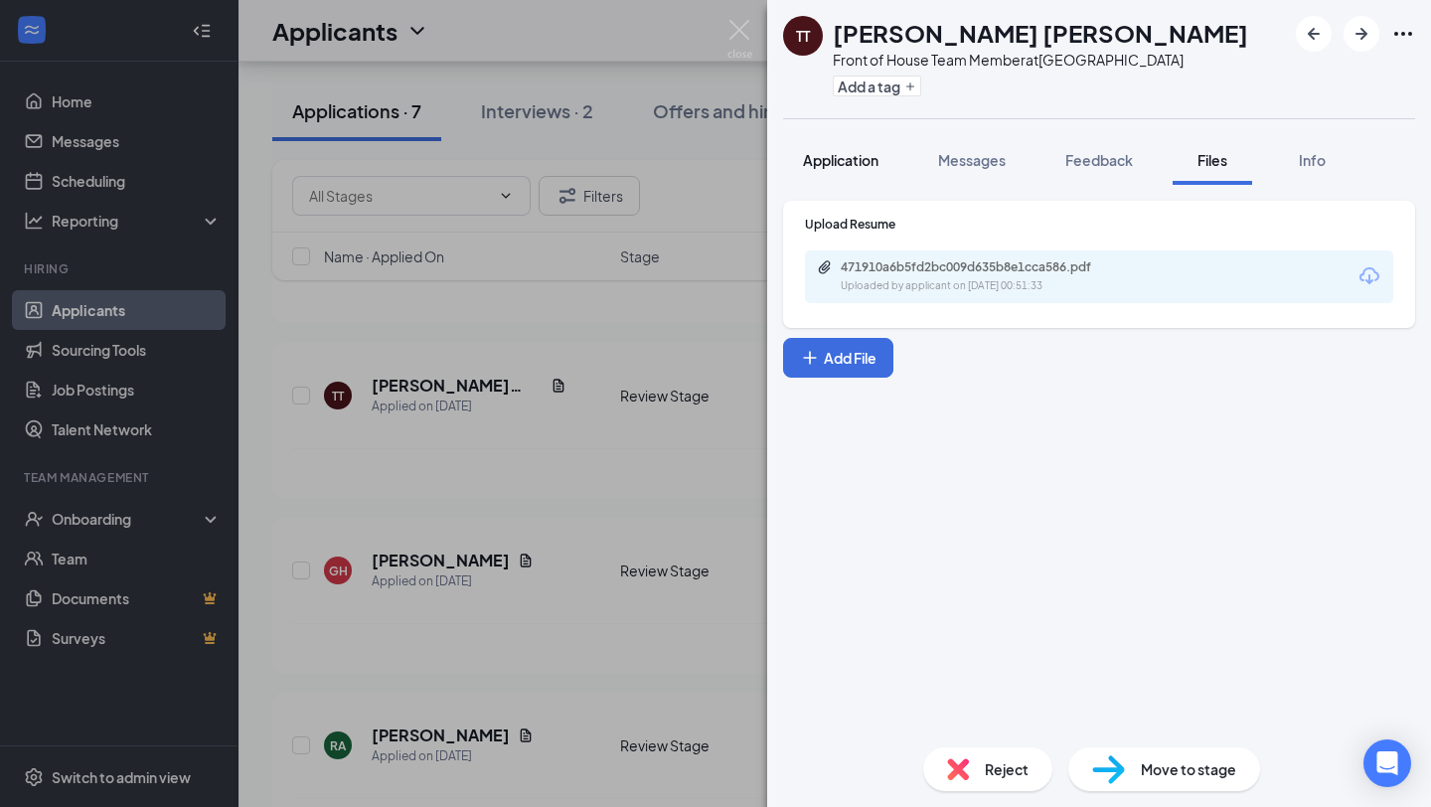
click at [844, 163] on span "Application" at bounding box center [841, 160] width 76 height 18
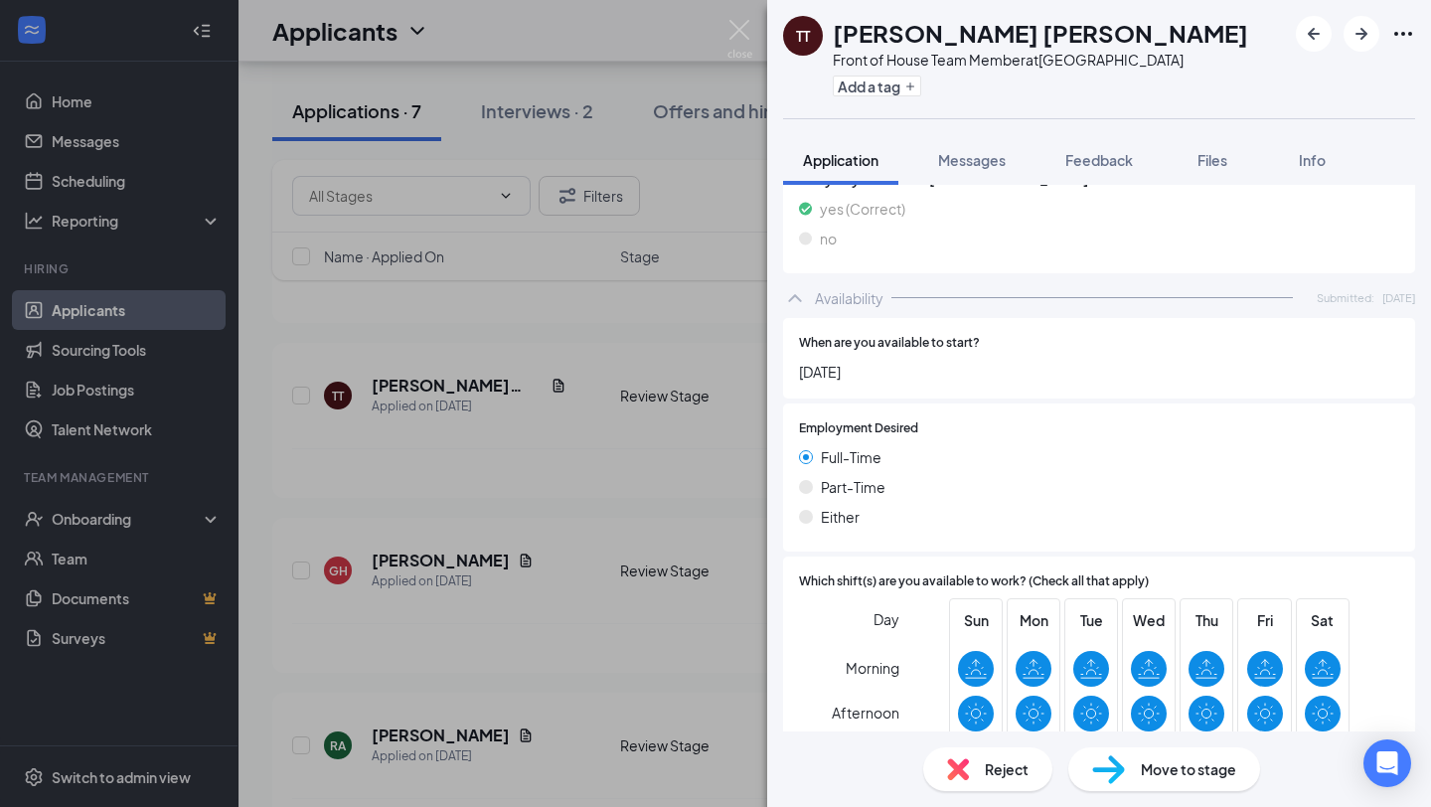
scroll to position [831, 0]
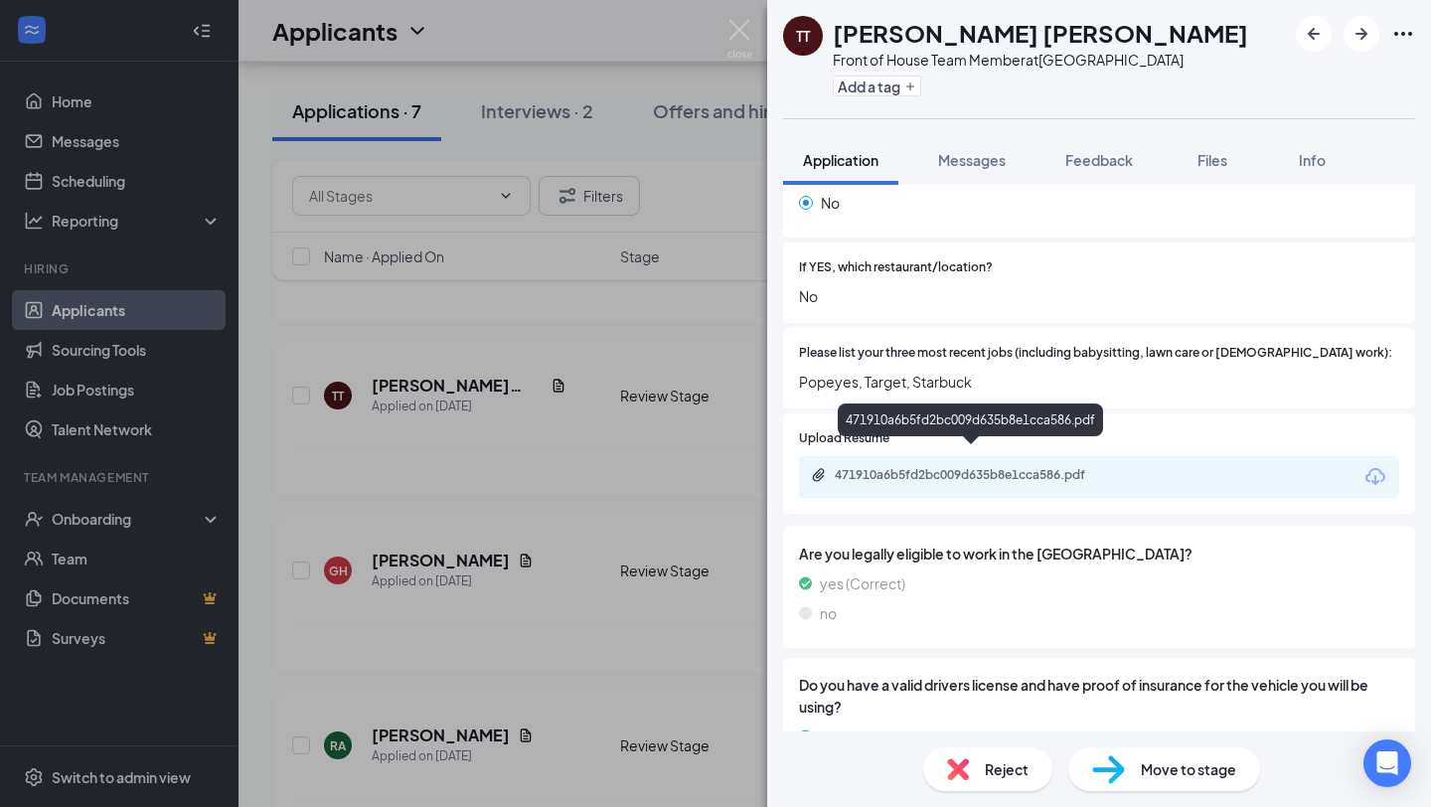
click at [908, 467] on div "471910a6b5fd2bc009d635b8e1cca586.pdf" at bounding box center [974, 475] width 278 height 16
click at [994, 759] on span "Reject" at bounding box center [1007, 769] width 44 height 22
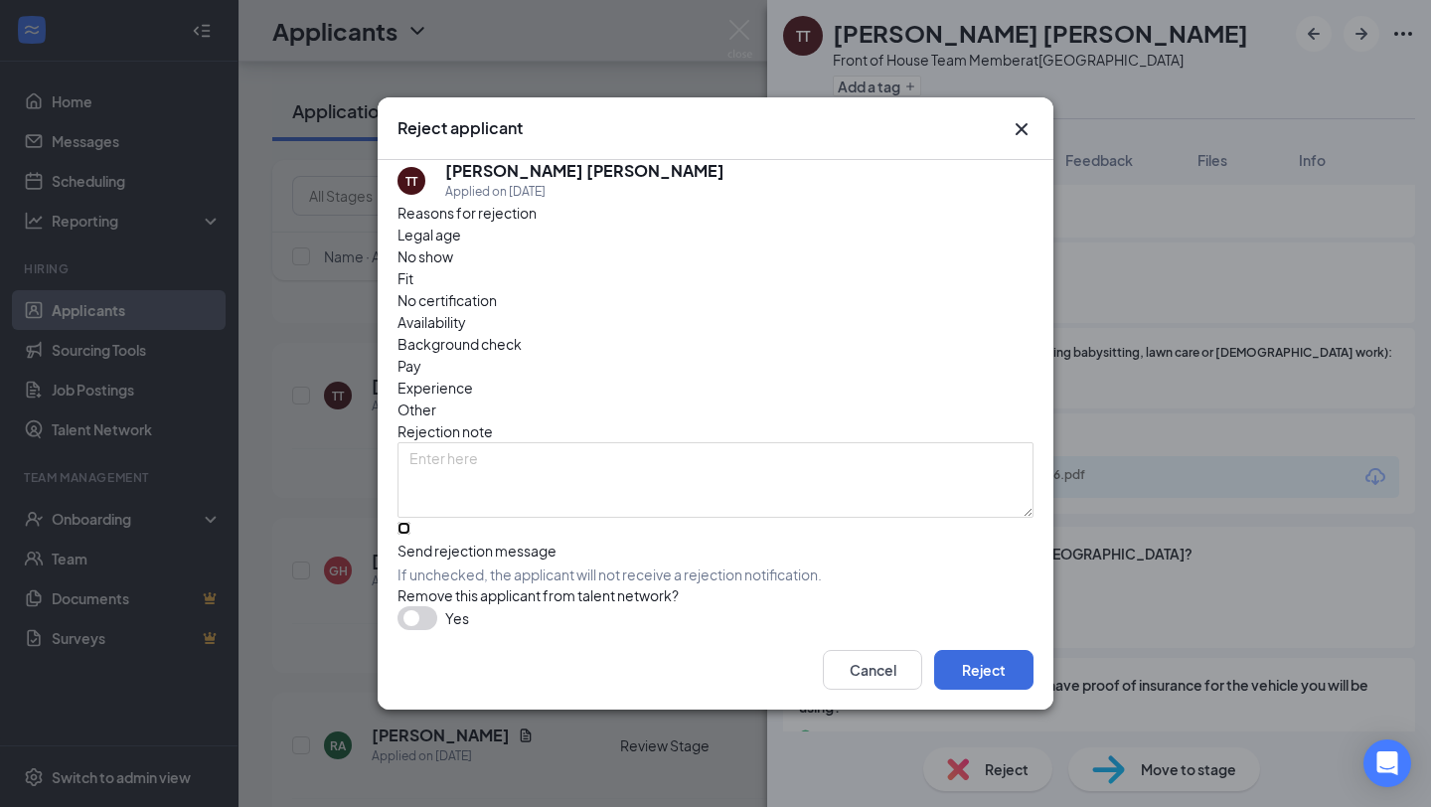
click at [410, 522] on input "Send rejection message If unchecked, the applicant will not receive a rejection…" at bounding box center [403, 528] width 13 height 13
checkbox input "true"
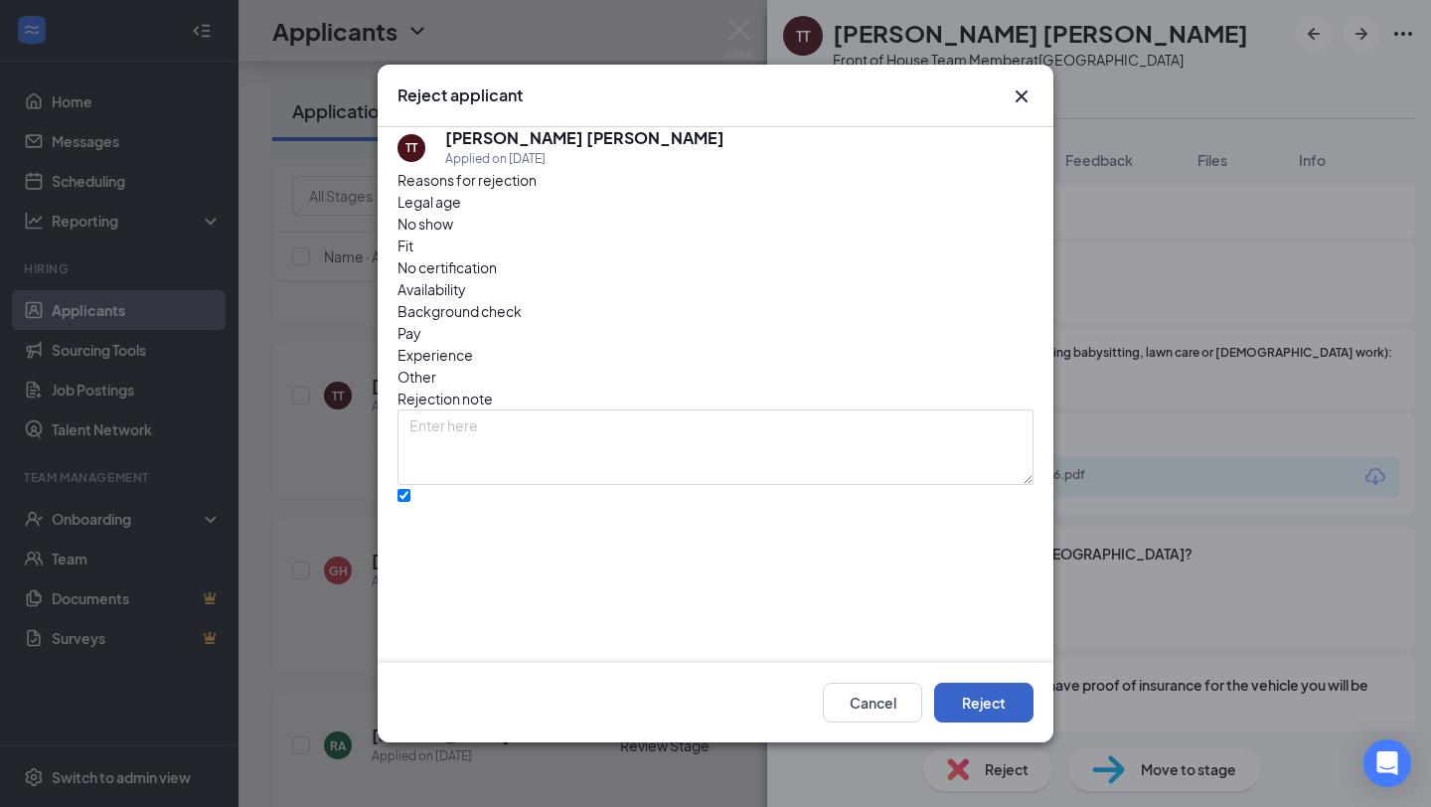
click at [985, 709] on button "Reject" at bounding box center [983, 703] width 99 height 40
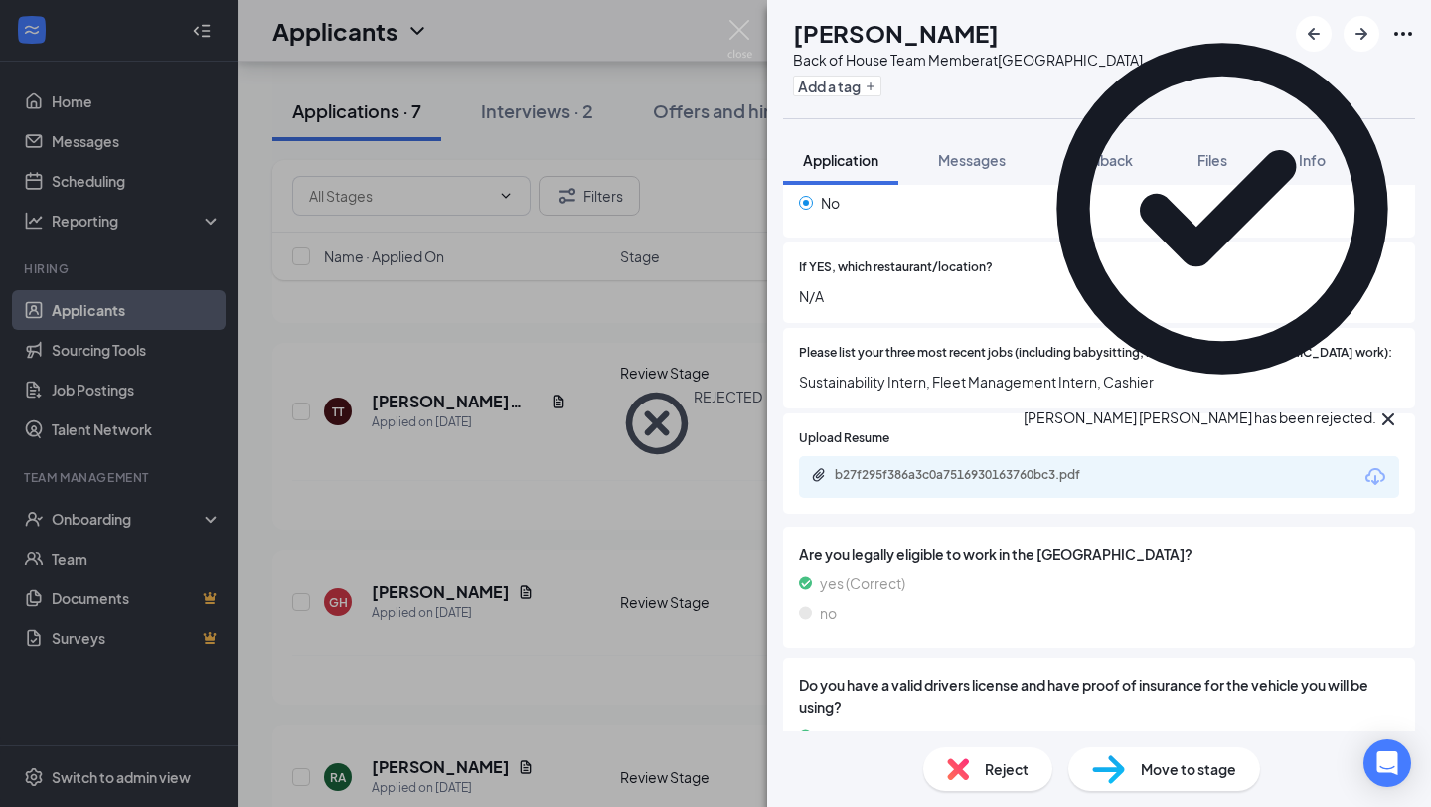
click at [745, 40] on img at bounding box center [739, 39] width 25 height 39
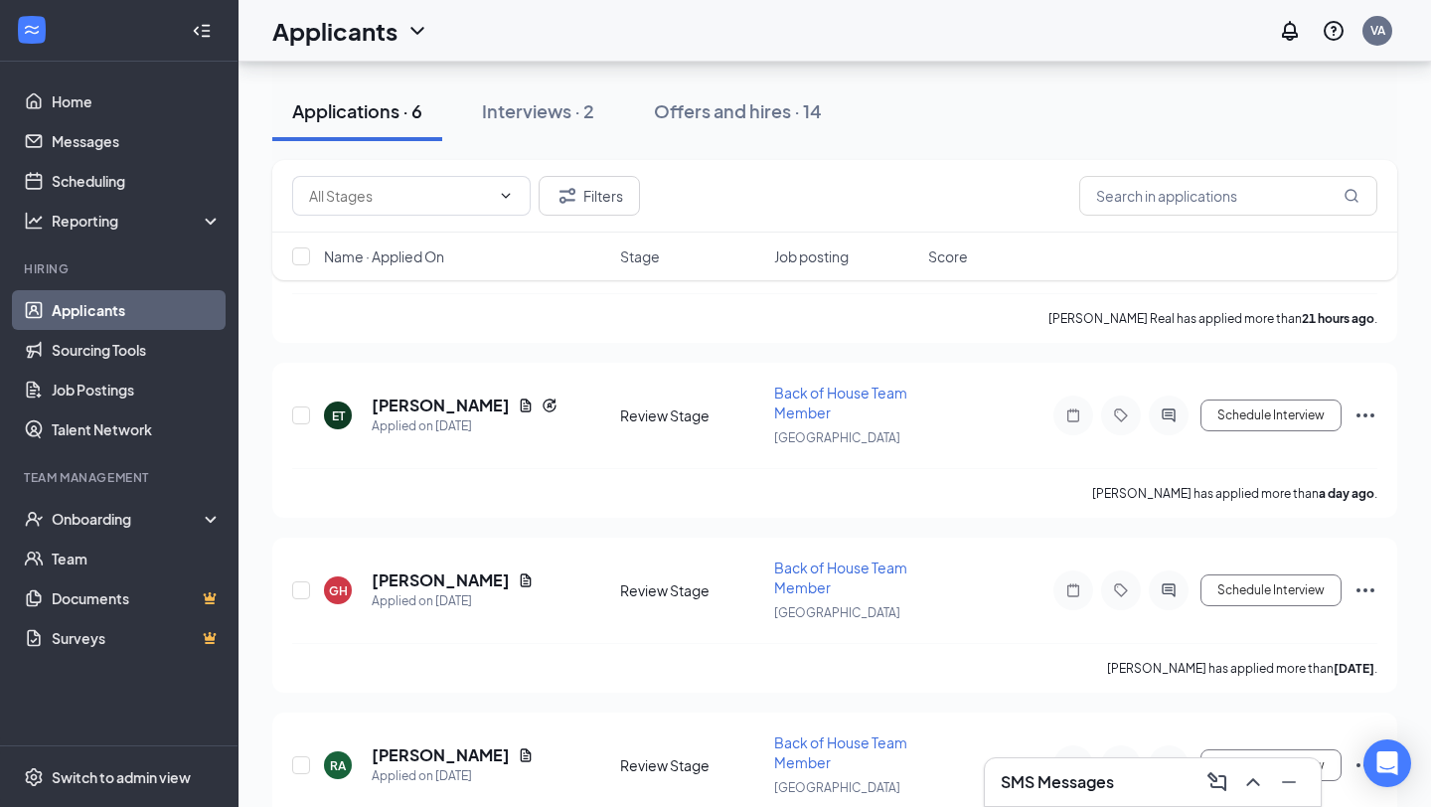
scroll to position [294, 0]
click at [518, 397] on icon "Document" at bounding box center [526, 403] width 16 height 16
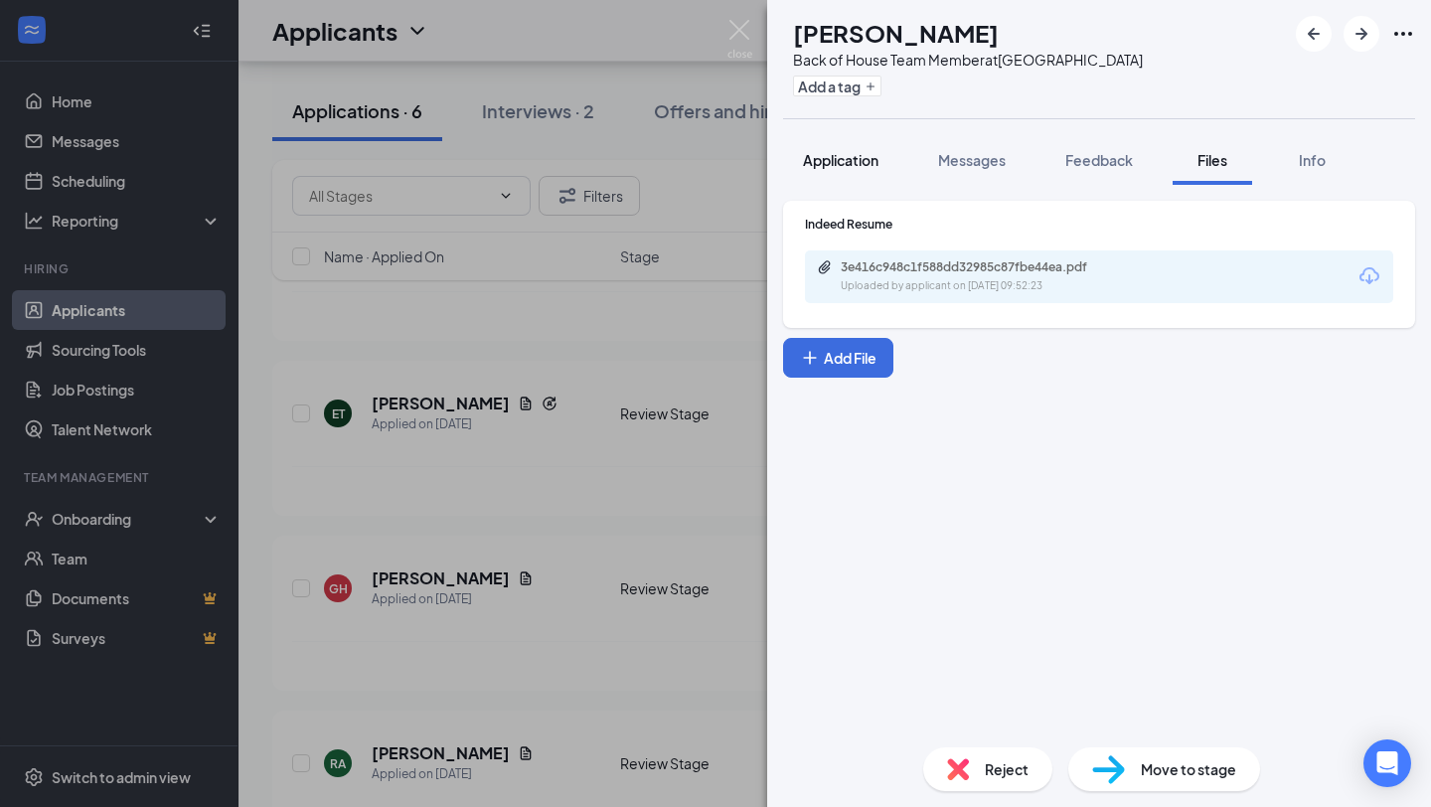
click at [819, 156] on span "Application" at bounding box center [841, 160] width 76 height 18
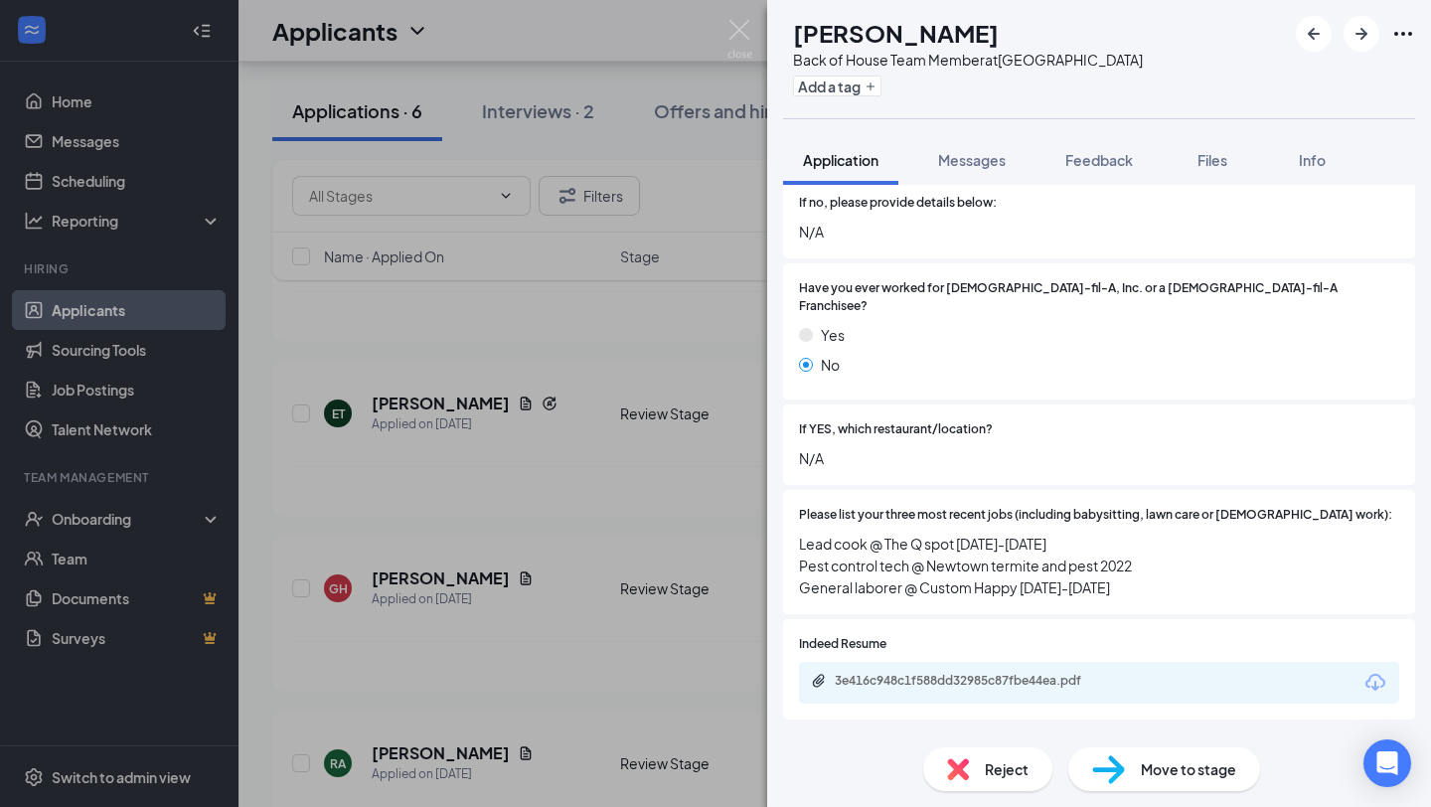
scroll to position [741, 0]
click at [942, 661] on div "3e416c948c1f588dd32985c87fbe44ea.pdf" at bounding box center [1099, 682] width 600 height 42
click at [937, 672] on div "3e416c948c1f588dd32985c87fbe44ea.pdf" at bounding box center [974, 680] width 278 height 16
click at [736, 38] on img at bounding box center [739, 39] width 25 height 39
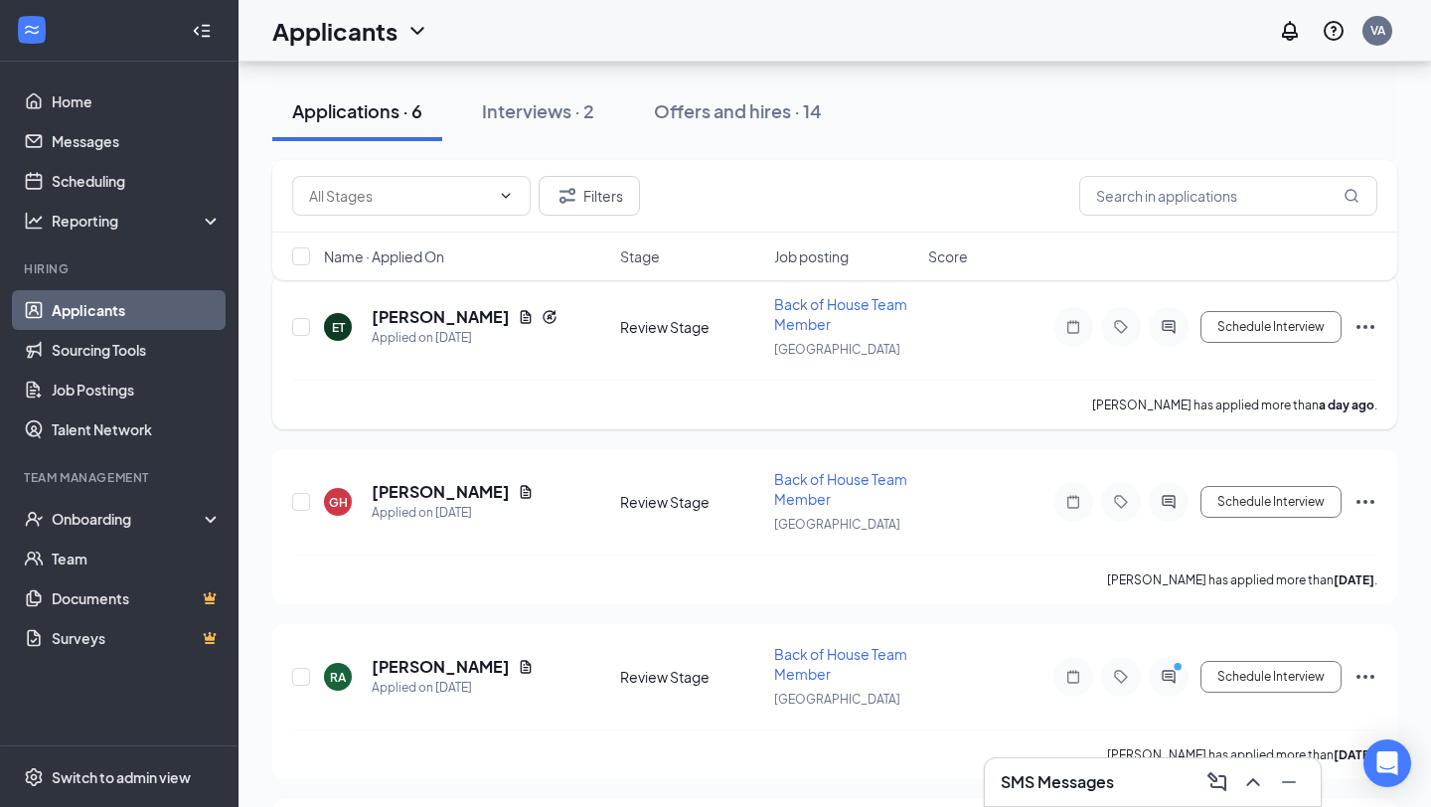
scroll to position [401, 0]
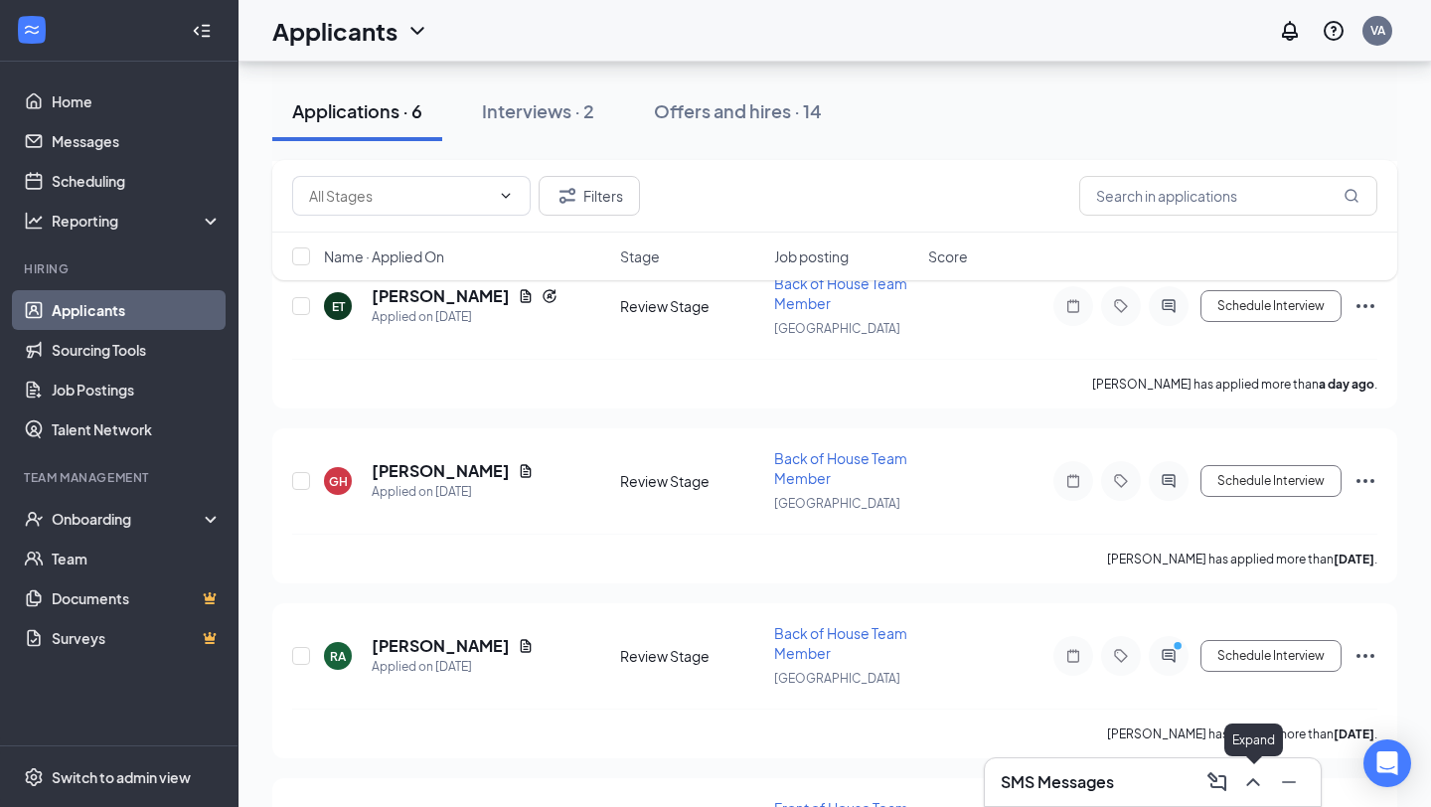
click at [1259, 784] on icon "ChevronUp" at bounding box center [1252, 782] width 13 height 8
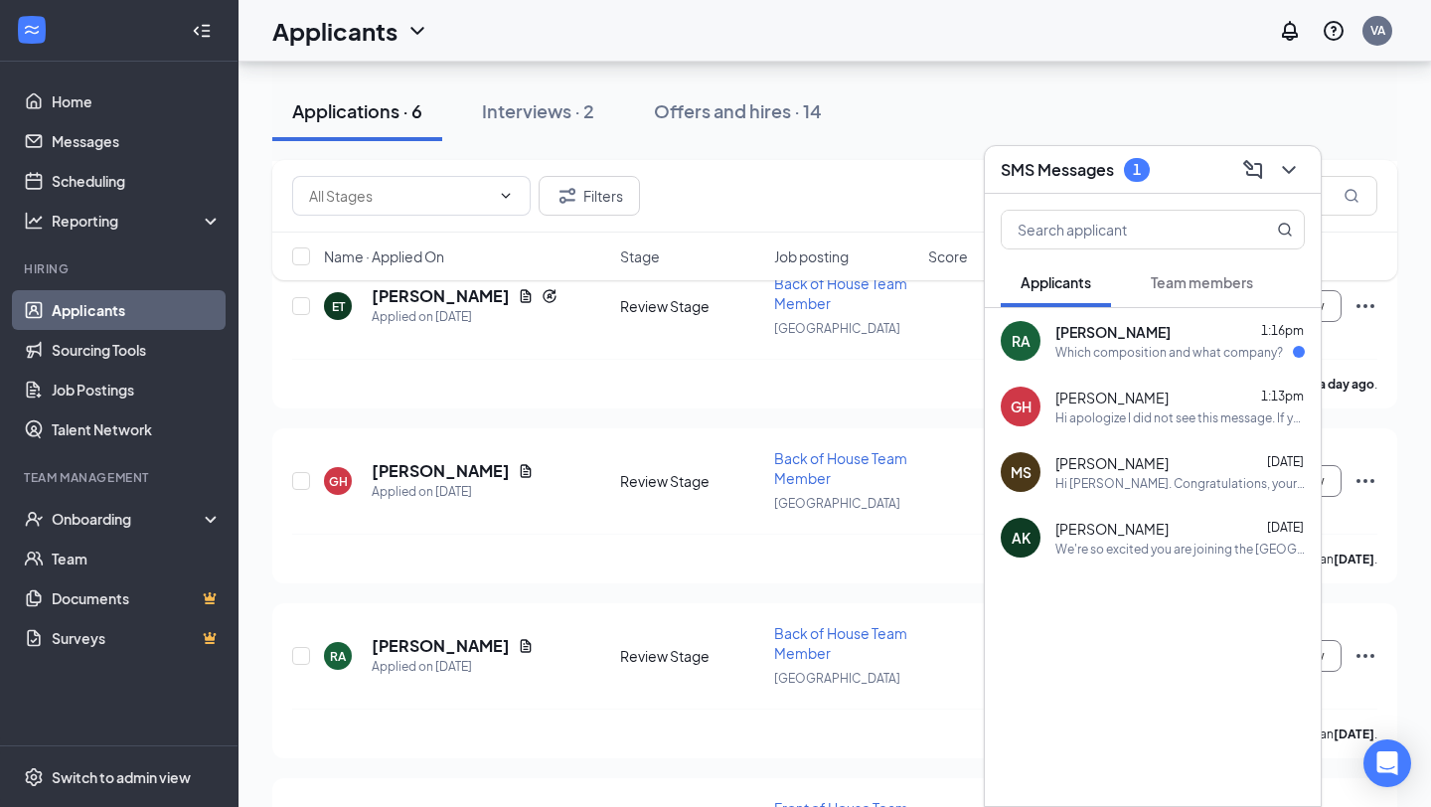
click at [1162, 364] on div "RA [PERSON_NAME] 1:16pm Which composition and what company?" at bounding box center [1153, 341] width 336 height 66
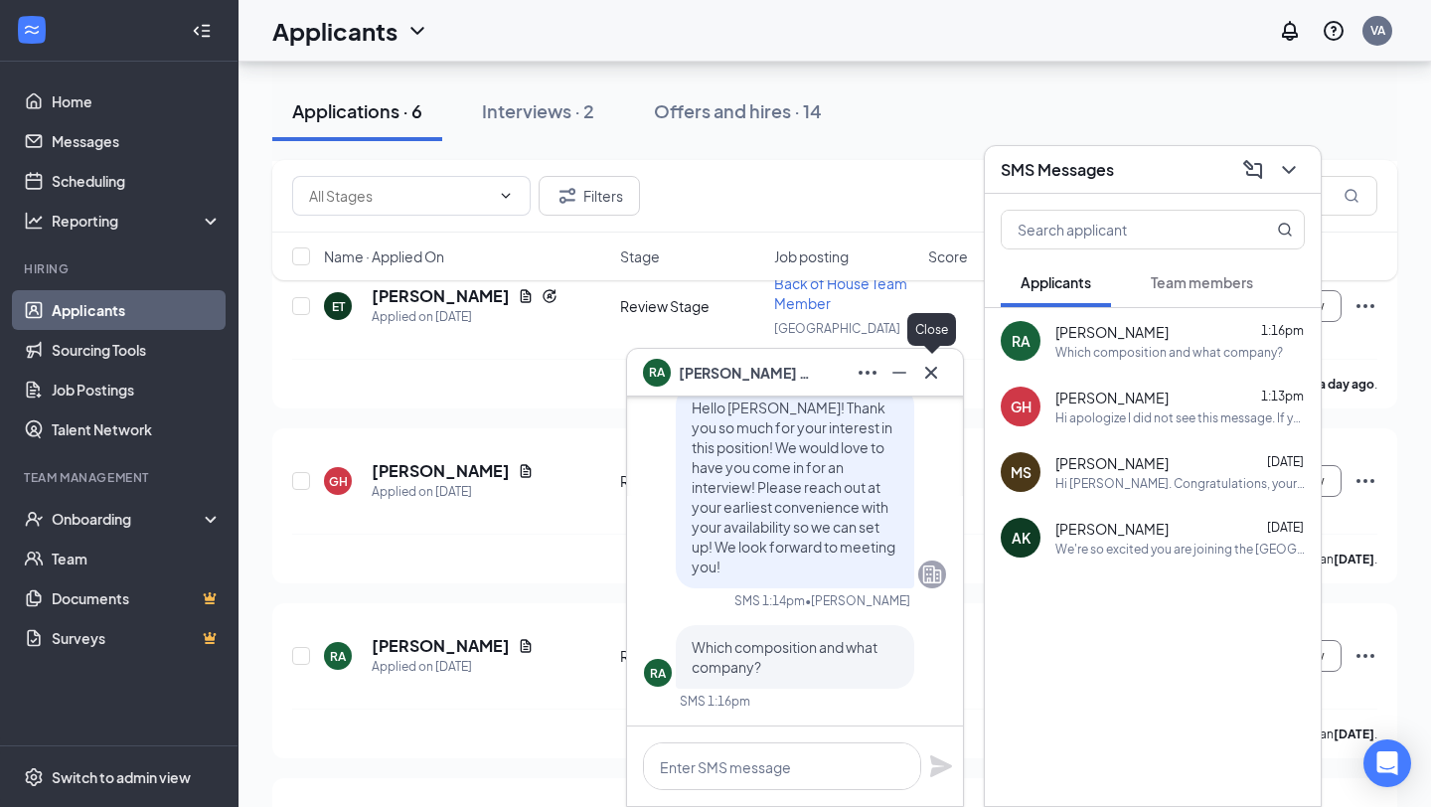
click at [935, 372] on icon "Cross" at bounding box center [931, 373] width 24 height 24
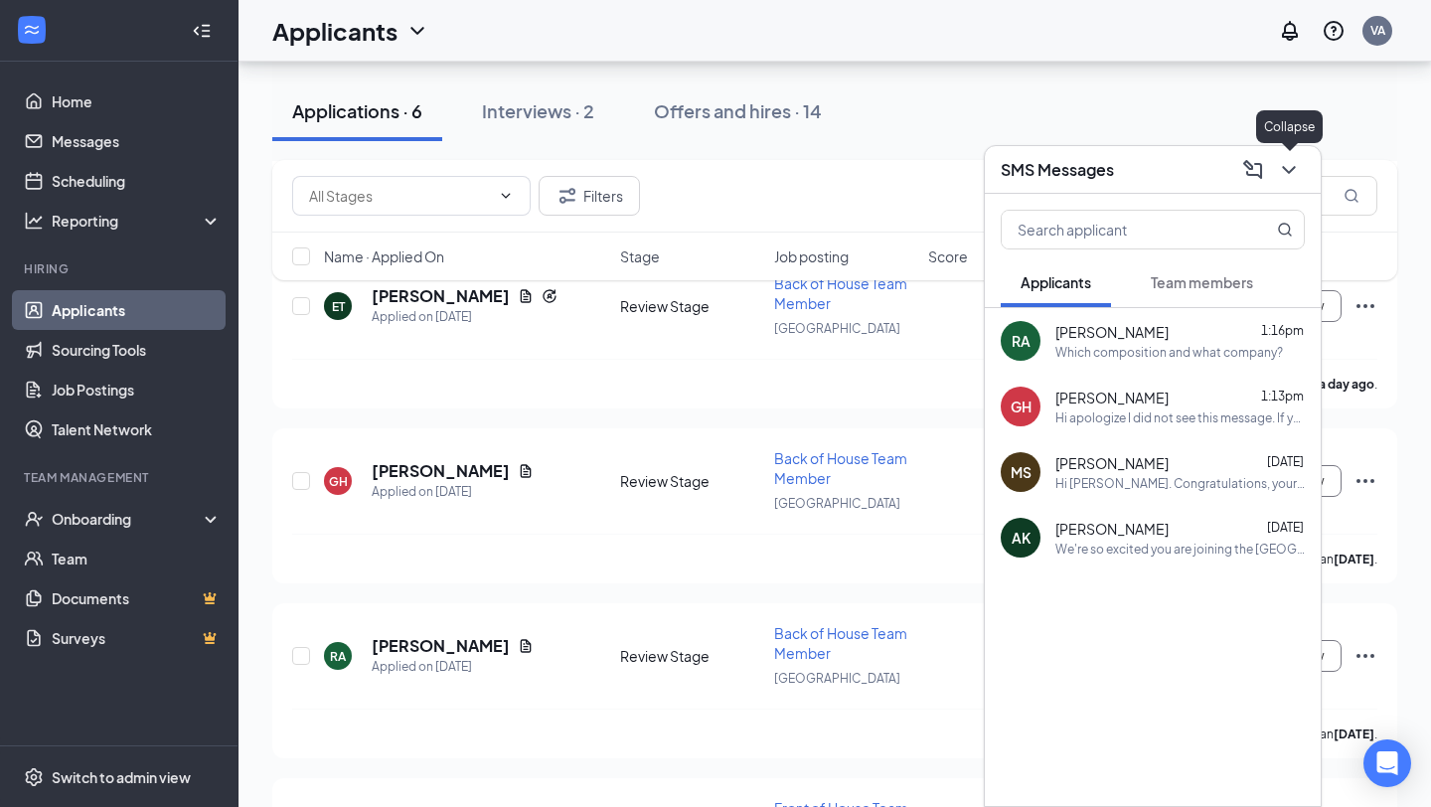
click at [1297, 172] on icon "ChevronDown" at bounding box center [1289, 170] width 24 height 24
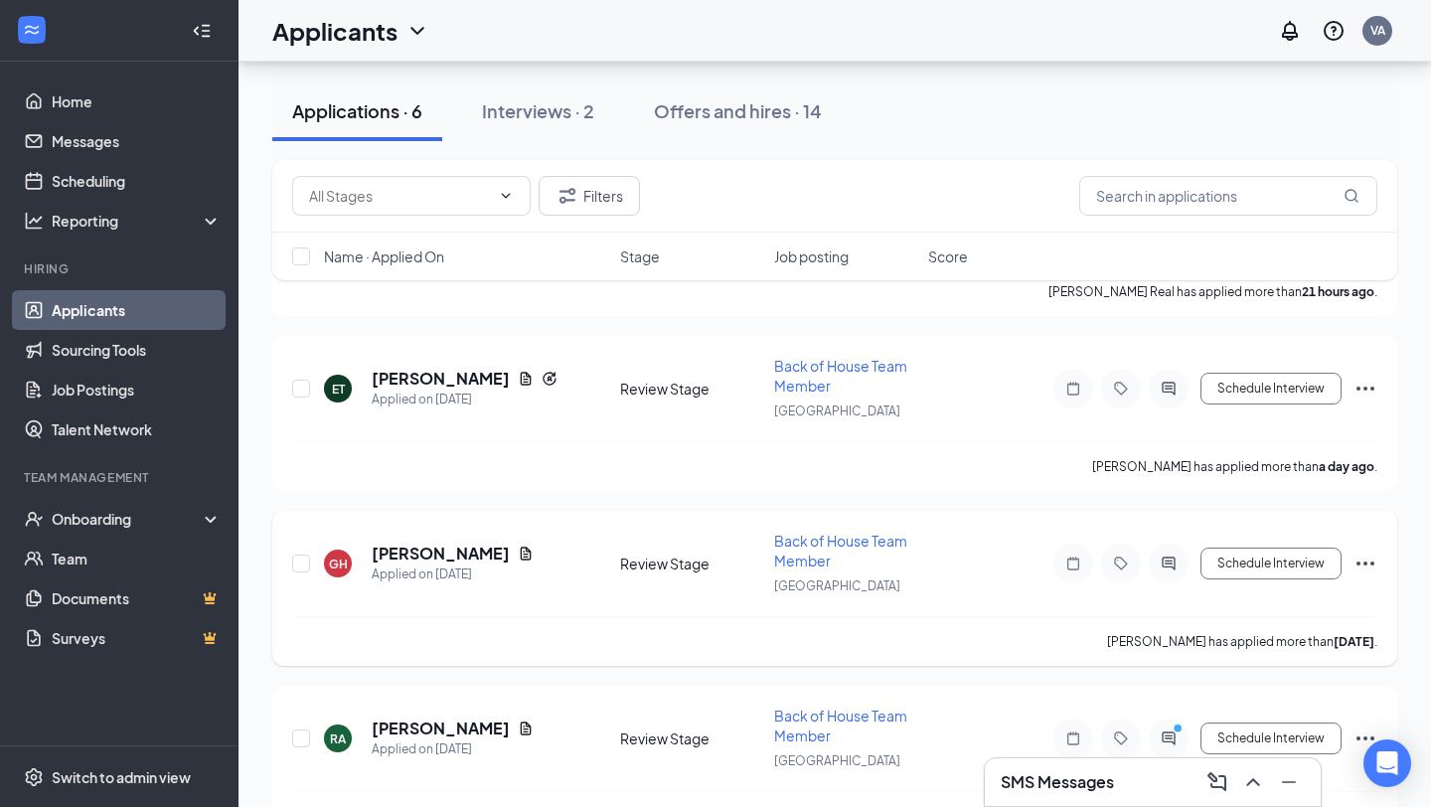
scroll to position [318, 0]
click at [1254, 789] on icon "ChevronUp" at bounding box center [1253, 782] width 24 height 24
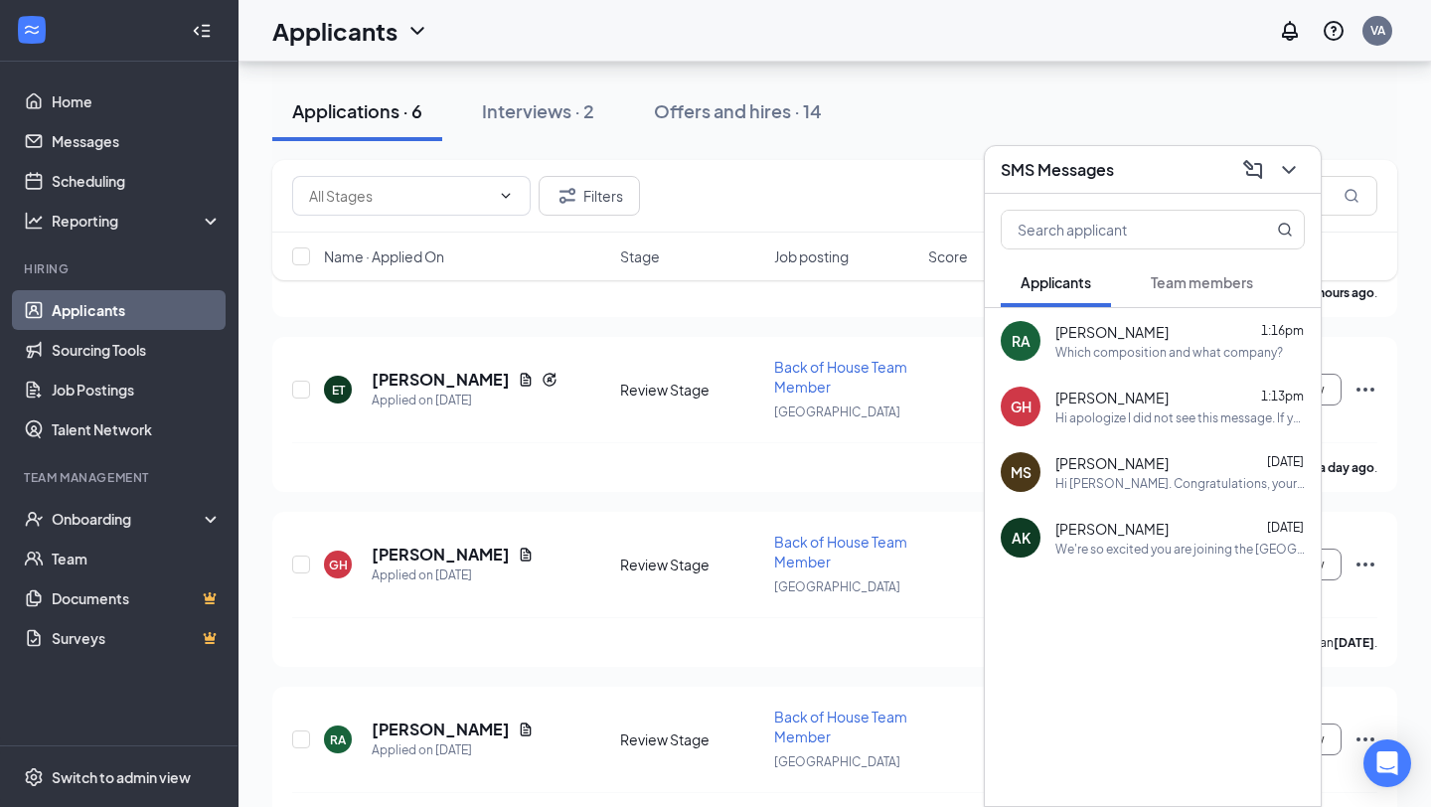
click at [1175, 415] on div "Hi apologize I did not see this message. If you are still able to come in at 1:…" at bounding box center [1179, 417] width 249 height 17
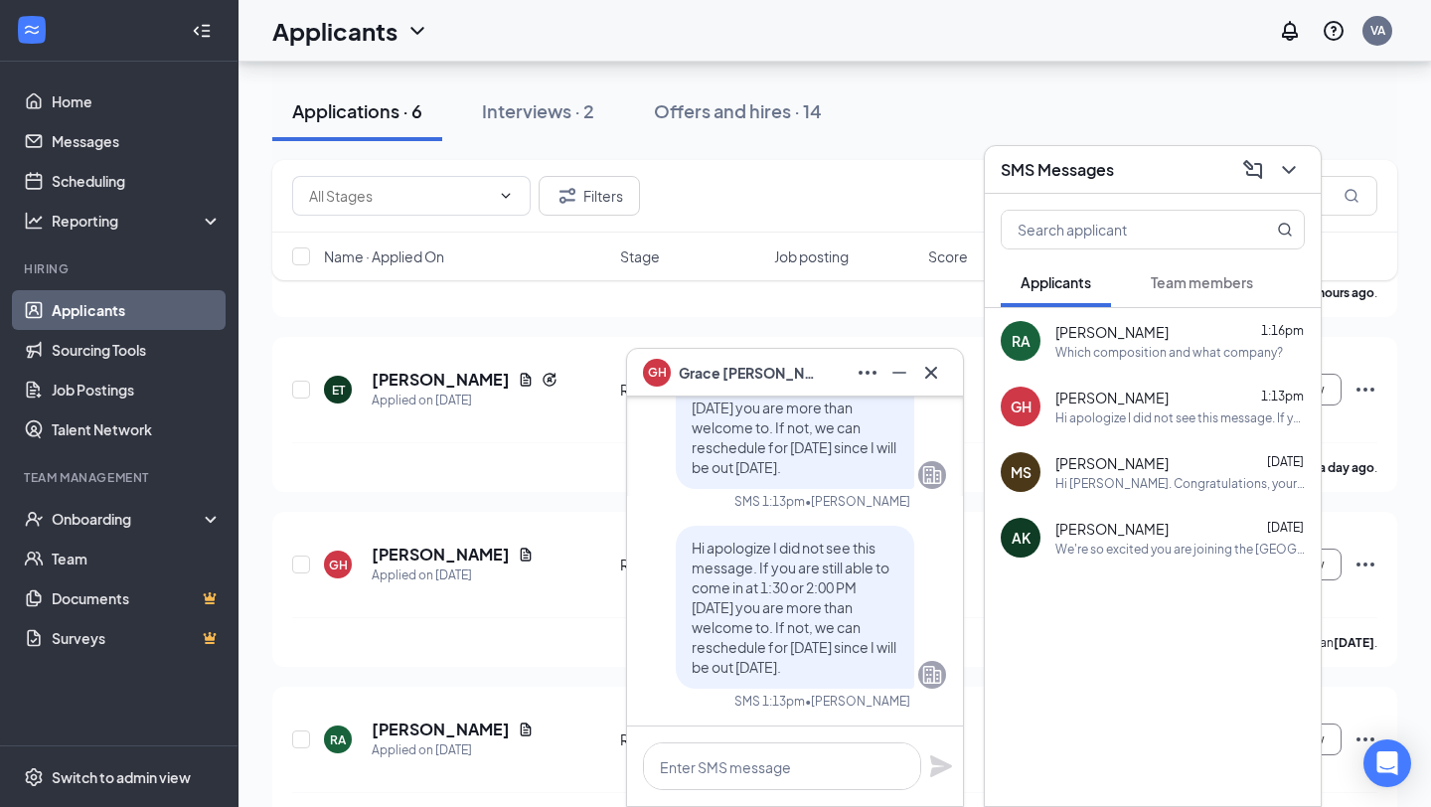
click at [1097, 464] on span "[PERSON_NAME]" at bounding box center [1111, 463] width 113 height 20
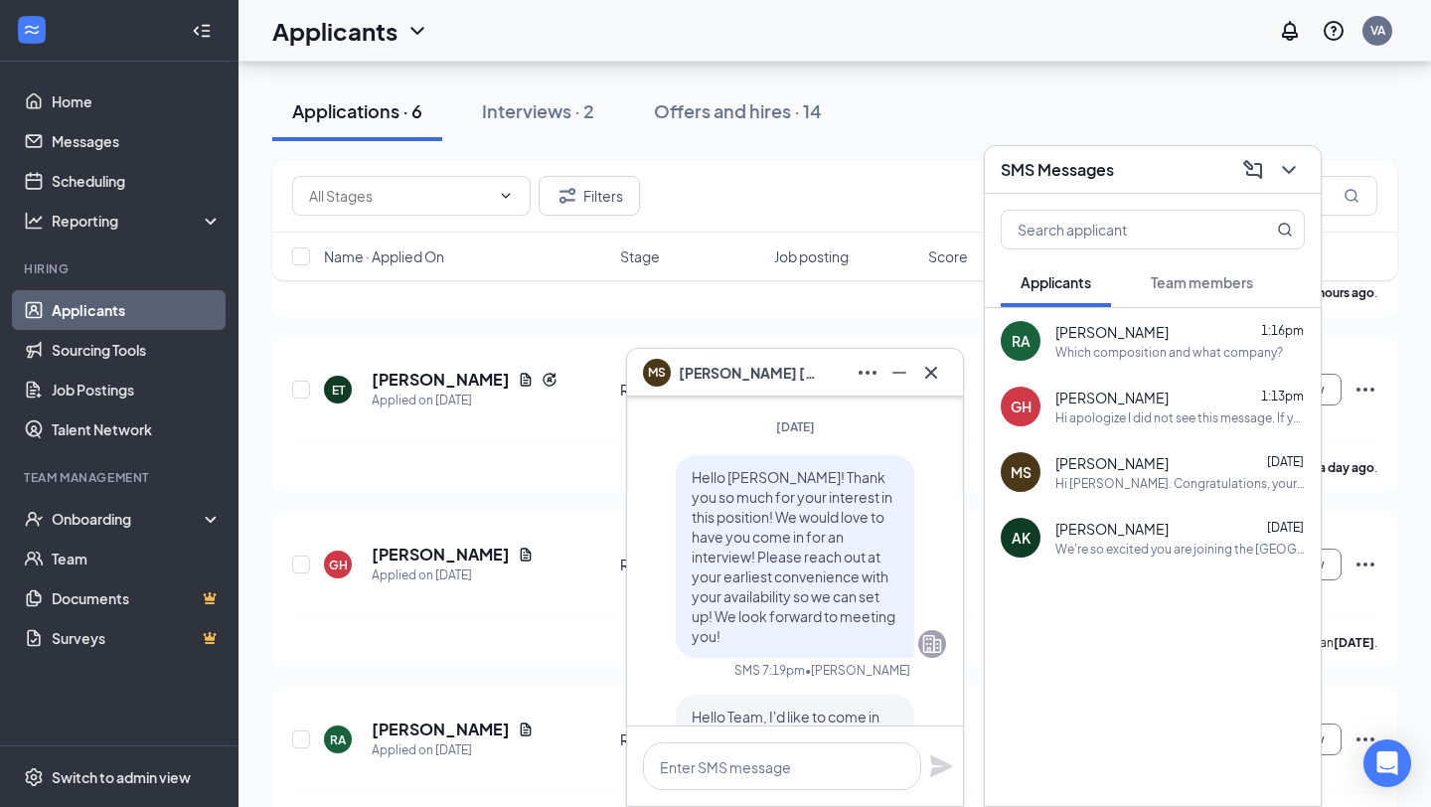
scroll to position [-2179, 0]
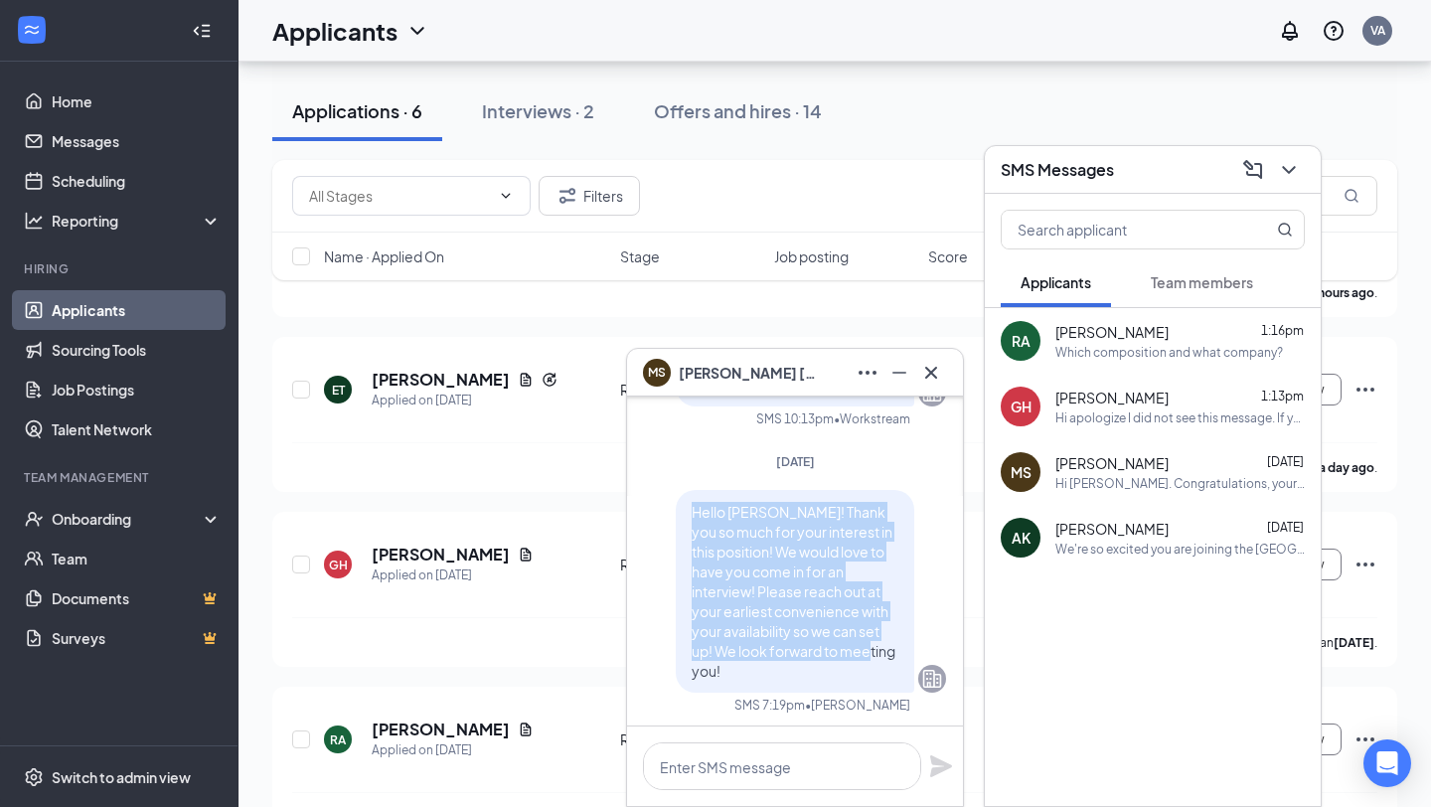
drag, startPoint x: 694, startPoint y: 530, endPoint x: 877, endPoint y: 694, distance: 246.3
click at [877, 694] on div "Hello [PERSON_NAME]! Thank you so much for your interest in this position! We w…" at bounding box center [795, 602] width 302 height 224
copy span "Hello [PERSON_NAME]! Thank you so much for your interest in this position! We w…"
click at [932, 364] on icon "Cross" at bounding box center [931, 373] width 24 height 24
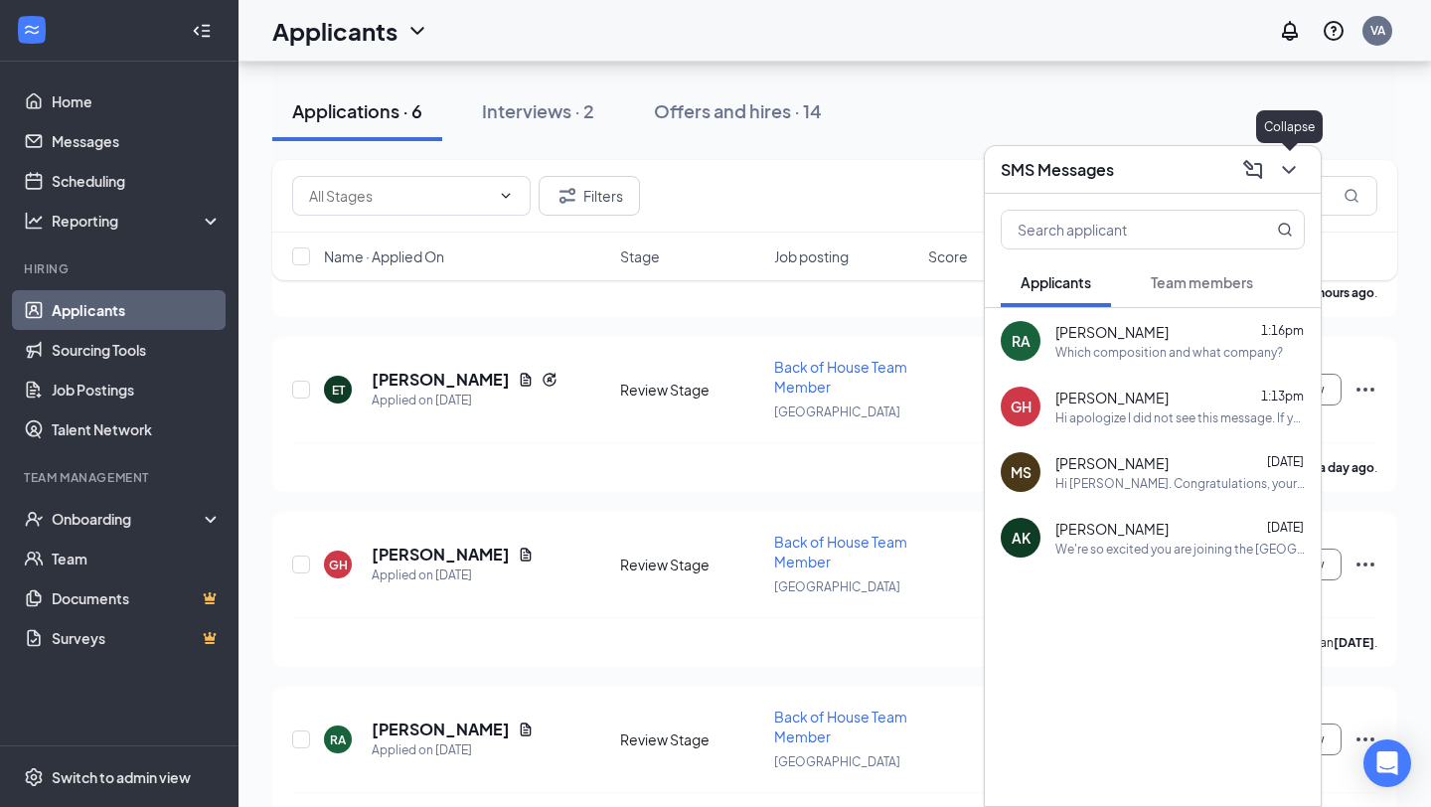
click at [1284, 166] on icon "ChevronDown" at bounding box center [1288, 170] width 13 height 8
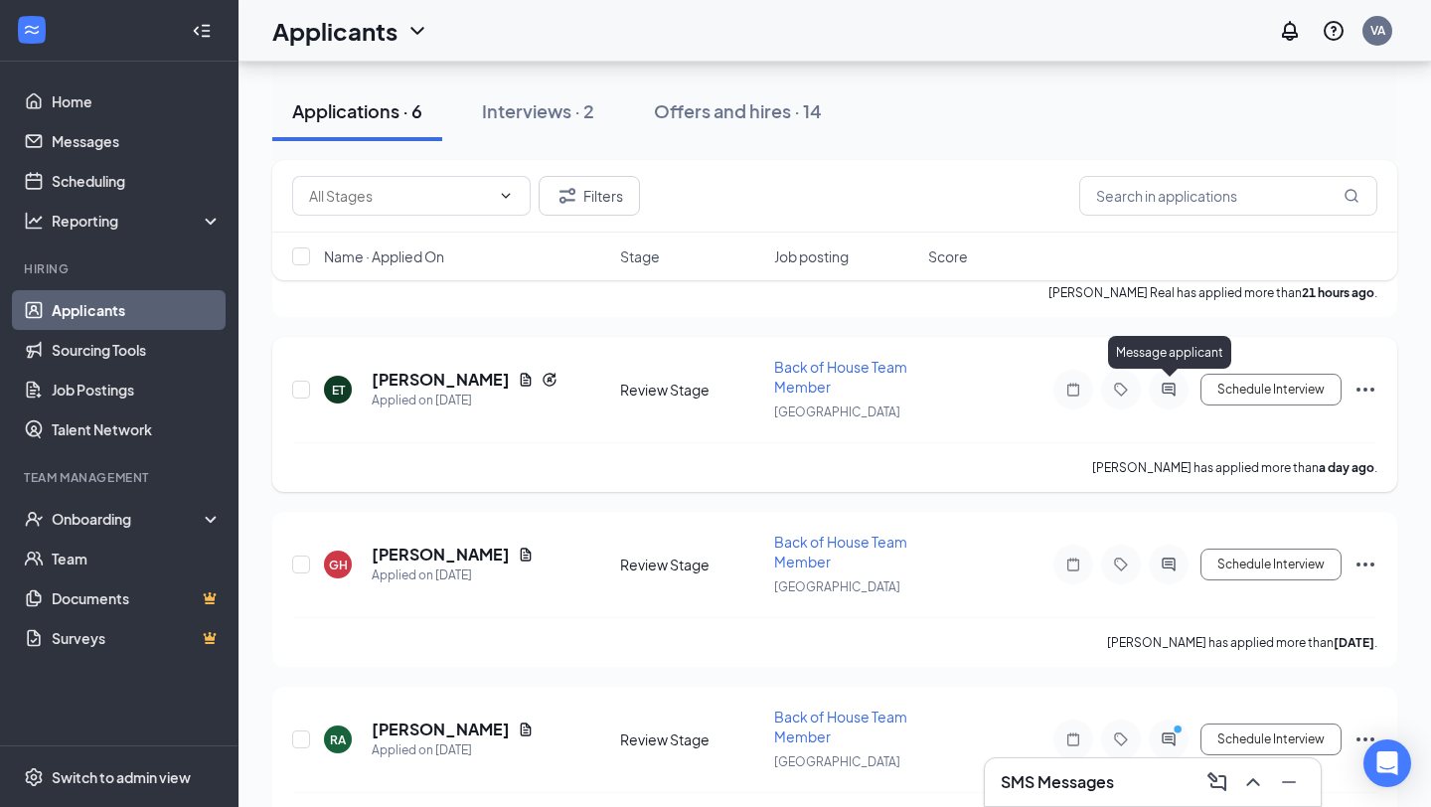
click at [1176, 390] on icon "ActiveChat" at bounding box center [1169, 390] width 24 height 16
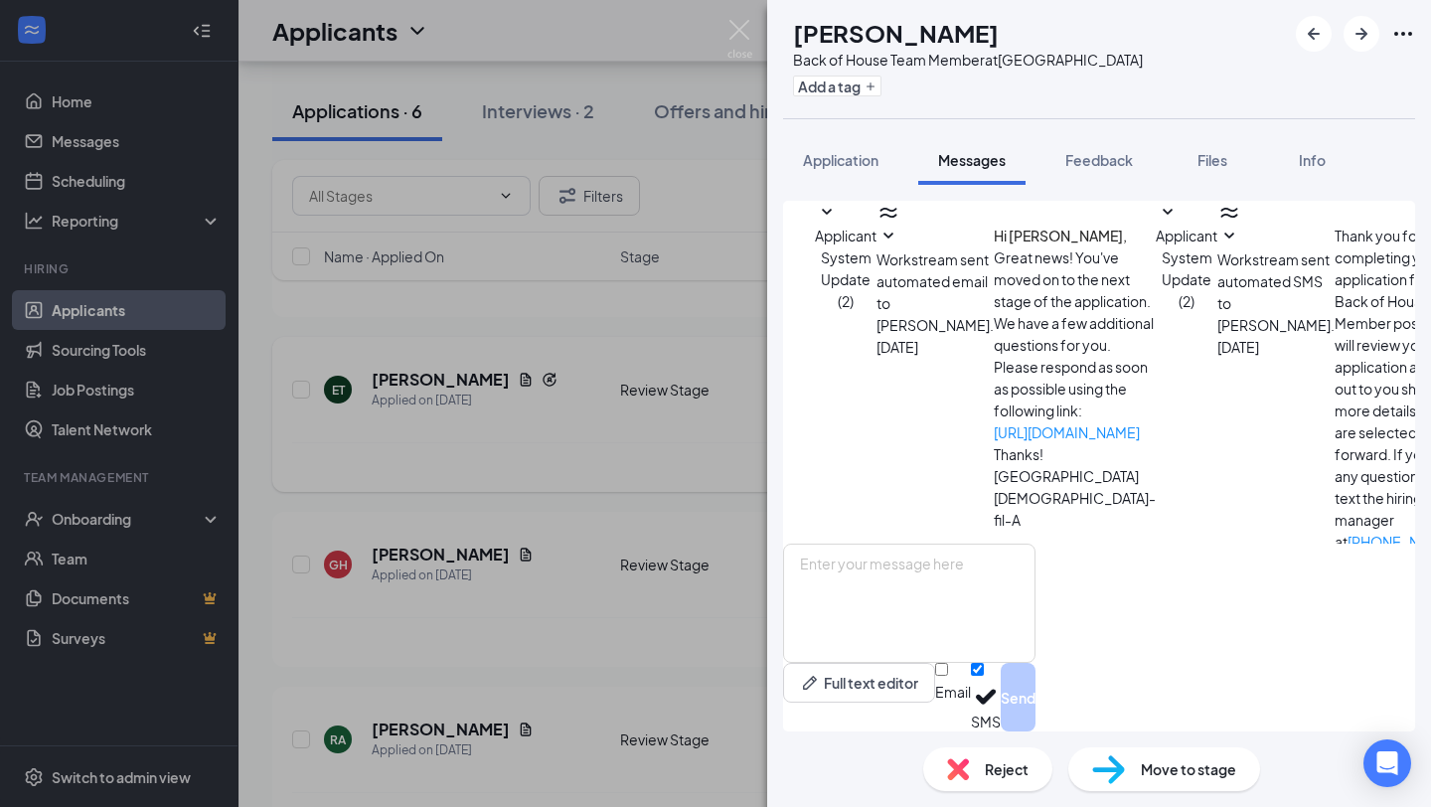
scroll to position [69, 0]
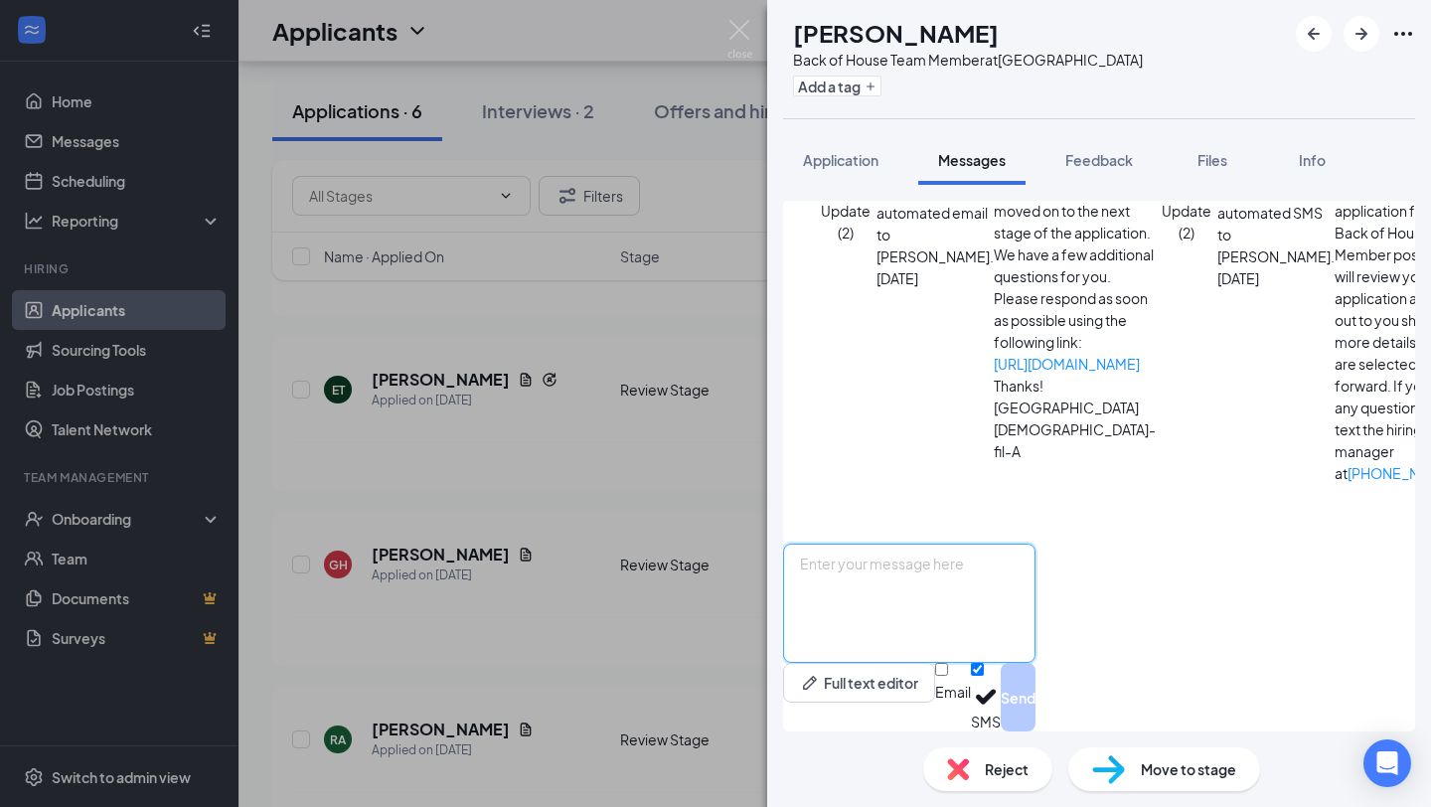
click at [956, 574] on textarea at bounding box center [909, 603] width 252 height 119
paste textarea "Hello [PERSON_NAME]! Thank you so much for your interest in this position! We w…"
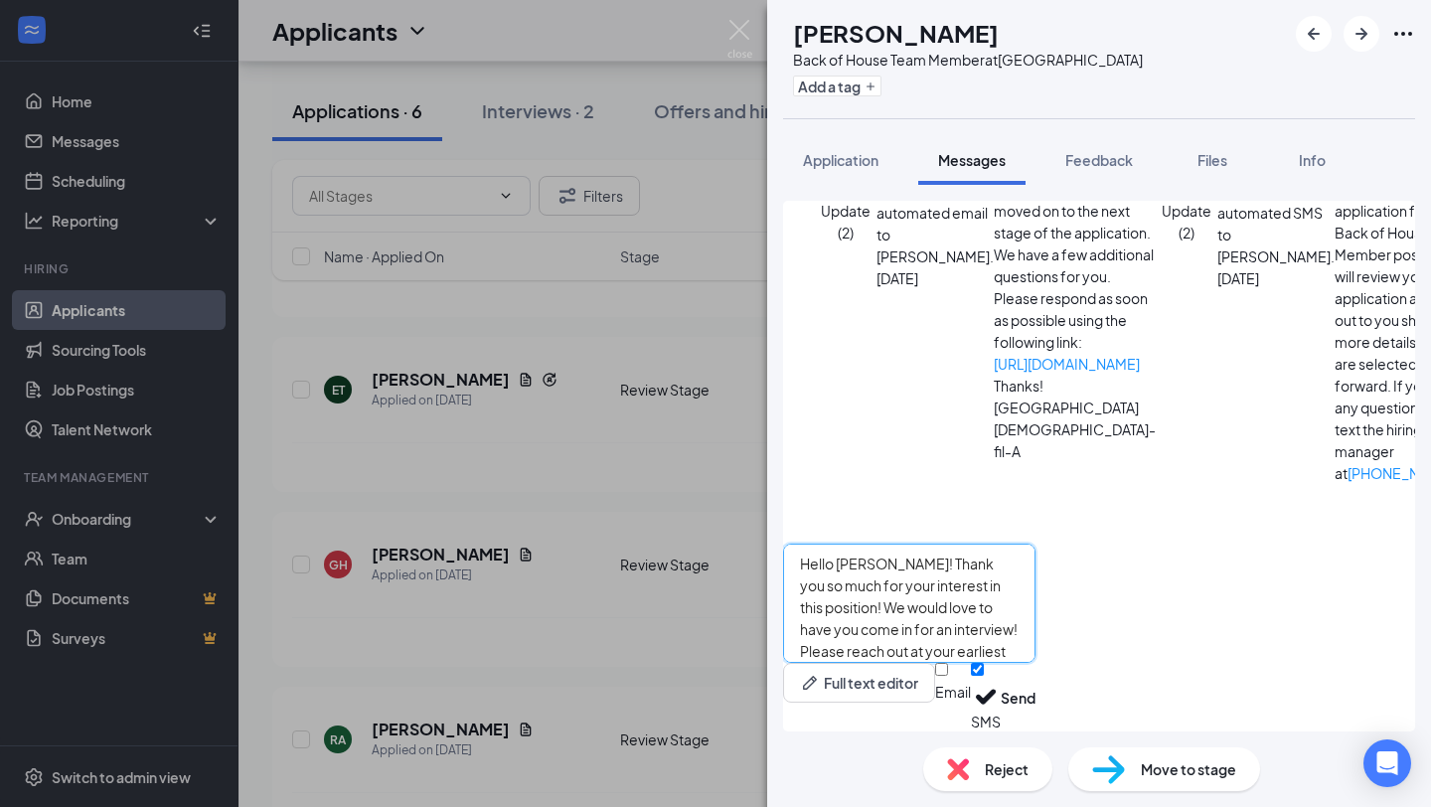
click at [871, 565] on textarea "Hello [PERSON_NAME]! Thank you so much for your interest in this position! We w…" at bounding box center [909, 603] width 252 height 119
type textarea "Hello [PERSON_NAME]! Thank you so much for your interest in this position! We w…"
click at [948, 676] on input "Email" at bounding box center [941, 669] width 13 height 13
checkbox input "true"
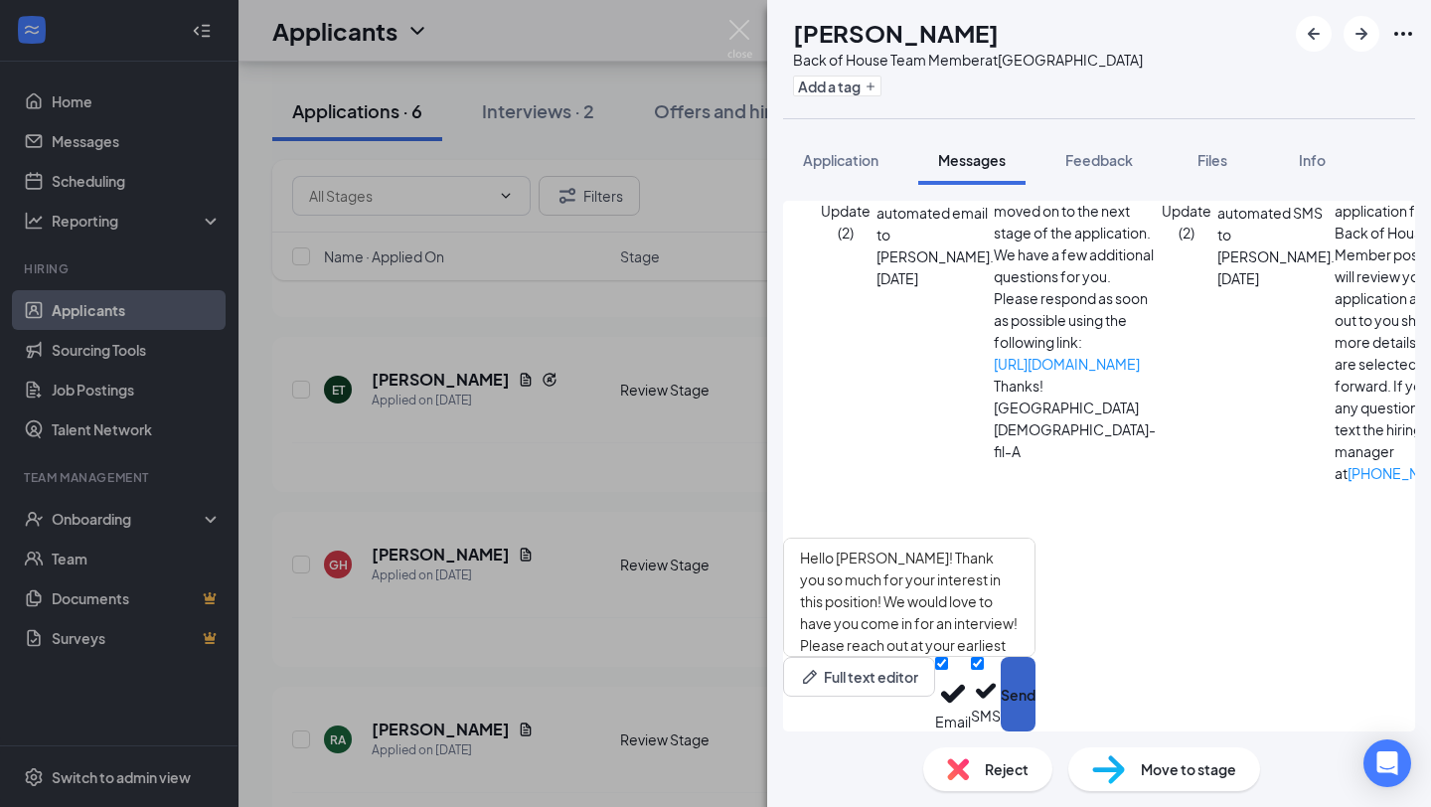
click at [1035, 696] on button "Send" at bounding box center [1018, 694] width 35 height 75
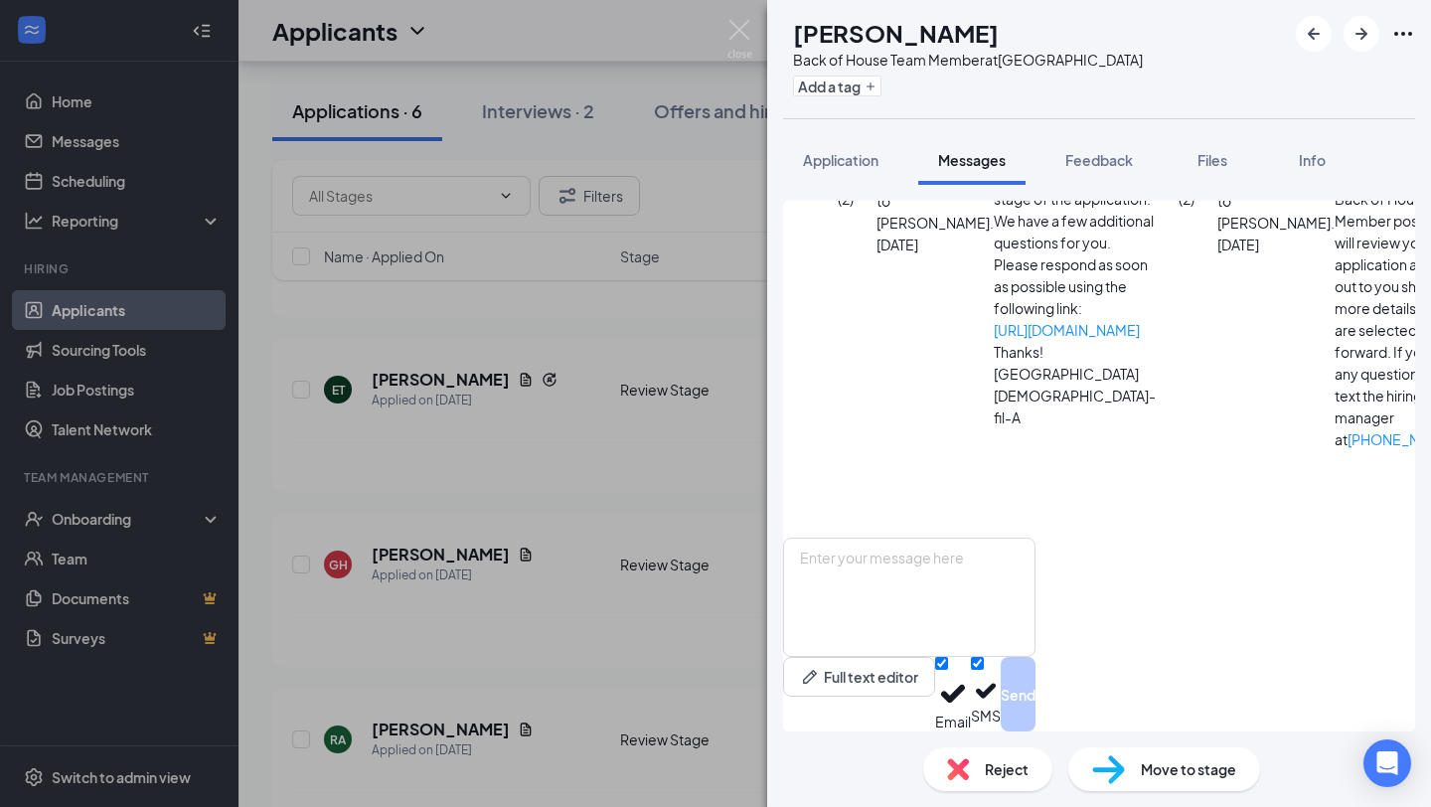
scroll to position [498, 0]
click at [727, 37] on img at bounding box center [739, 39] width 25 height 39
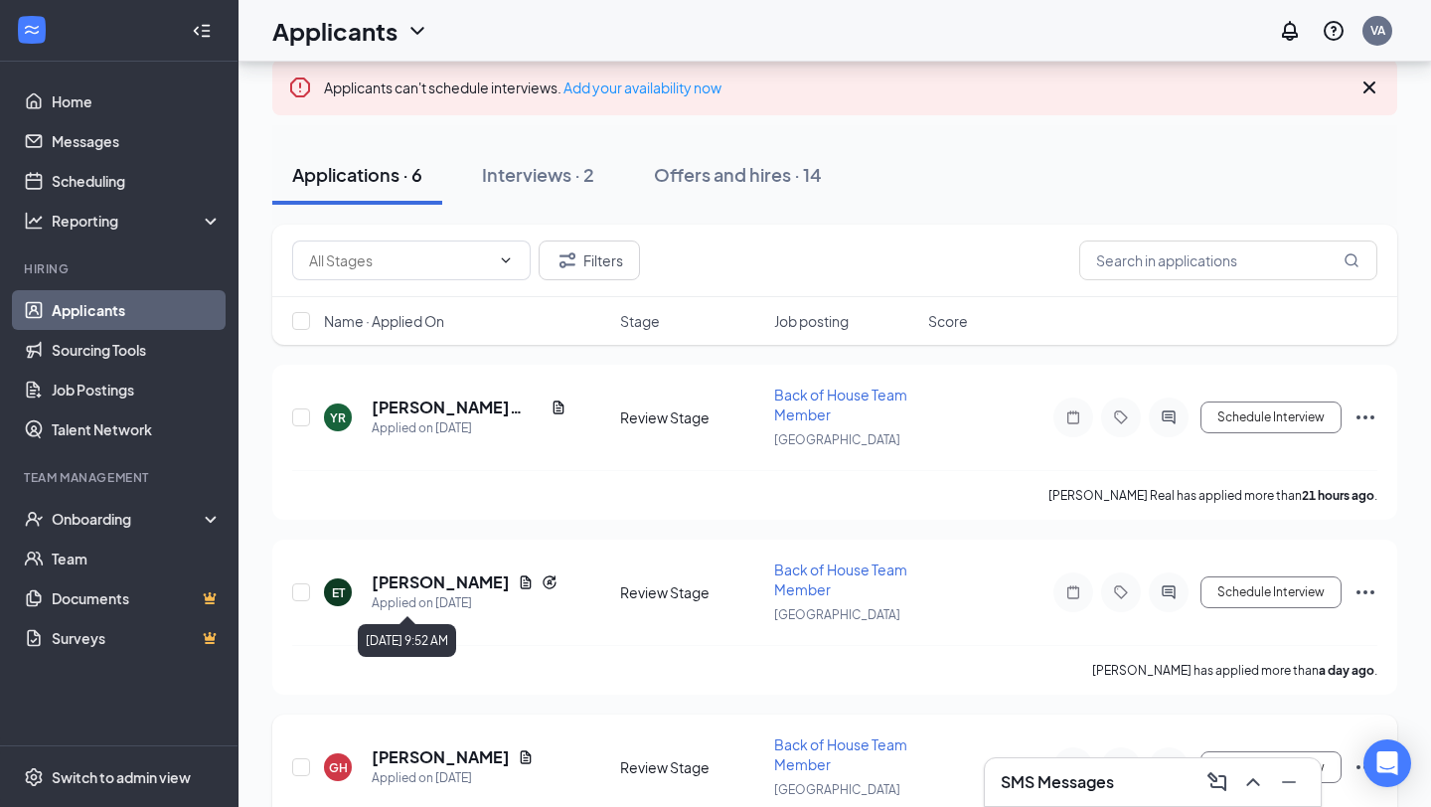
scroll to position [98, 0]
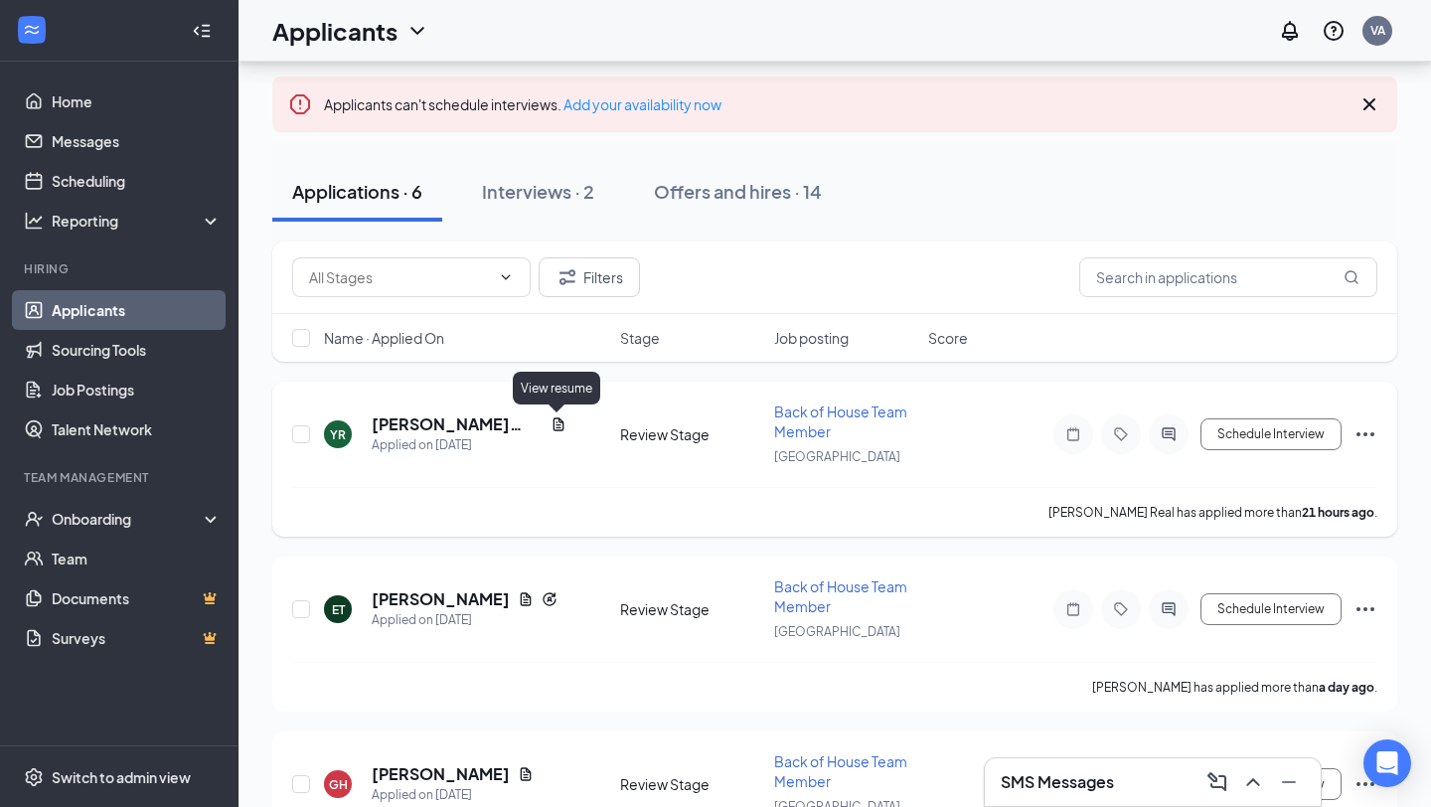
click at [560, 421] on icon "Document" at bounding box center [558, 423] width 11 height 13
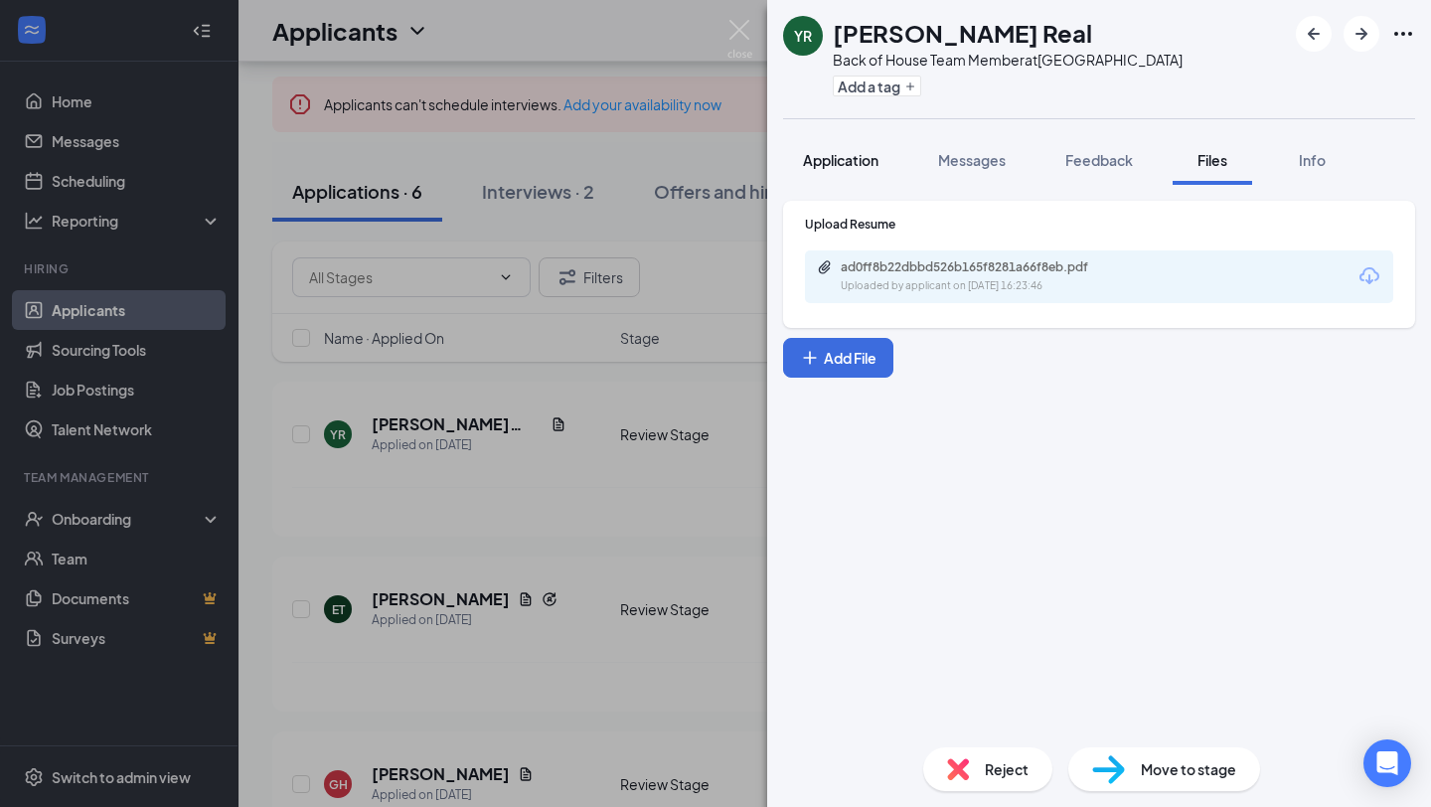
click at [861, 161] on span "Application" at bounding box center [841, 160] width 76 height 18
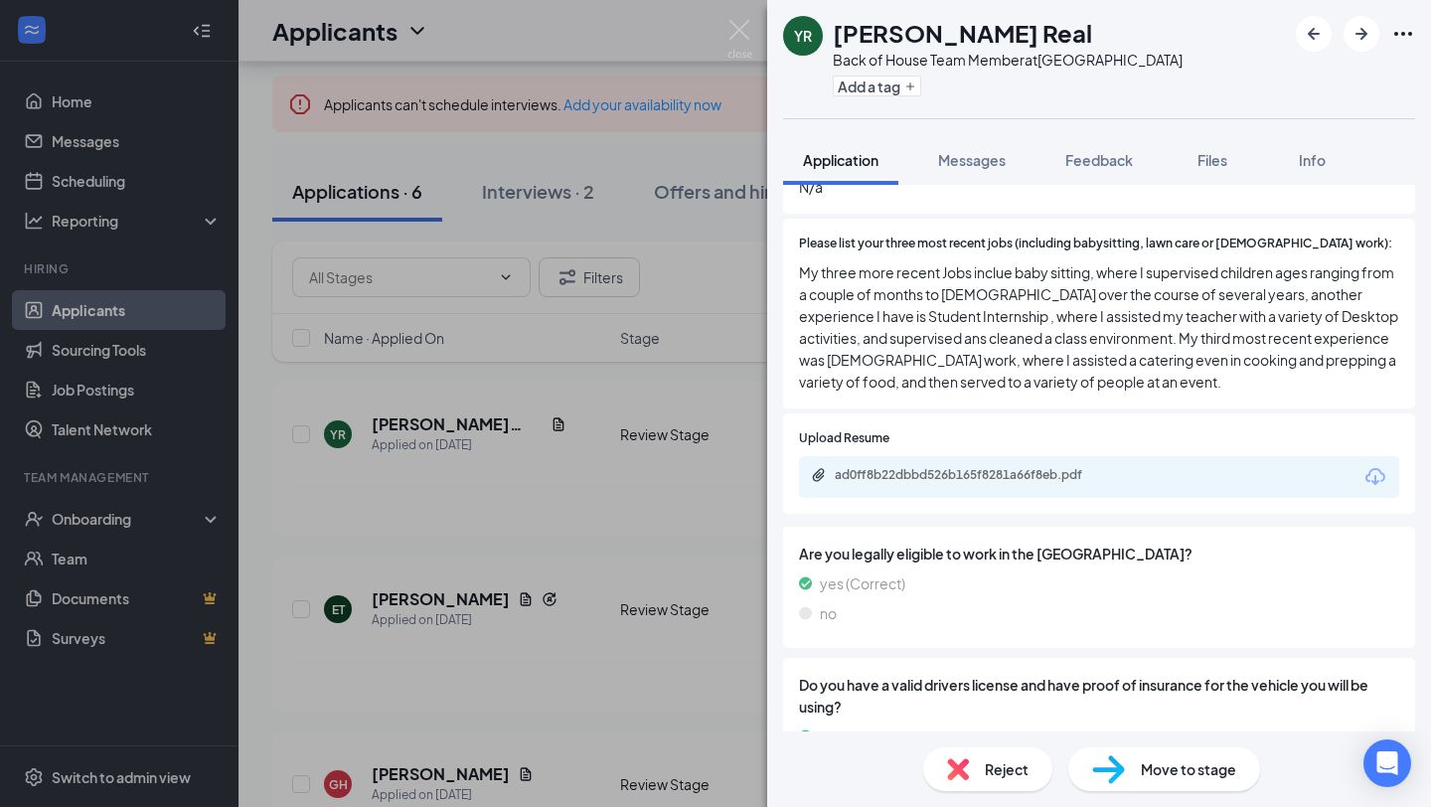
scroll to position [977, 0]
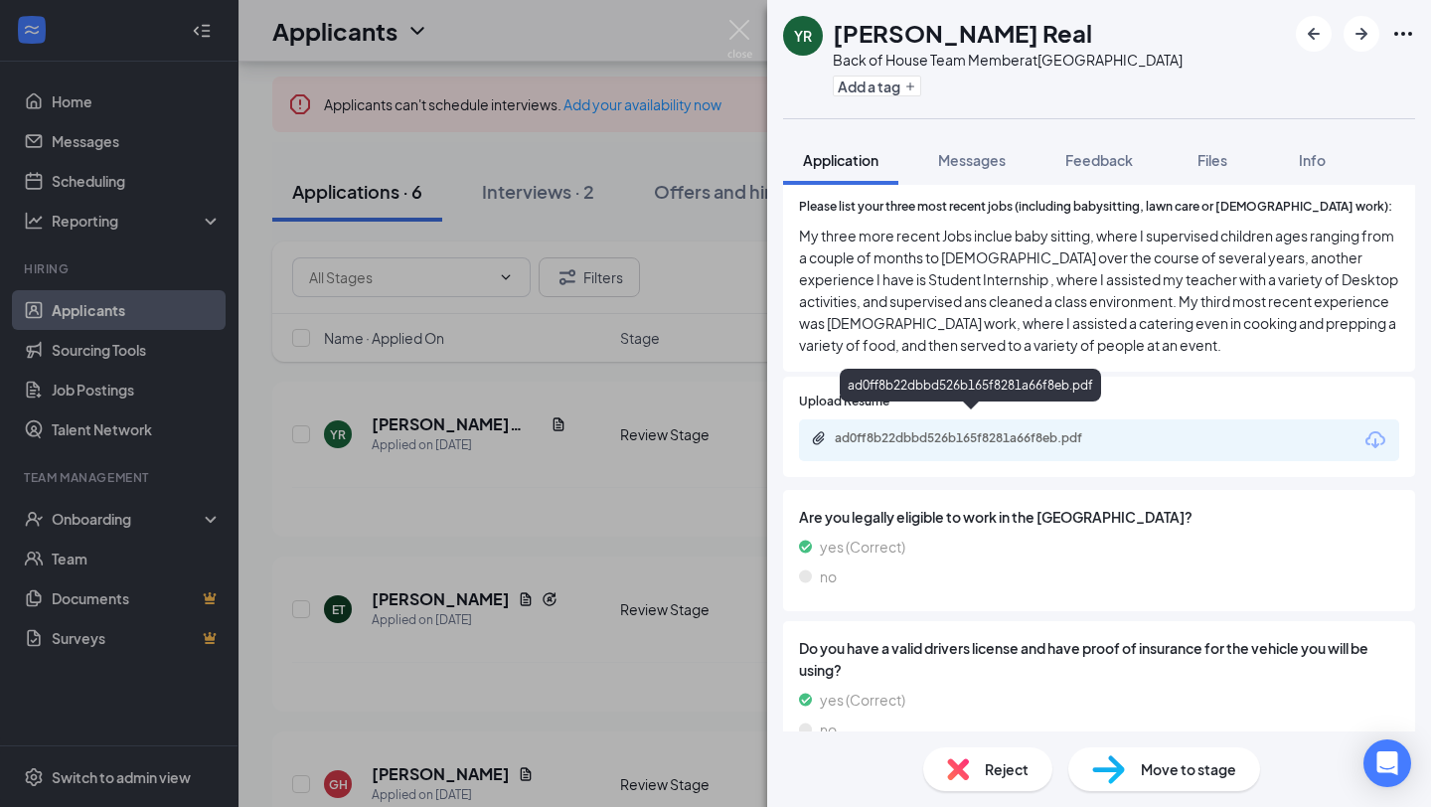
click at [980, 430] on div "ad0ff8b22dbbd526b165f8281a66f8eb.pdf" at bounding box center [974, 438] width 278 height 16
click at [728, 33] on img at bounding box center [739, 39] width 25 height 39
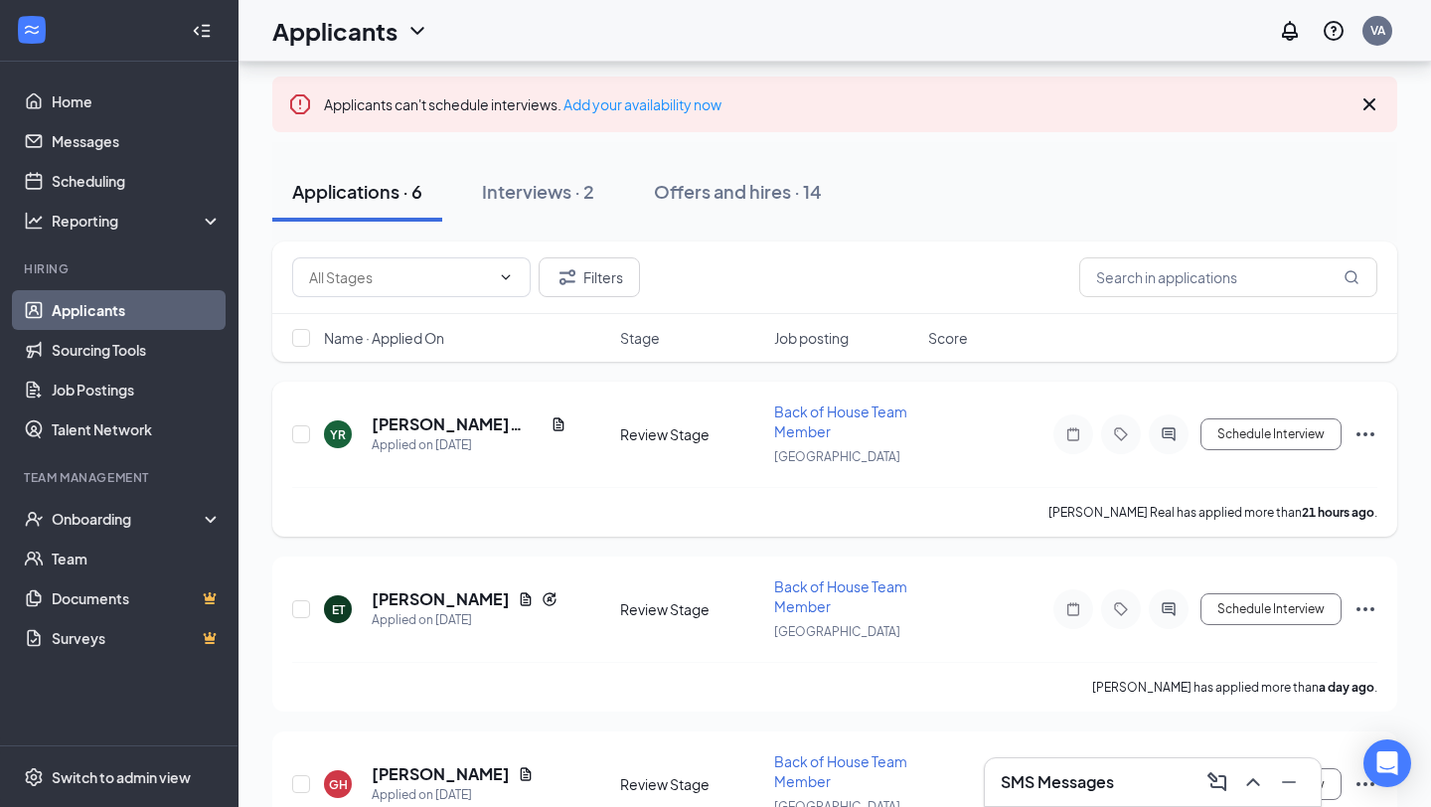
click at [1374, 430] on icon "Ellipses" at bounding box center [1365, 434] width 24 height 24
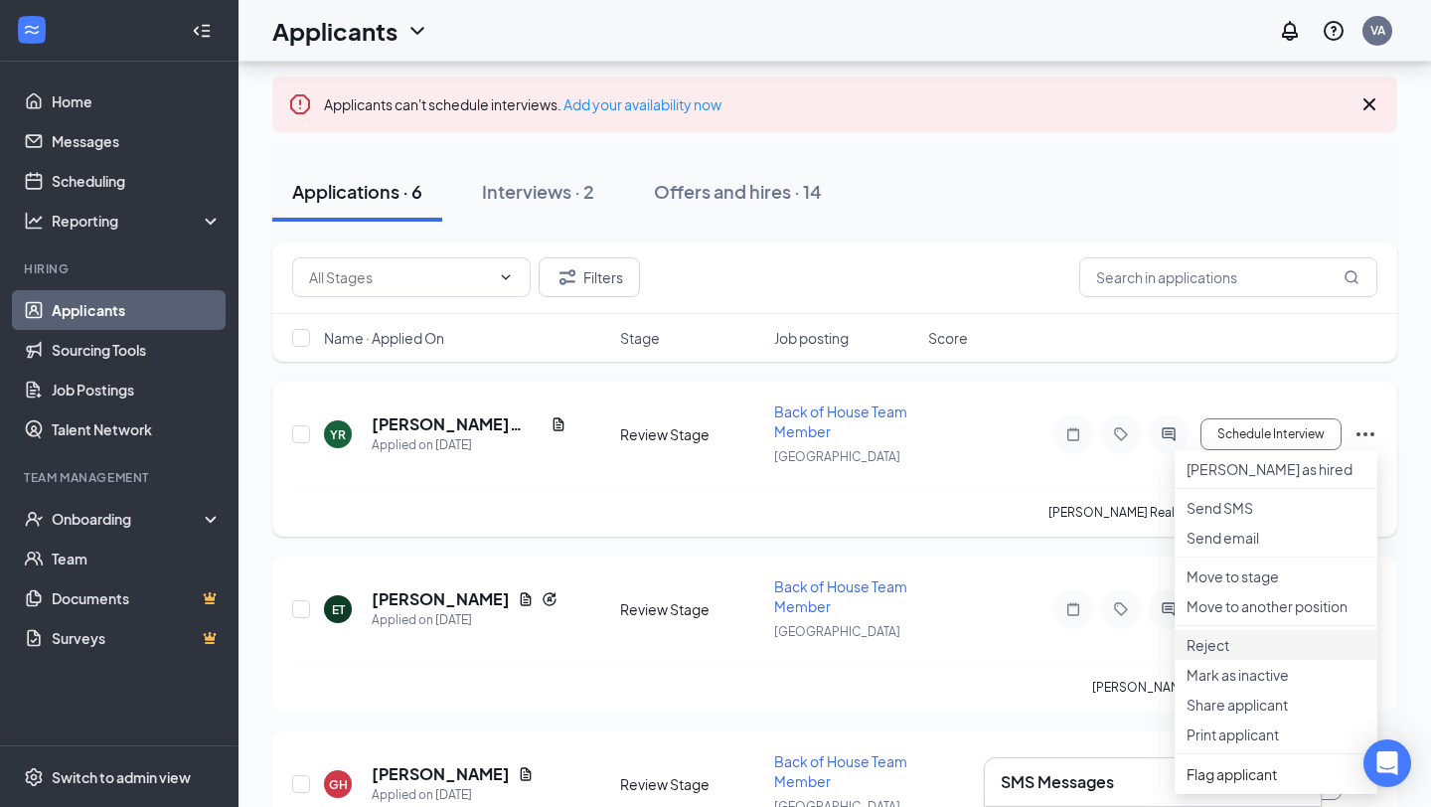
click at [1228, 655] on p "Reject" at bounding box center [1275, 645] width 179 height 20
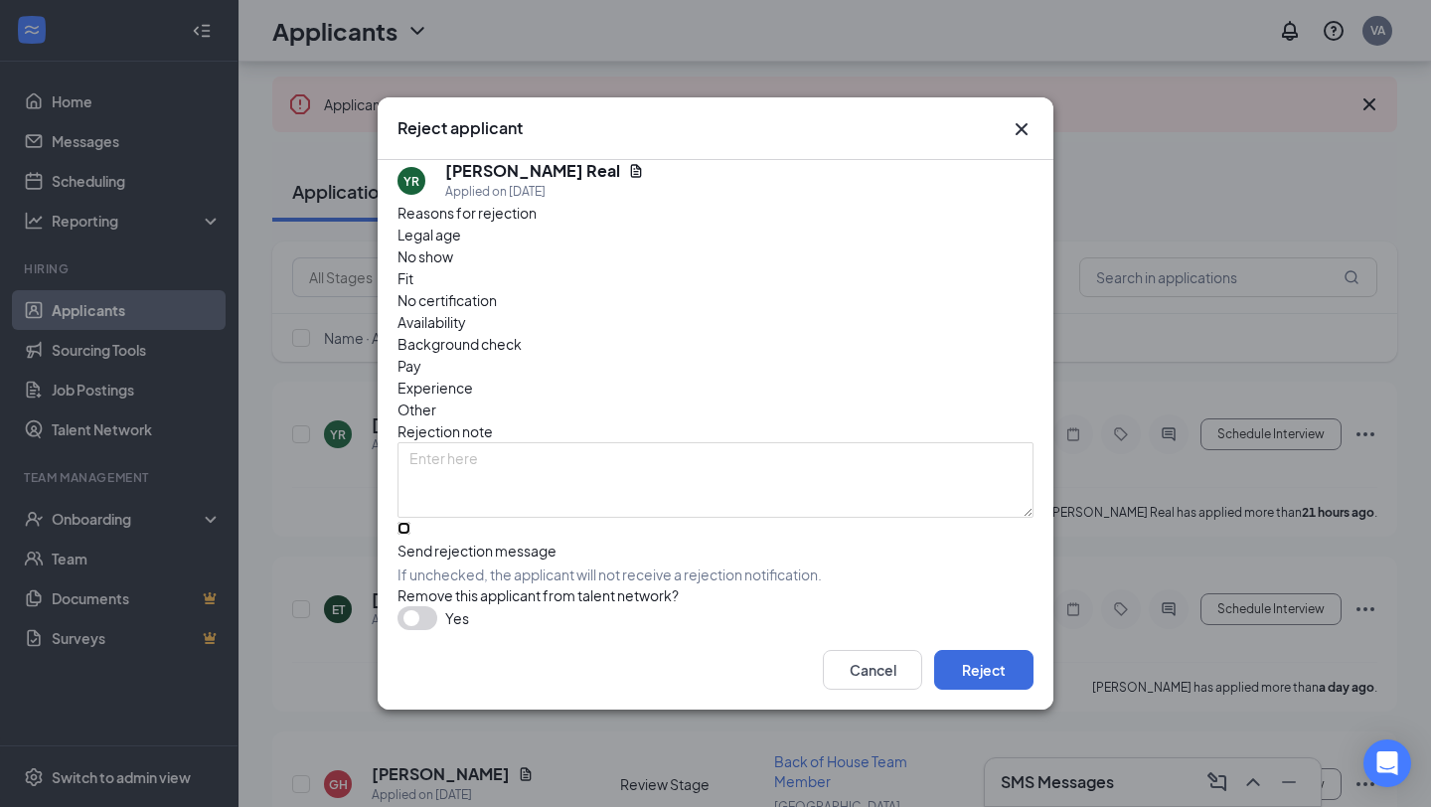
click at [410, 522] on input "Send rejection message If unchecked, the applicant will not receive a rejection…" at bounding box center [403, 528] width 13 height 13
checkbox input "true"
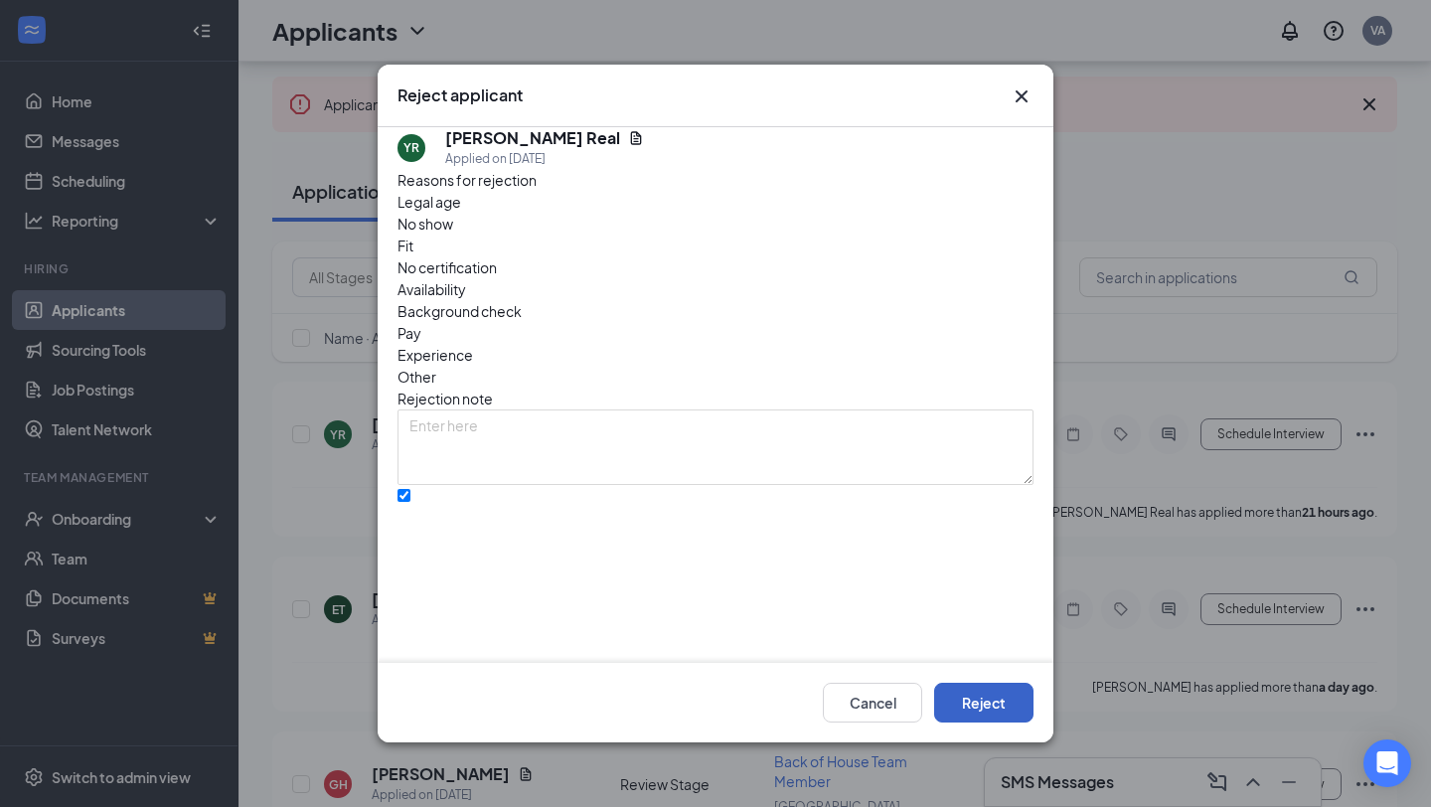
click at [1005, 719] on button "Reject" at bounding box center [983, 703] width 99 height 40
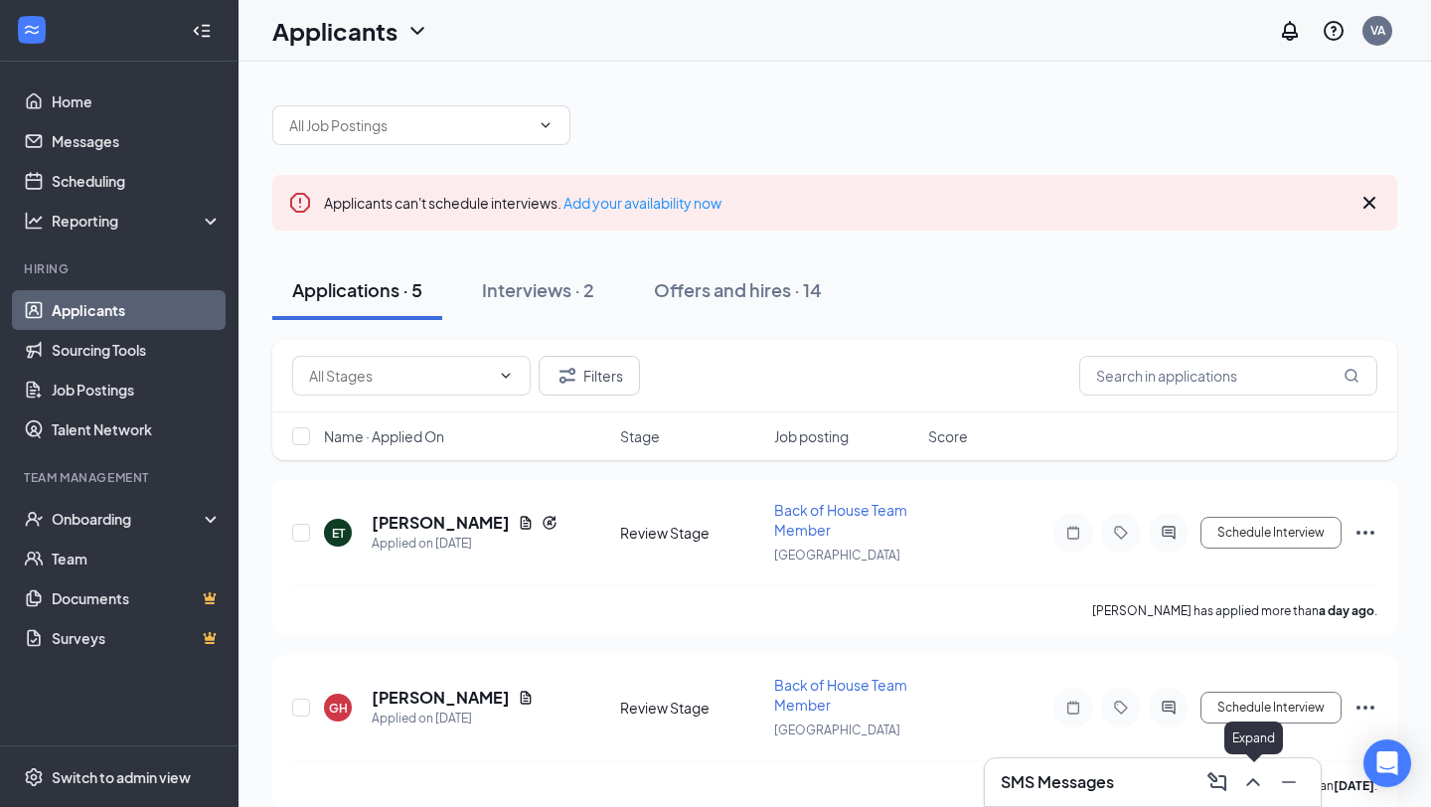
click at [1257, 786] on icon "ChevronUp" at bounding box center [1253, 782] width 24 height 24
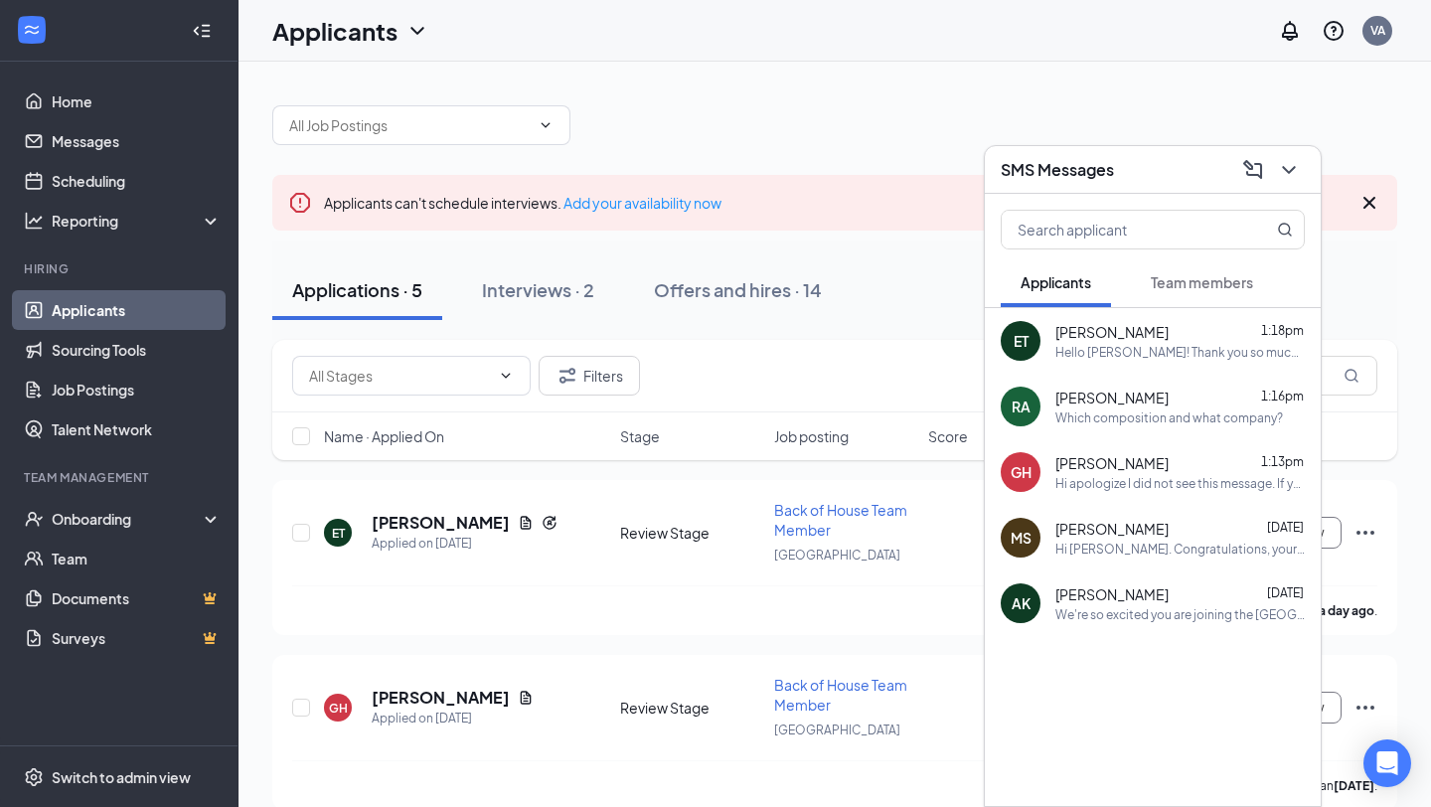
click at [1162, 487] on div "Hi apologize I did not see this message. If you are still able to come in at 1:…" at bounding box center [1179, 483] width 249 height 17
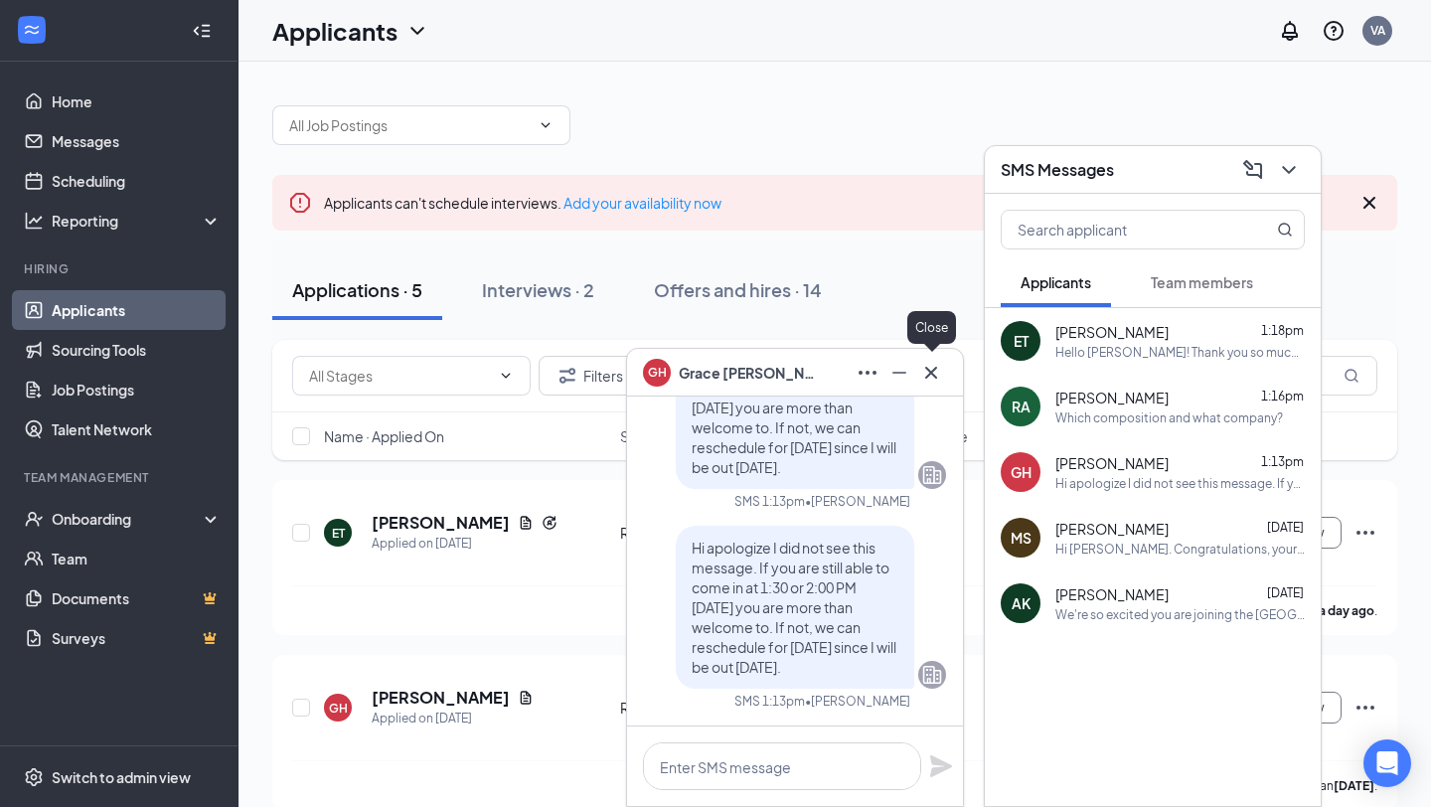
click at [930, 383] on icon "Cross" at bounding box center [931, 373] width 24 height 24
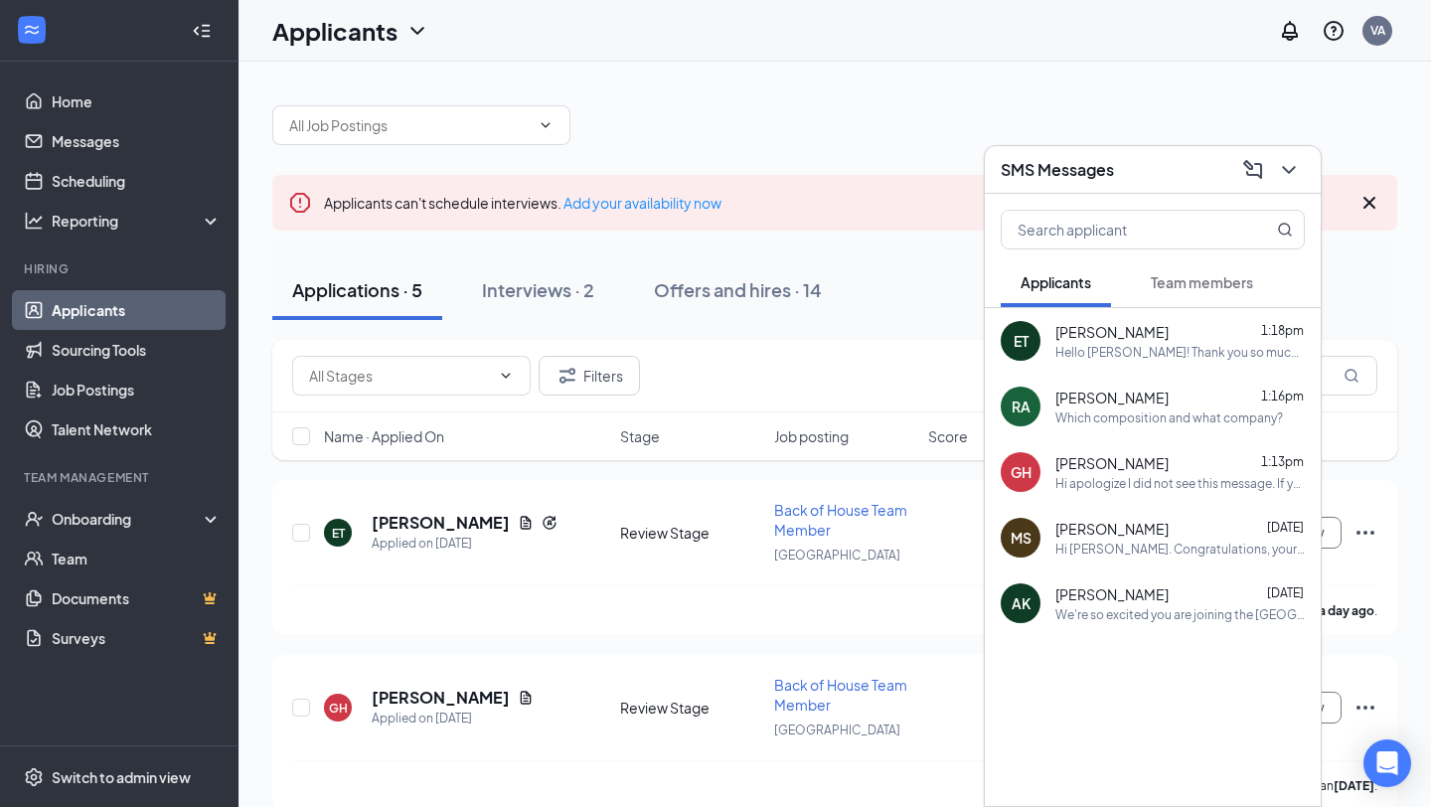
click at [1307, 165] on div "SMS Messages" at bounding box center [1153, 170] width 336 height 48
